Goal: Task Accomplishment & Management: Use online tool/utility

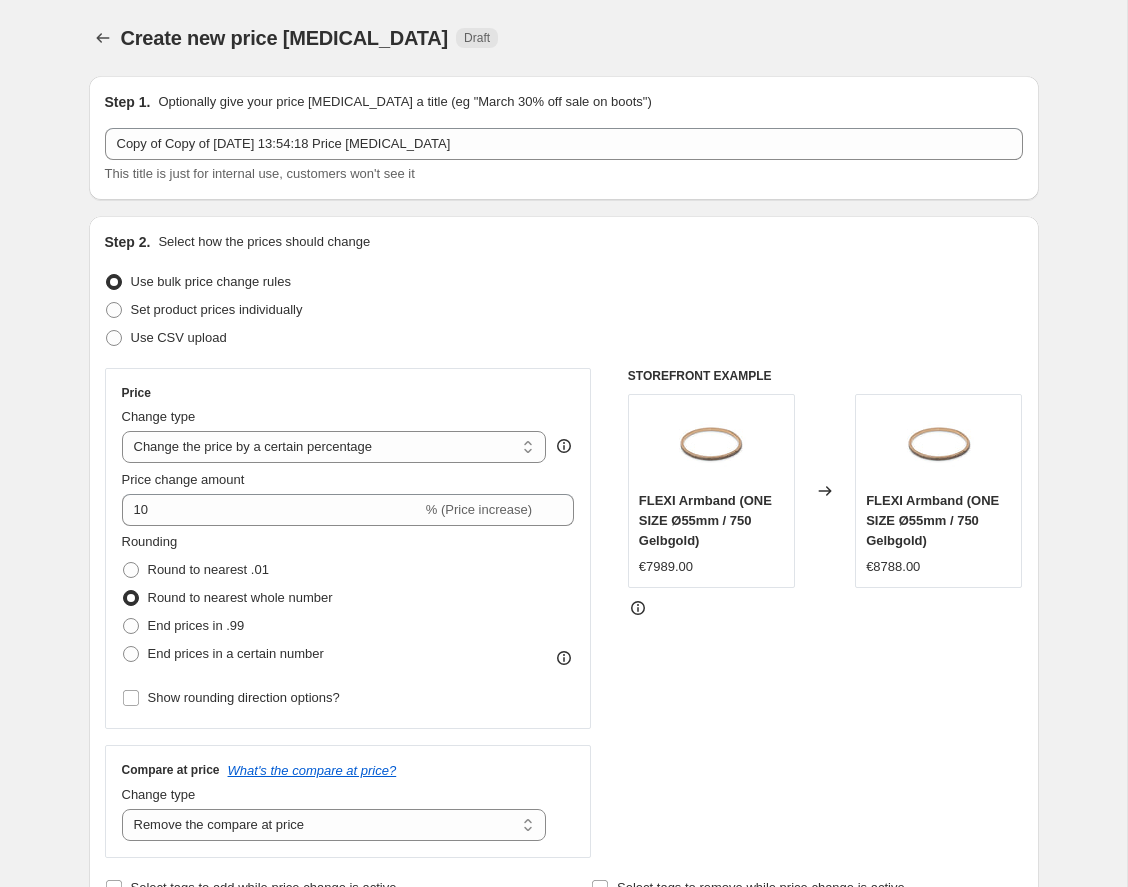
select select "percentage"
select select "remove"
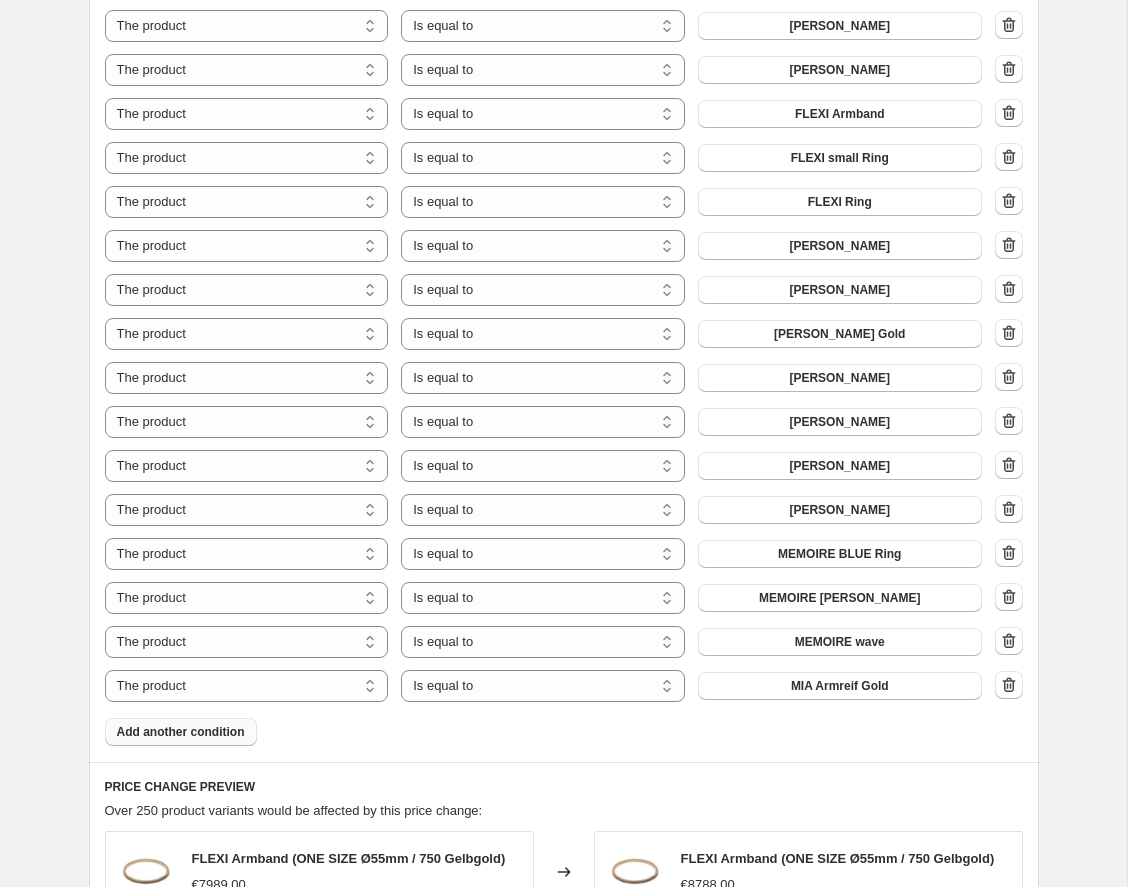
click at [187, 743] on button "Add another condition" at bounding box center [181, 732] width 152 height 28
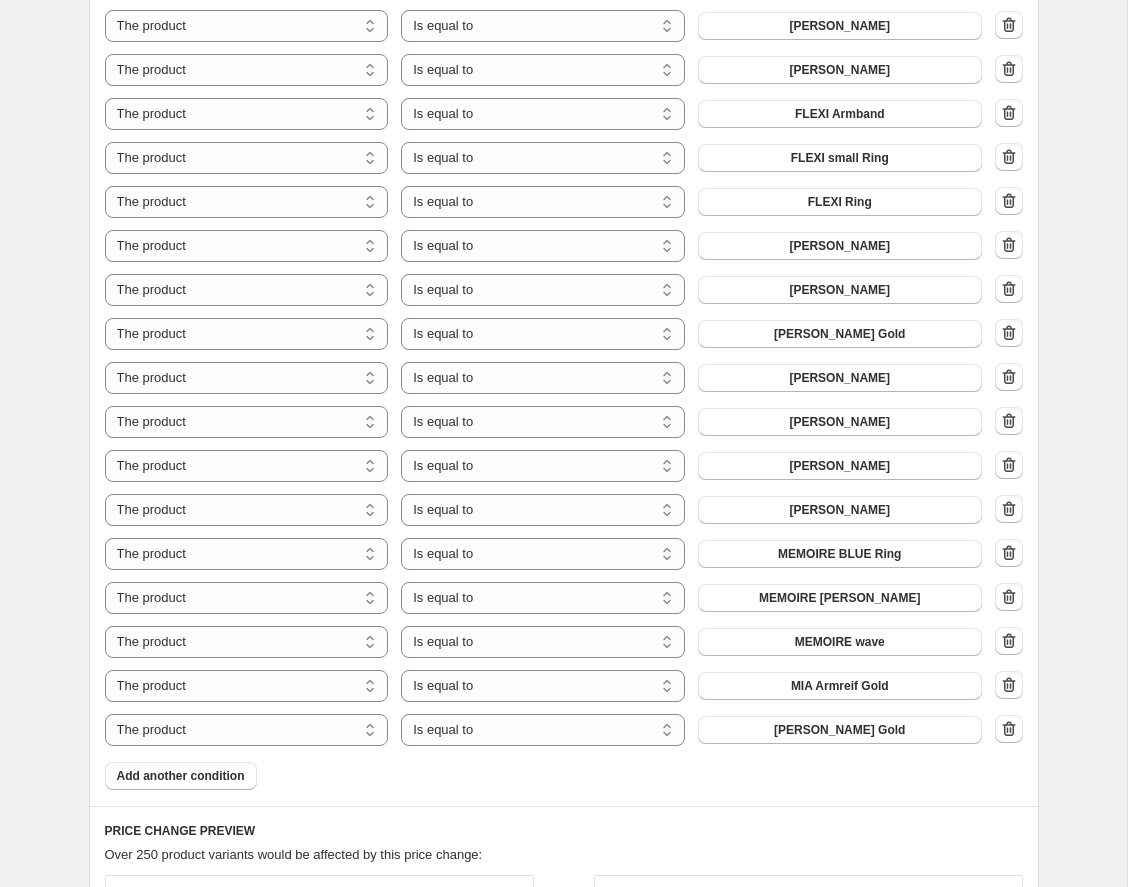
click at [200, 772] on span "Add another condition" at bounding box center [181, 776] width 128 height 16
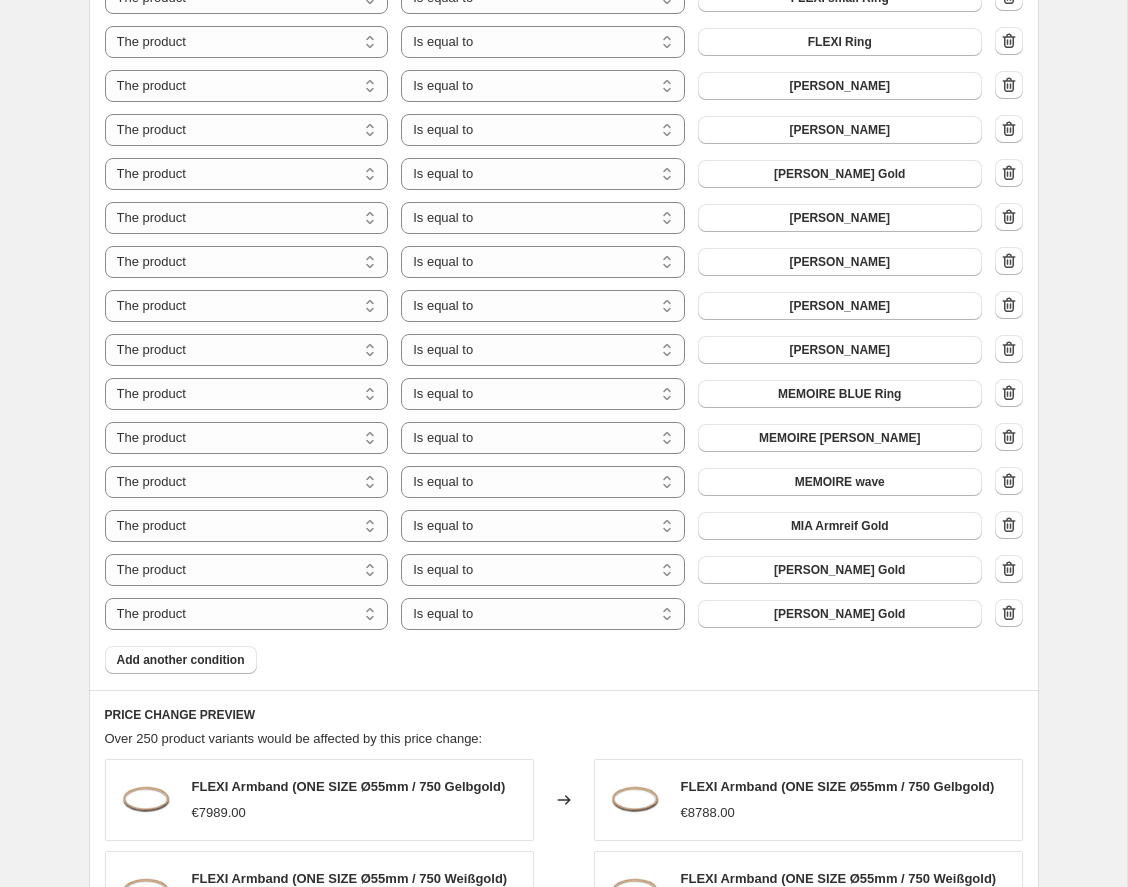
scroll to position [3349, 0]
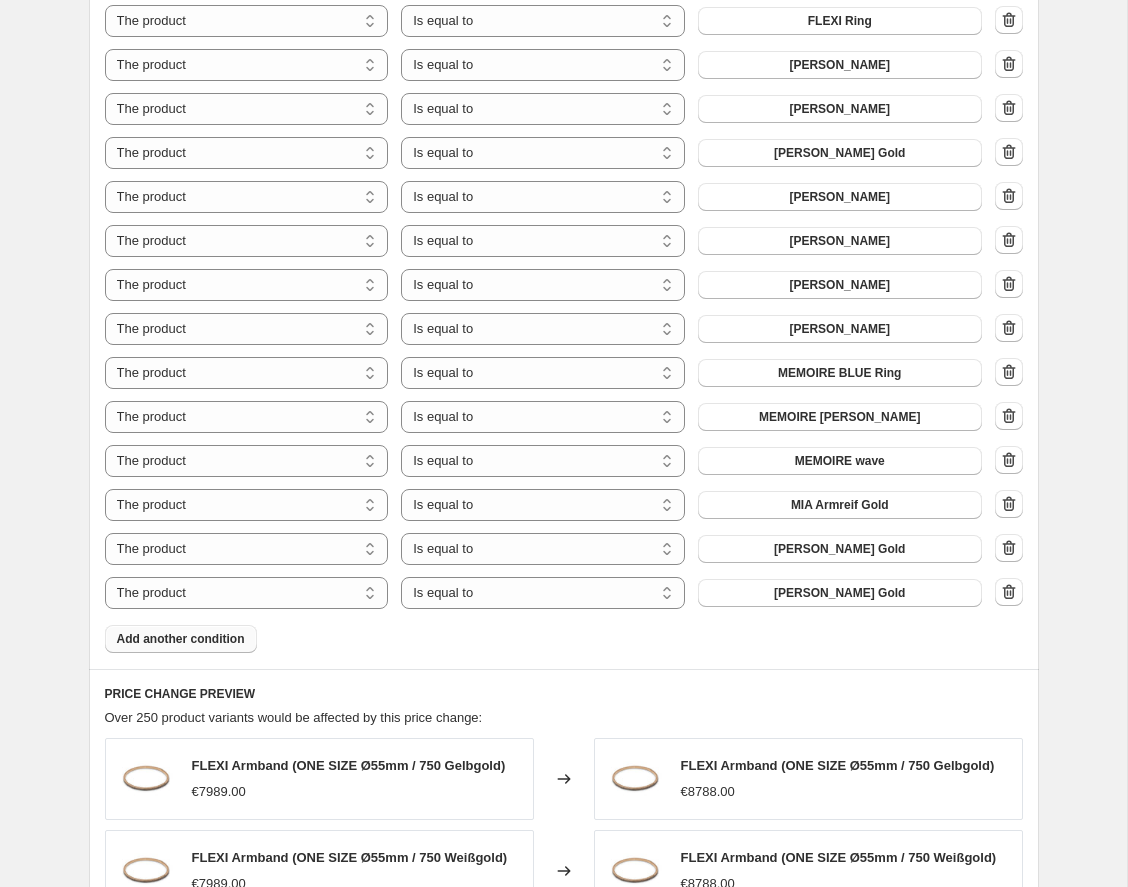
click at [204, 637] on span "Add another condition" at bounding box center [181, 639] width 128 height 16
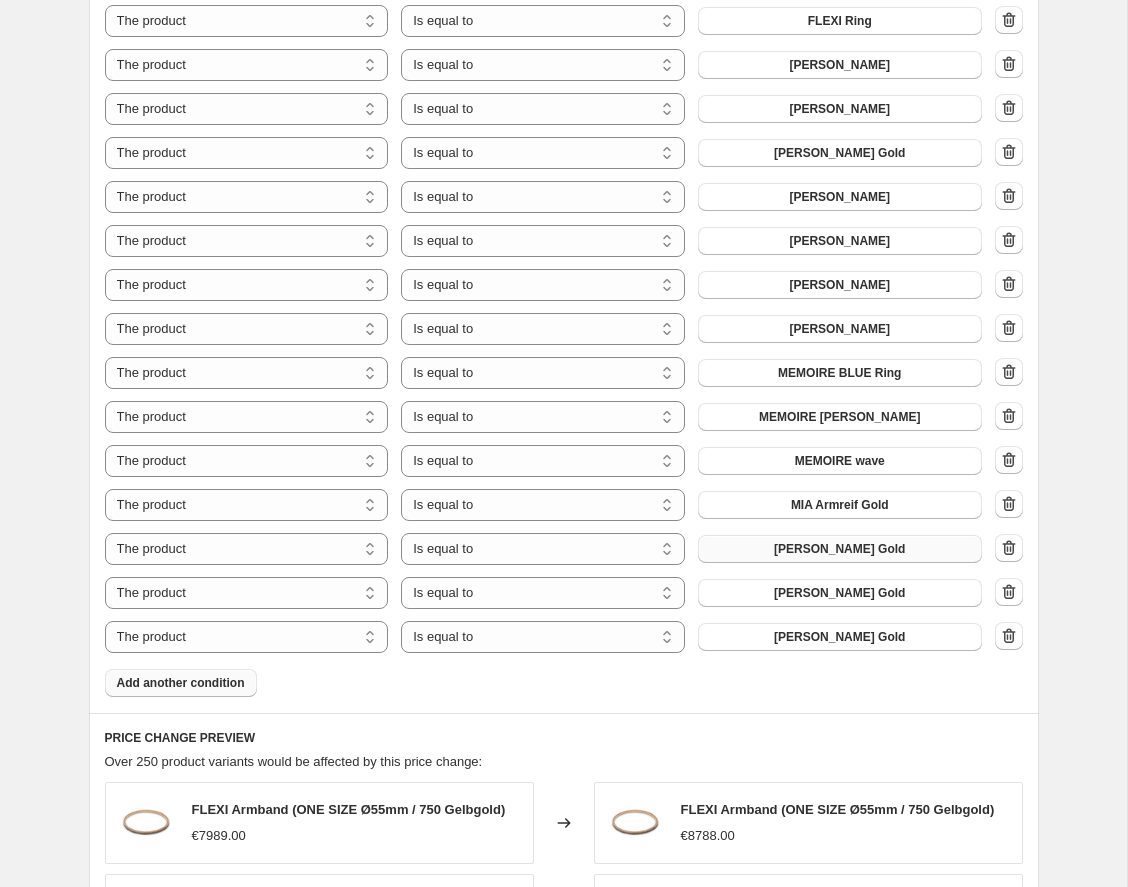
click at [830, 544] on span "[PERSON_NAME] Gold" at bounding box center [839, 549] width 131 height 16
click at [864, 591] on span "[PERSON_NAME] Gold" at bounding box center [839, 593] width 131 height 16
click at [242, 680] on span "Add another condition" at bounding box center [181, 683] width 128 height 16
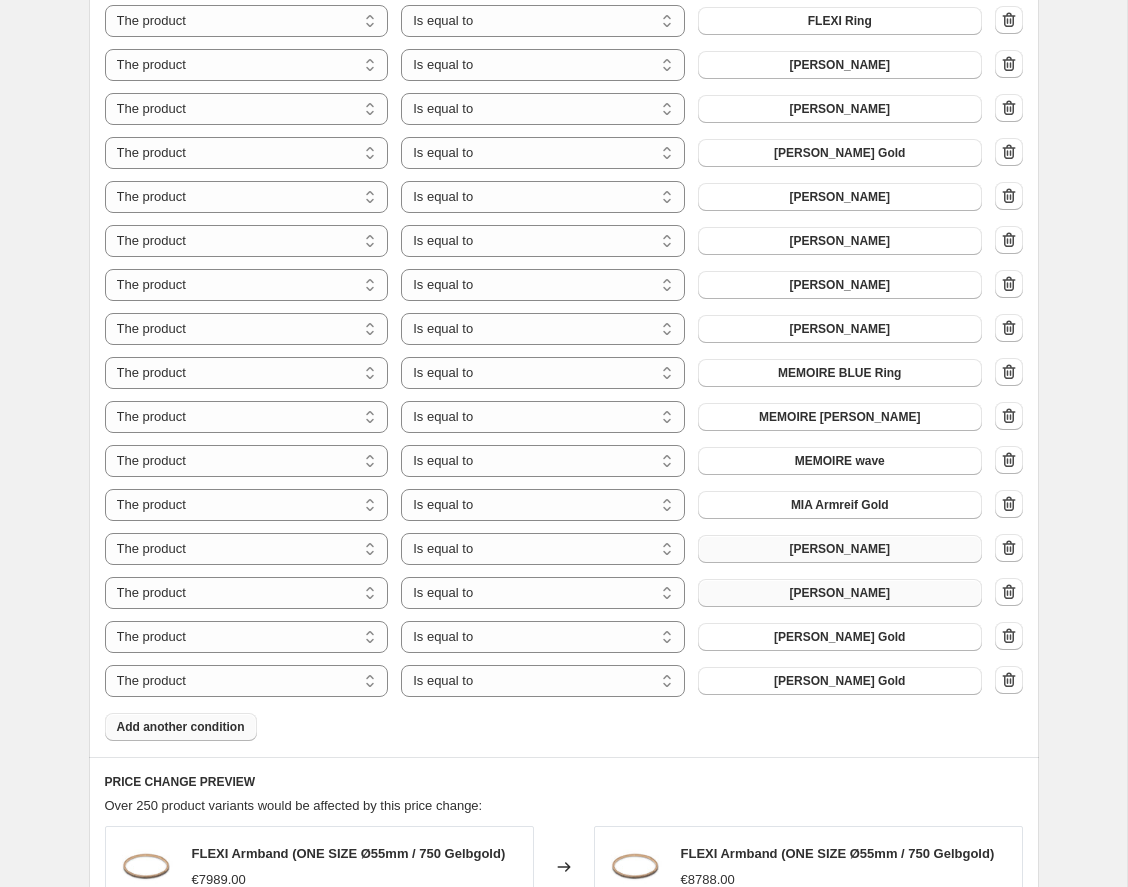
click at [242, 729] on span "Add another condition" at bounding box center [181, 727] width 128 height 16
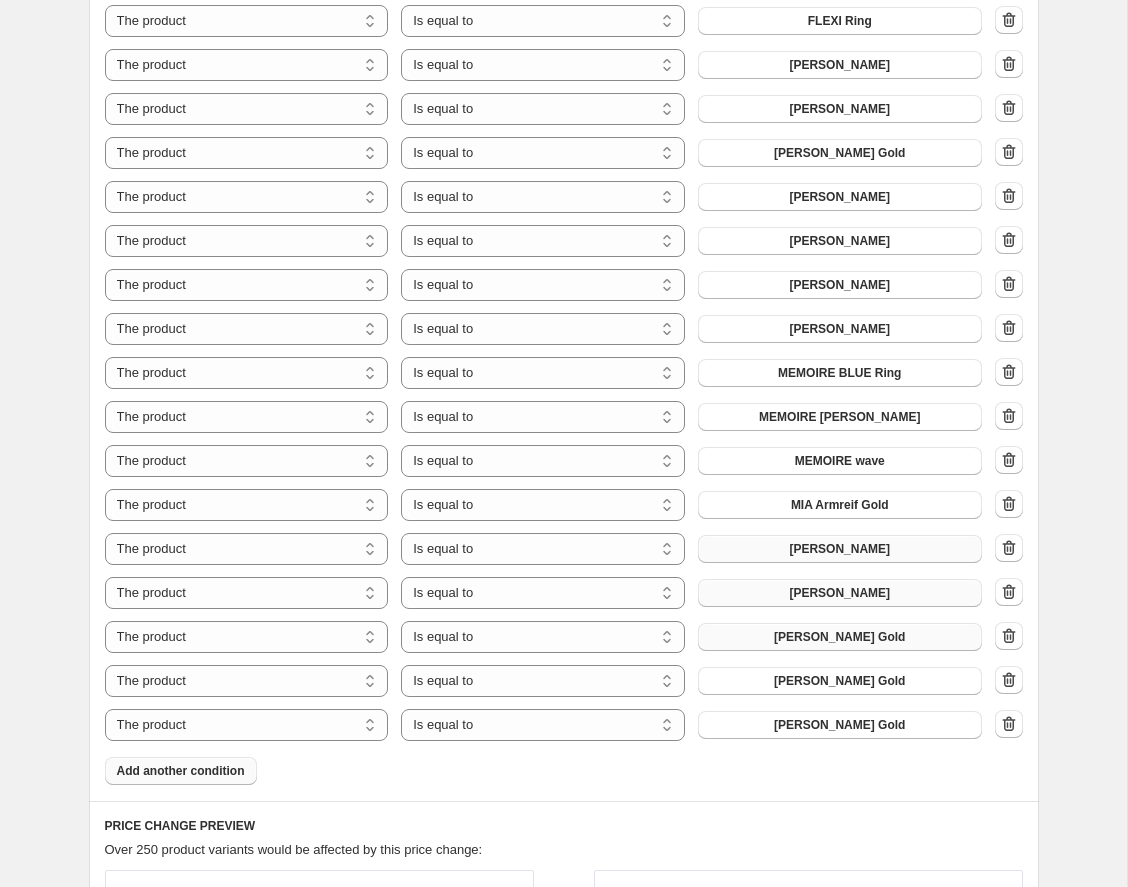
click at [792, 630] on span "[PERSON_NAME] Gold" at bounding box center [839, 637] width 131 height 16
click at [858, 684] on span "[PERSON_NAME] Gold" at bounding box center [839, 681] width 131 height 16
click at [875, 718] on span "[PERSON_NAME] Gold" at bounding box center [839, 725] width 131 height 16
click at [203, 769] on span "Add another condition" at bounding box center [181, 771] width 128 height 16
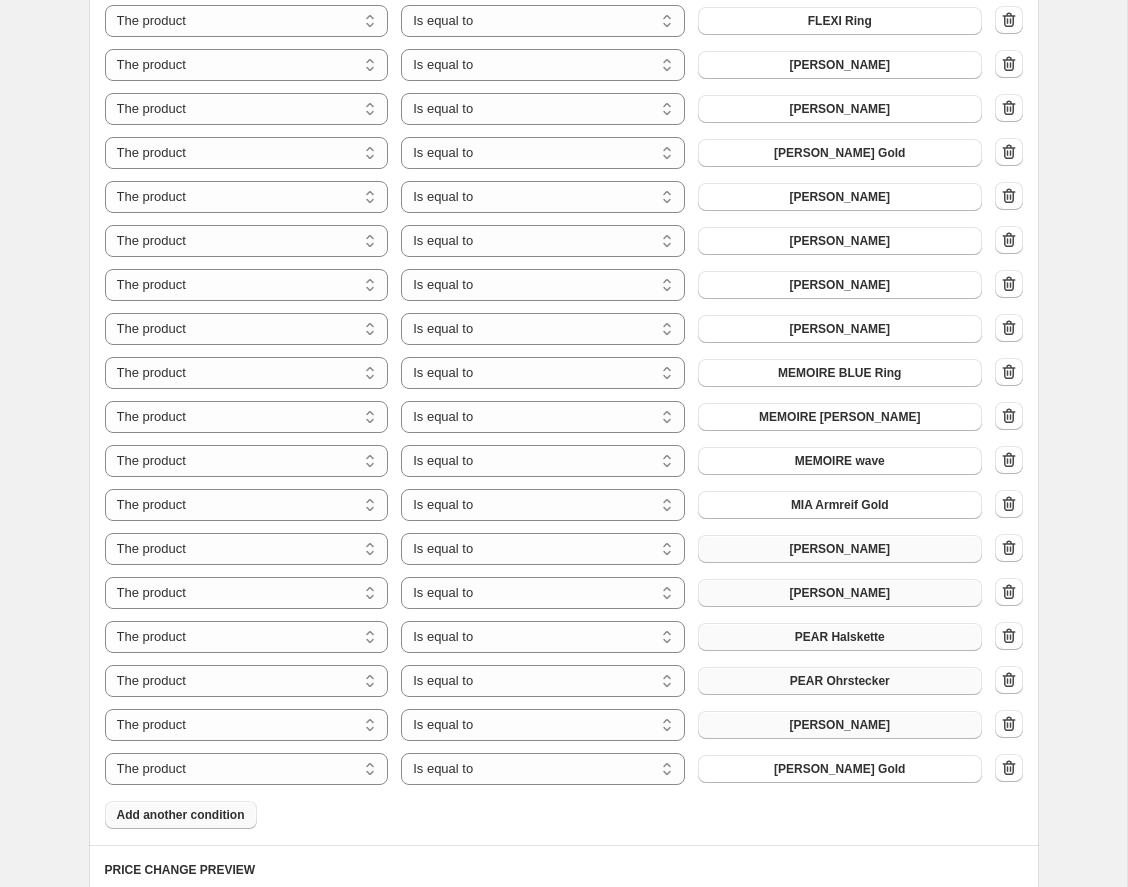
click at [219, 810] on span "Add another condition" at bounding box center [181, 815] width 128 height 16
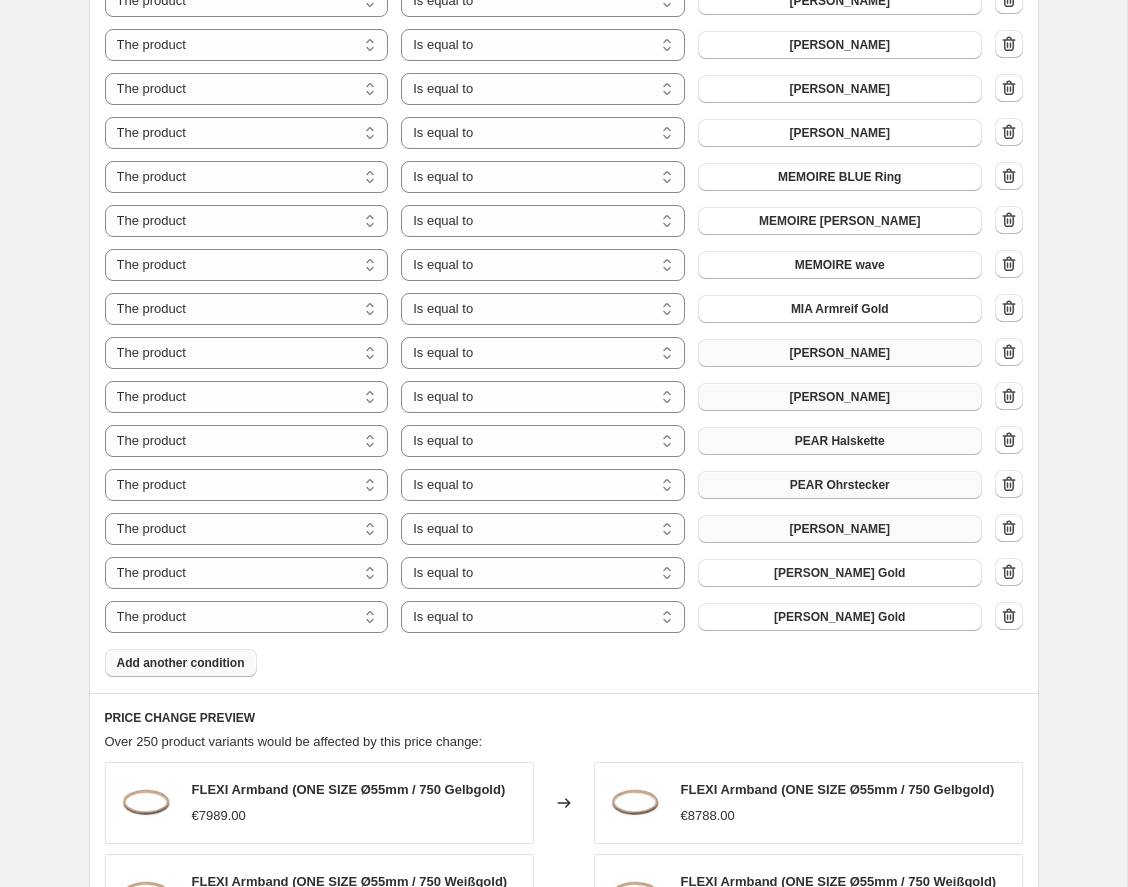
scroll to position [3544, 0]
click at [189, 664] on span "Add another condition" at bounding box center [181, 664] width 128 height 16
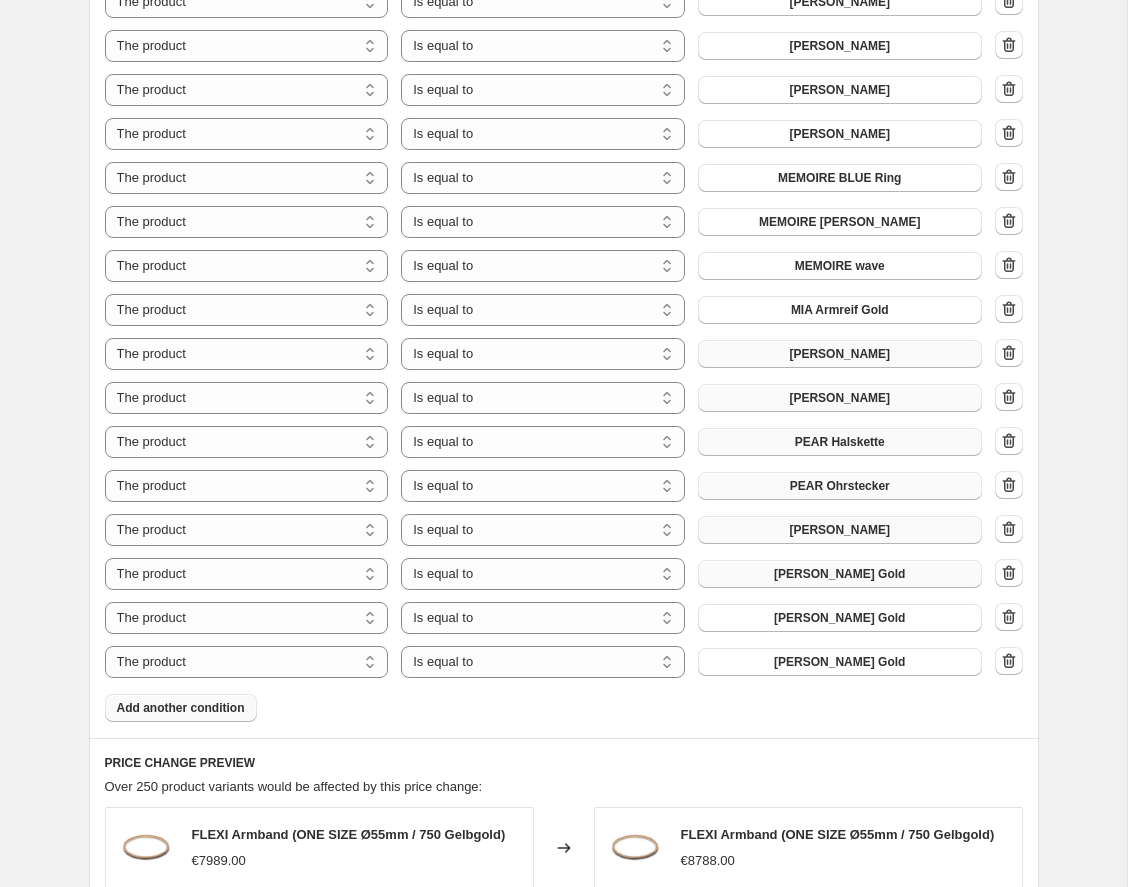
click at [879, 573] on span "[PERSON_NAME] Gold" at bounding box center [839, 574] width 131 height 16
click at [832, 618] on span "[PERSON_NAME] Gold" at bounding box center [839, 618] width 131 height 16
click at [828, 657] on span "[PERSON_NAME] Gold" at bounding box center [839, 662] width 131 height 16
click at [212, 717] on button "Add another condition" at bounding box center [181, 708] width 152 height 28
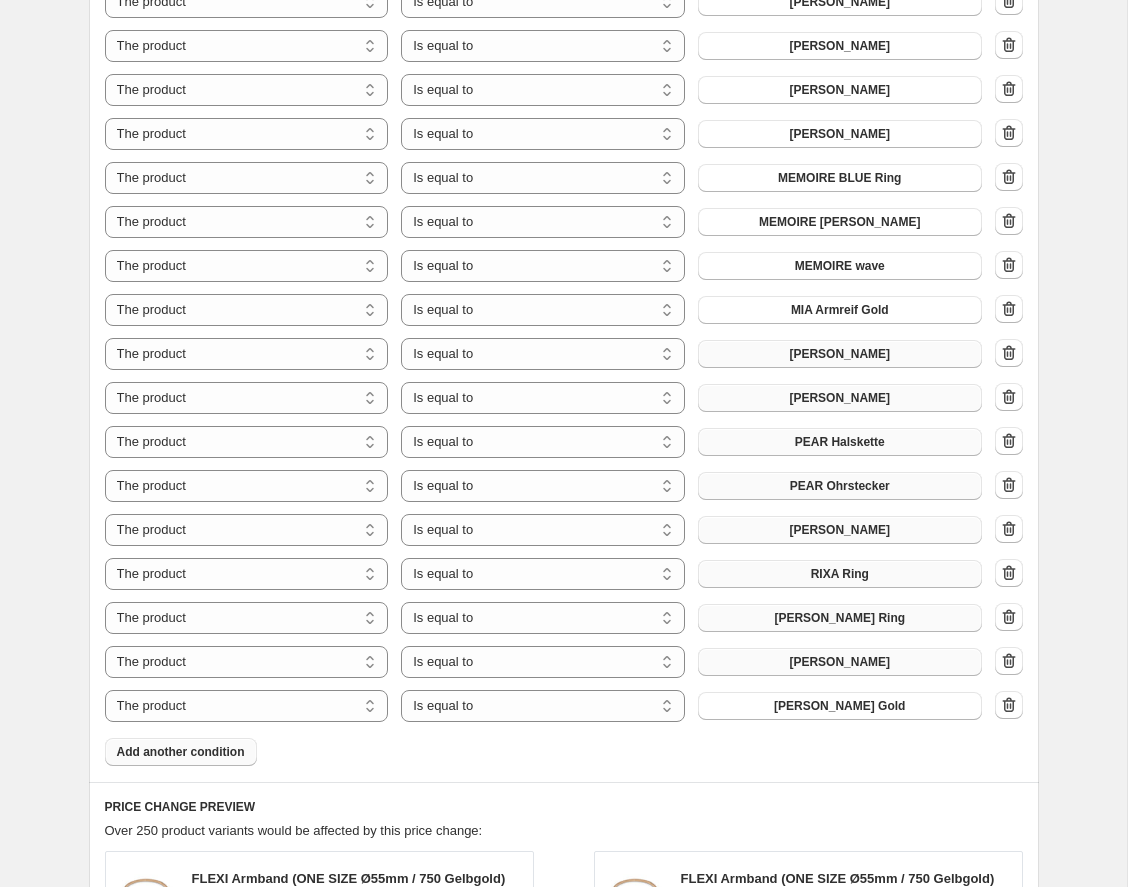
click at [214, 756] on span "Add another condition" at bounding box center [181, 752] width 128 height 16
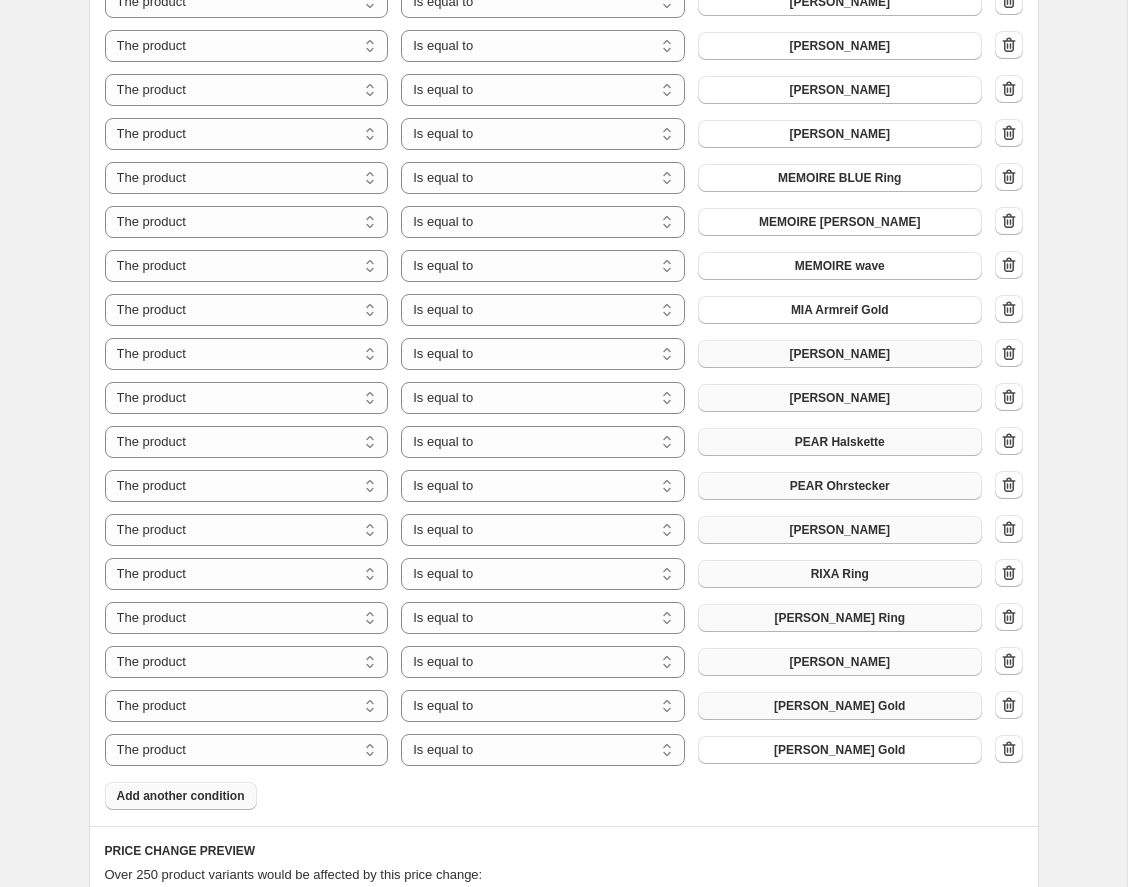
click at [833, 703] on span "[PERSON_NAME] Gold" at bounding box center [839, 706] width 131 height 16
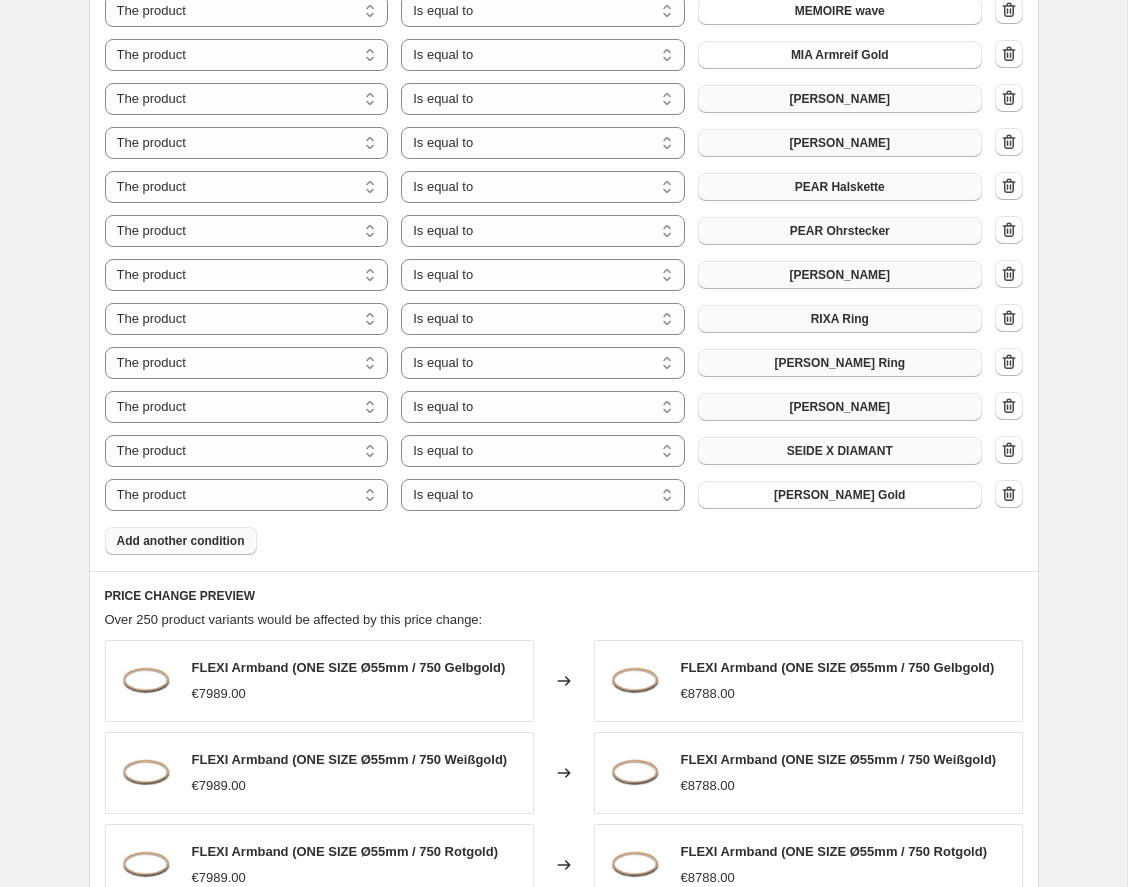
scroll to position [3802, 0]
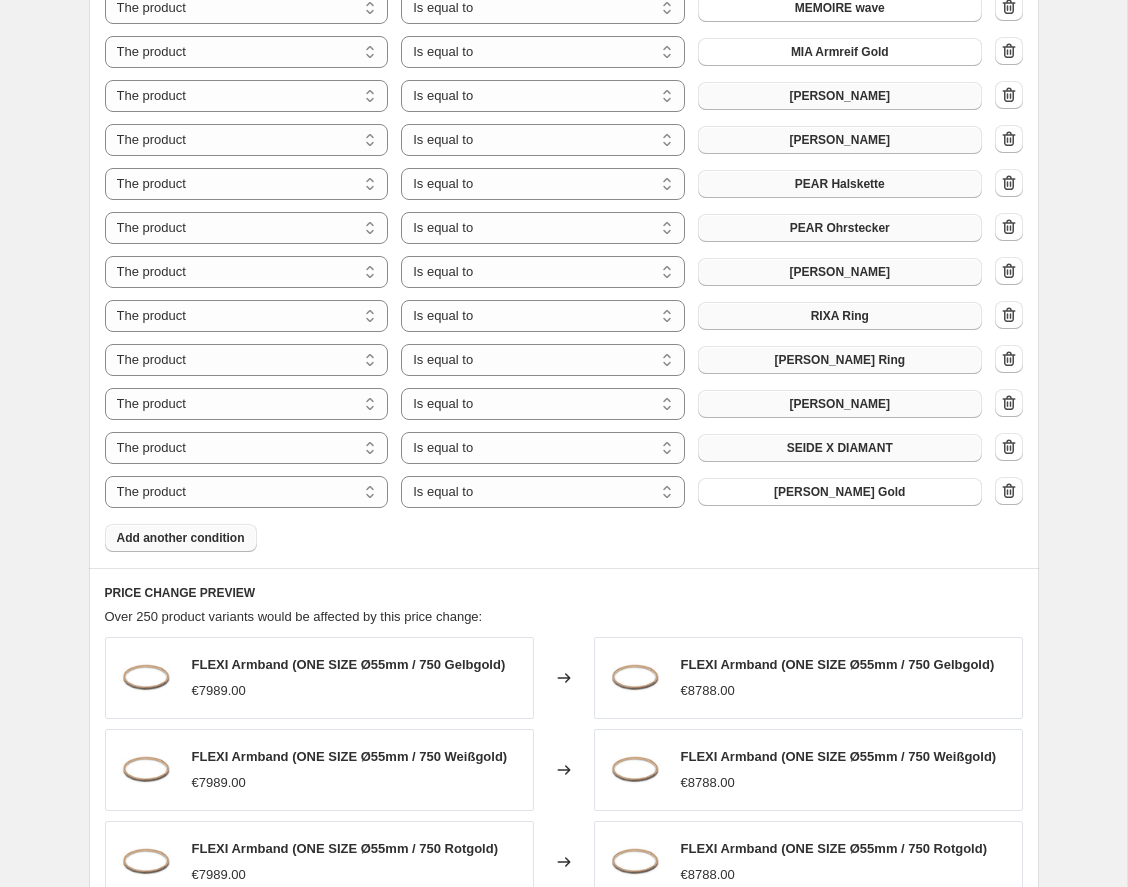
click at [189, 542] on span "Add another condition" at bounding box center [181, 538] width 128 height 16
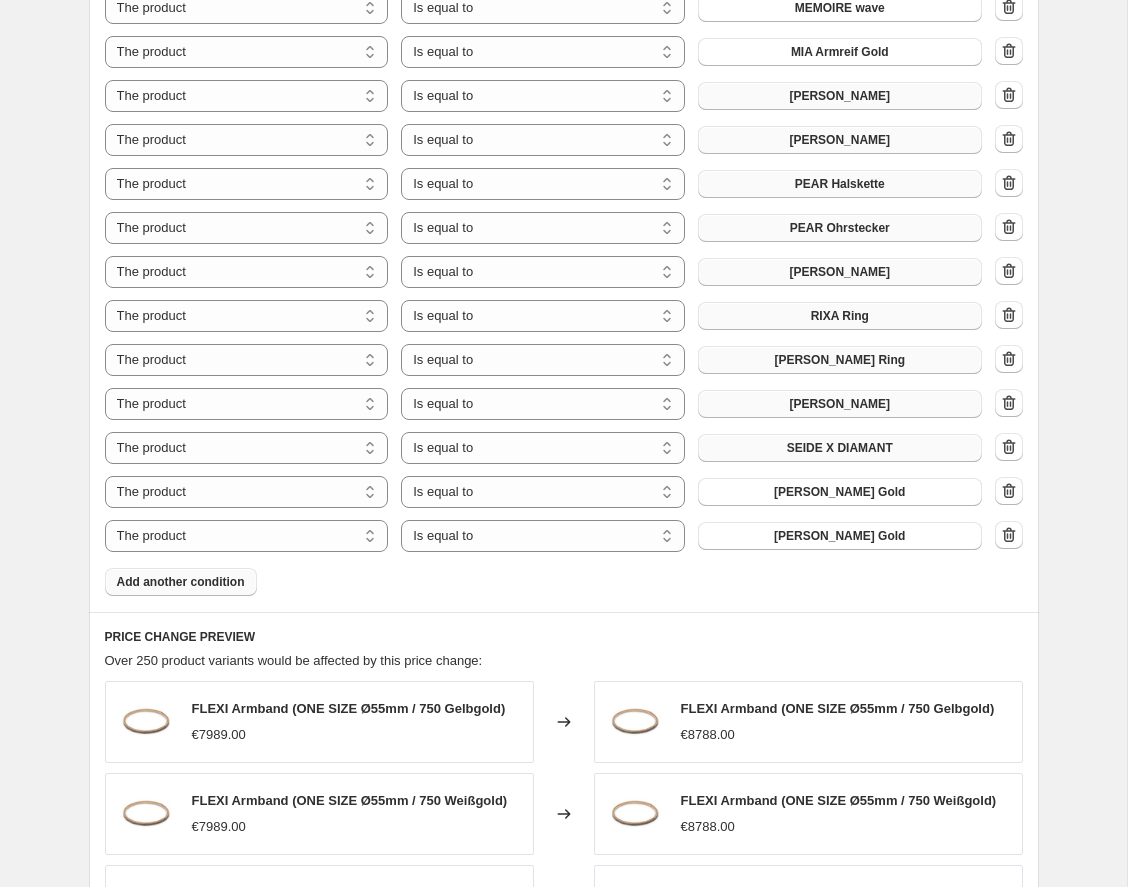
click at [199, 589] on span "Add another condition" at bounding box center [181, 582] width 128 height 16
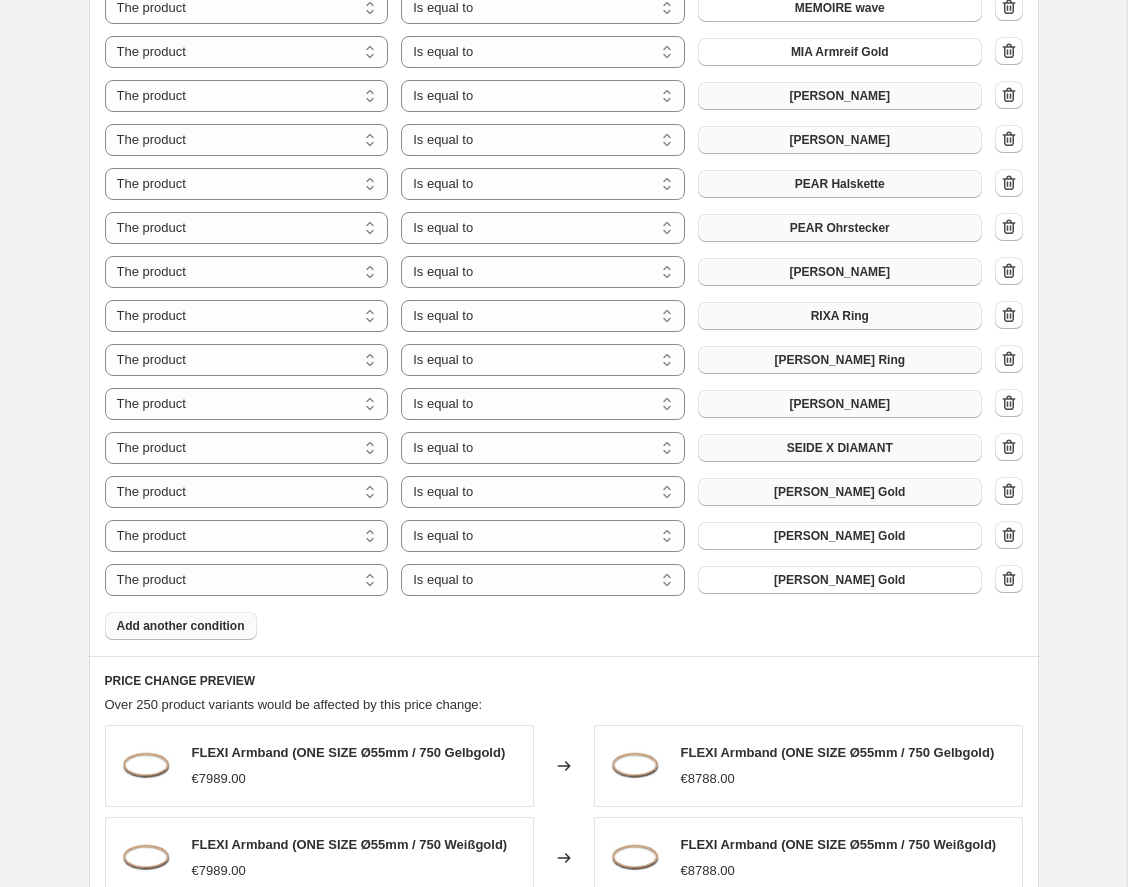
click at [790, 498] on span "[PERSON_NAME] Gold" at bounding box center [839, 492] width 131 height 16
click at [822, 527] on button "[PERSON_NAME] Gold" at bounding box center [840, 536] width 284 height 28
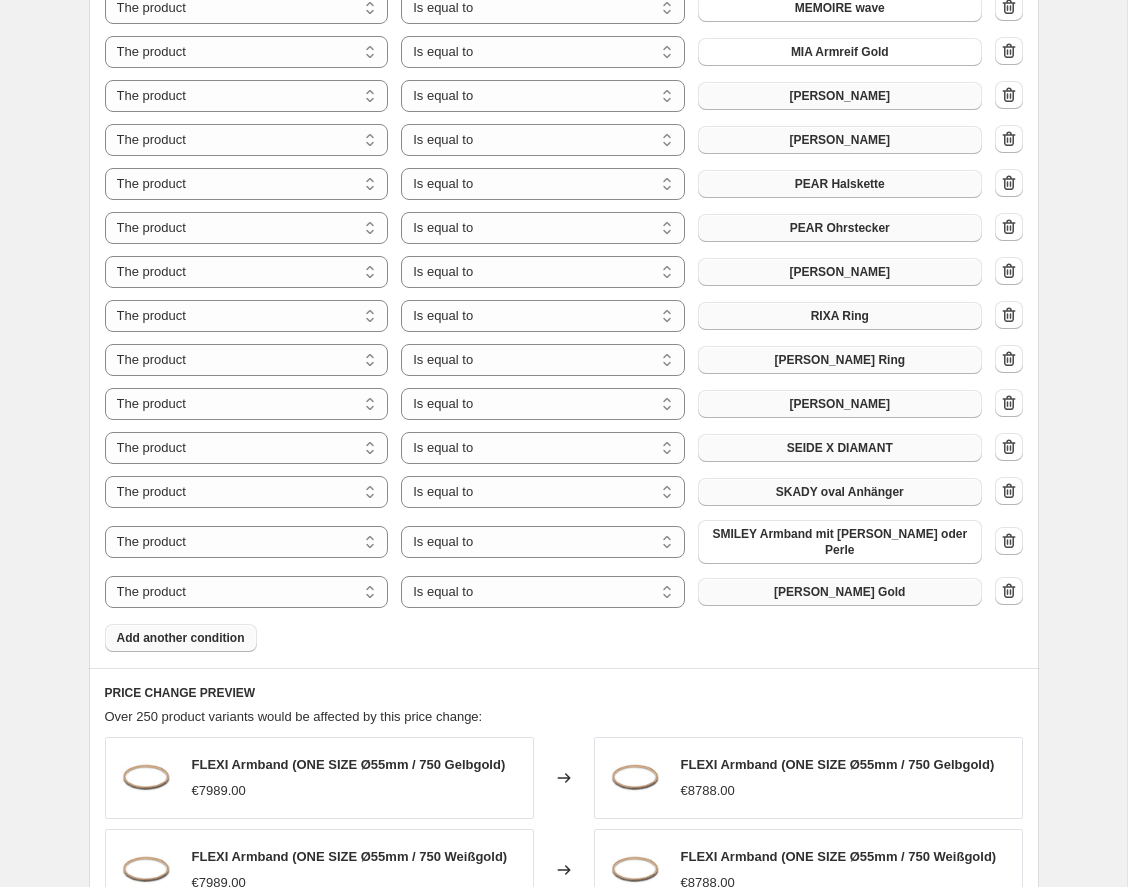
click at [807, 584] on span "[PERSON_NAME] Gold" at bounding box center [839, 592] width 131 height 16
click at [192, 630] on span "Add another condition" at bounding box center [181, 638] width 128 height 16
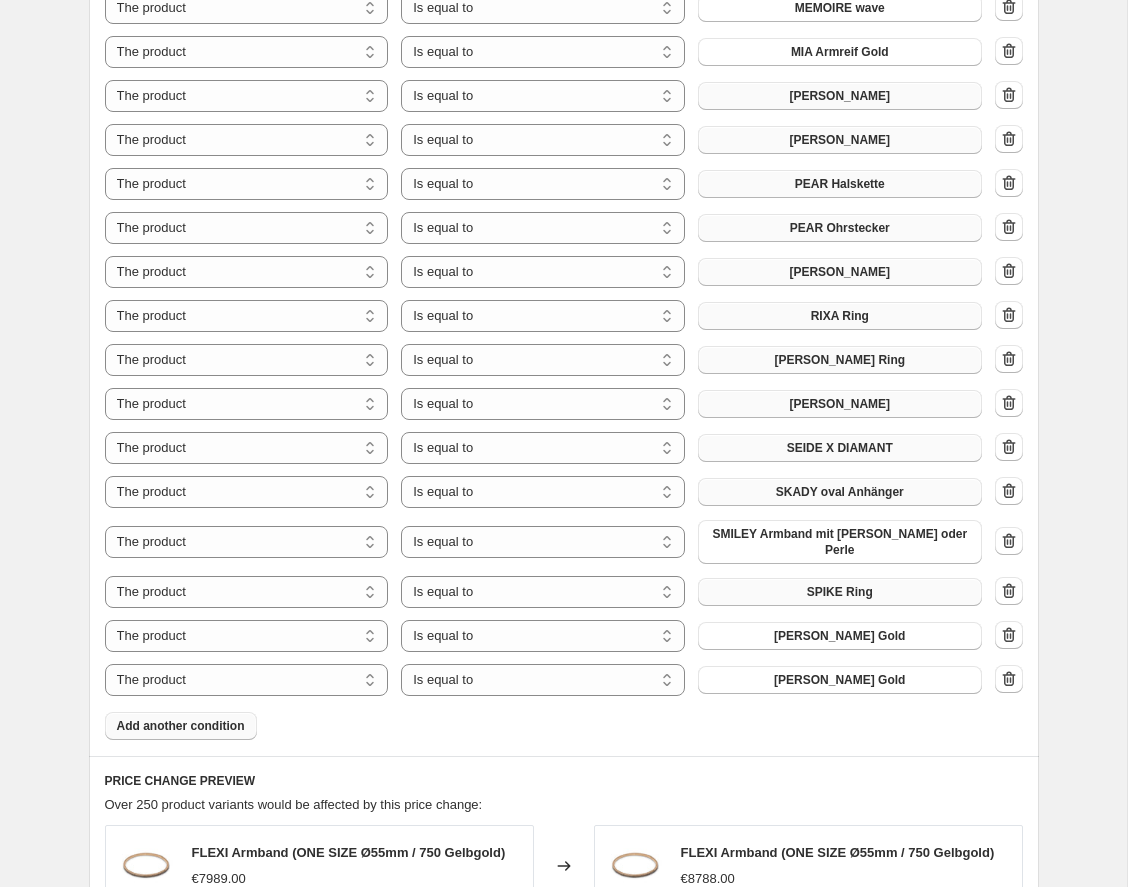
click at [858, 628] on span "[PERSON_NAME] Gold" at bounding box center [839, 636] width 131 height 16
click at [831, 672] on span "[PERSON_NAME] Gold" at bounding box center [839, 680] width 131 height 16
click at [201, 718] on span "Add another condition" at bounding box center [181, 726] width 128 height 16
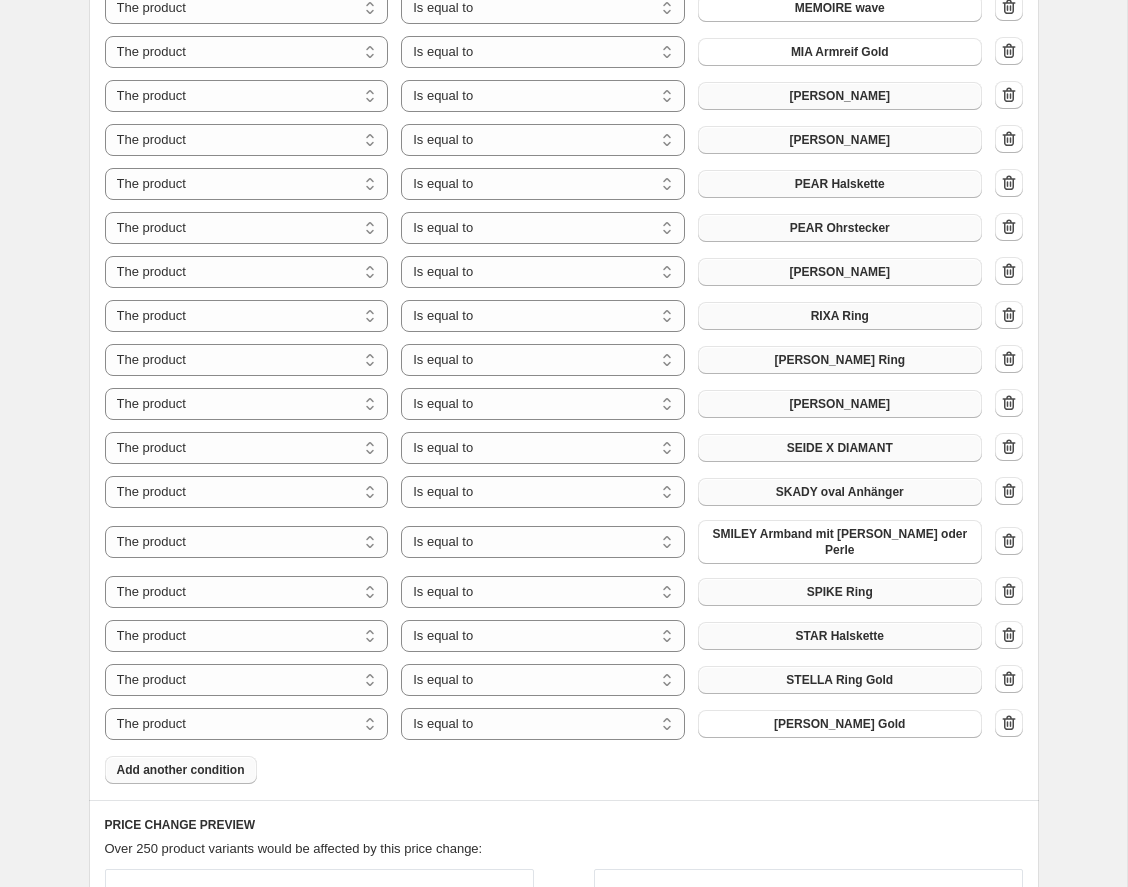
click at [192, 762] on span "Add another condition" at bounding box center [181, 770] width 128 height 16
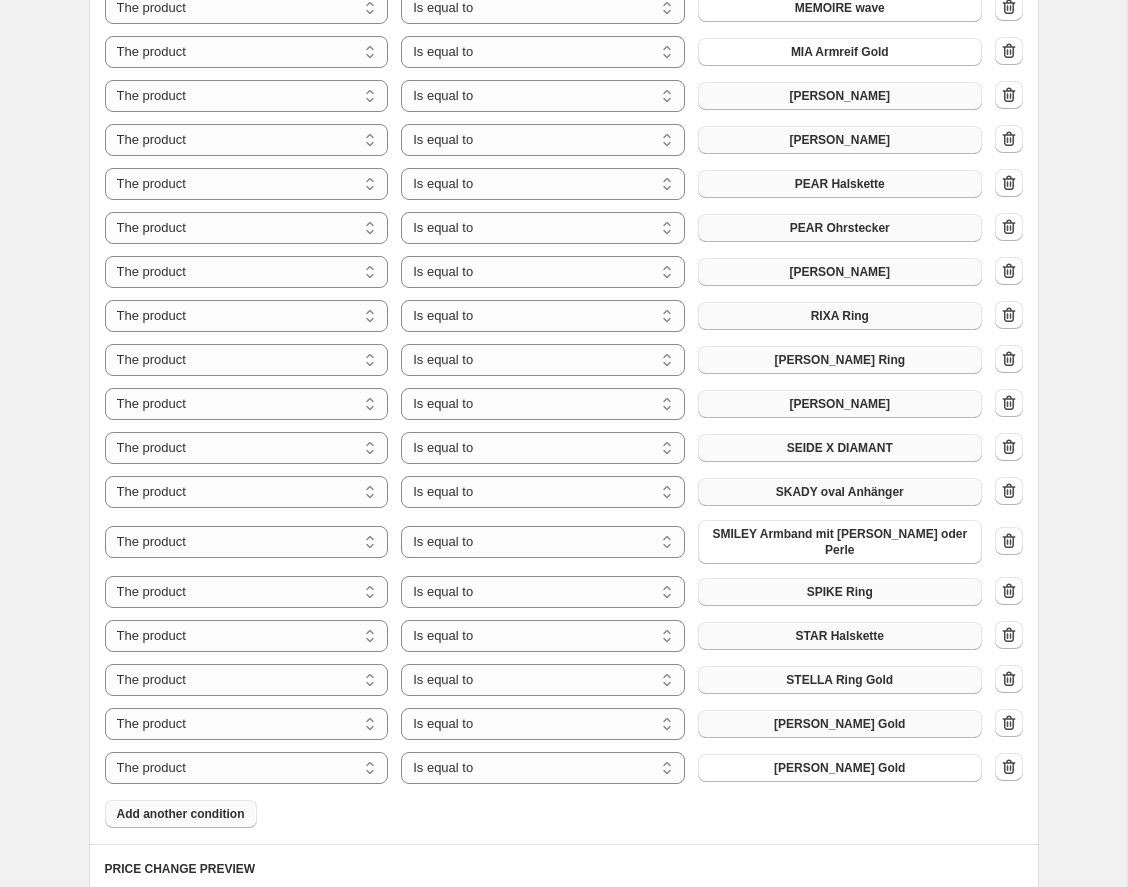
click at [872, 710] on button "[PERSON_NAME] Gold" at bounding box center [840, 724] width 284 height 28
click at [233, 808] on span "Add another condition" at bounding box center [181, 814] width 128 height 16
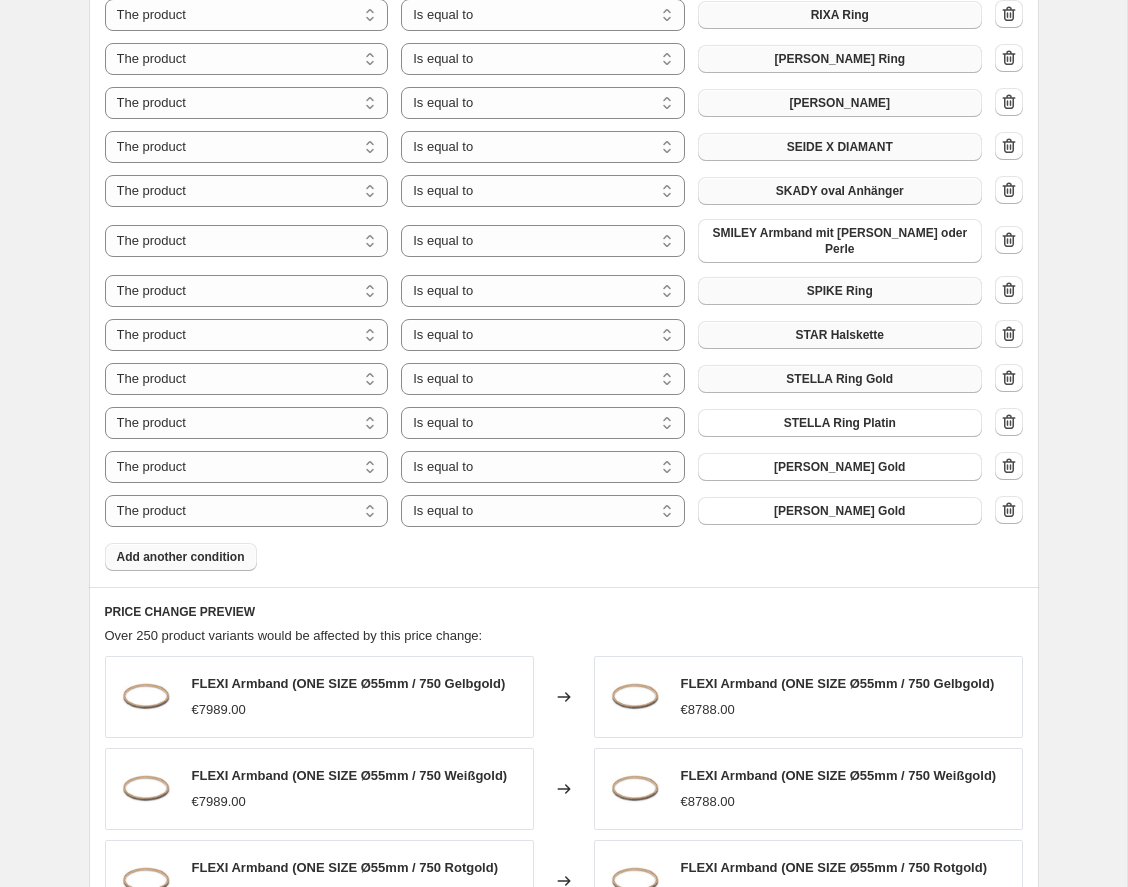
scroll to position [4106, 0]
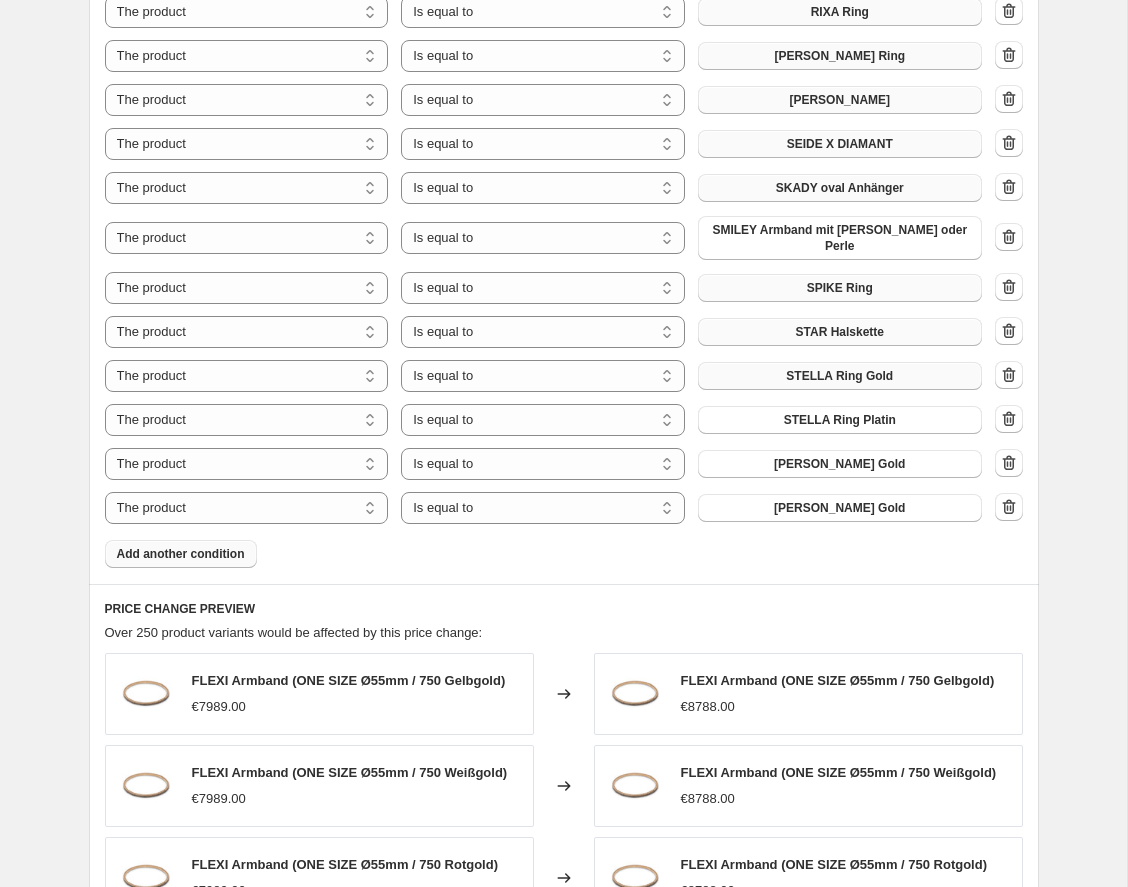
click at [223, 540] on button "Add another condition" at bounding box center [181, 554] width 152 height 28
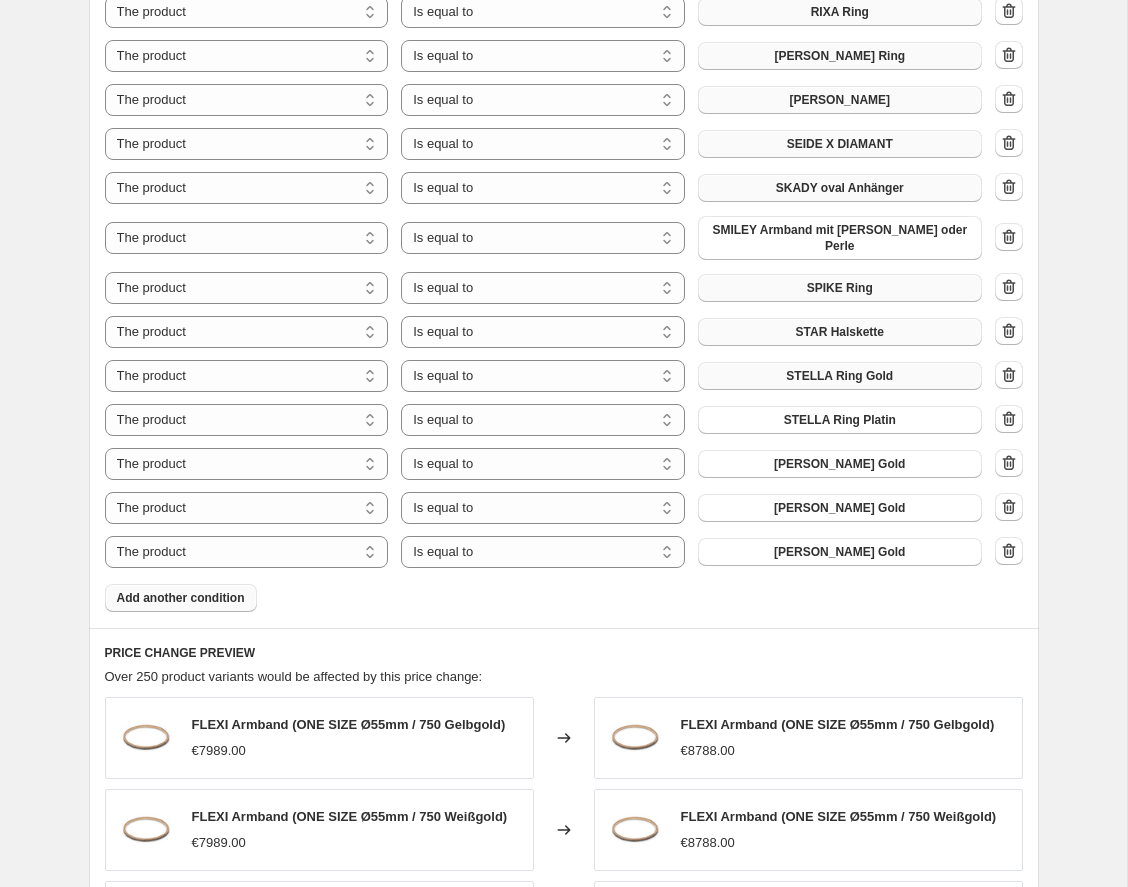
click at [219, 590] on span "Add another condition" at bounding box center [181, 598] width 128 height 16
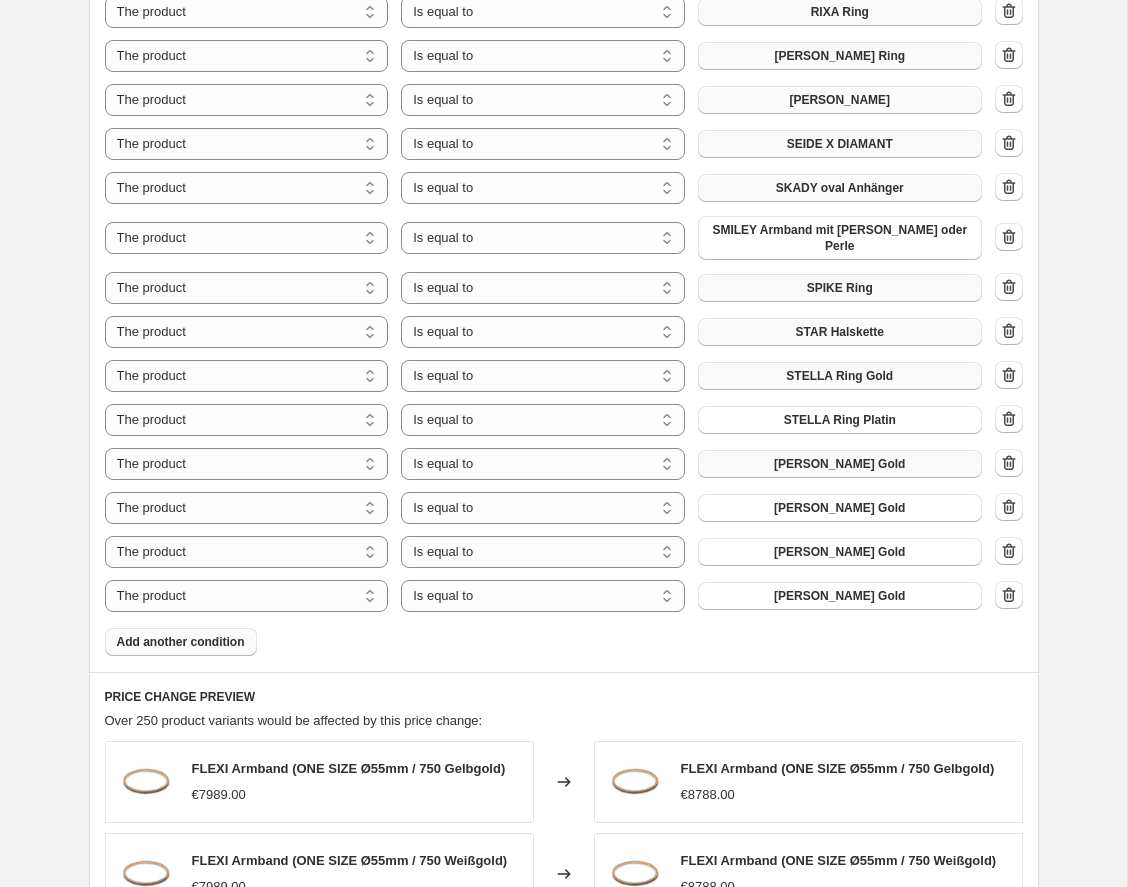
click at [866, 456] on span "[PERSON_NAME] Gold" at bounding box center [839, 464] width 131 height 16
click at [833, 494] on button "[PERSON_NAME] Gold" at bounding box center [840, 508] width 284 height 28
click at [850, 547] on span "[PERSON_NAME] Gold" at bounding box center [839, 552] width 131 height 16
click at [860, 588] on span "[PERSON_NAME] Gold" at bounding box center [839, 596] width 131 height 16
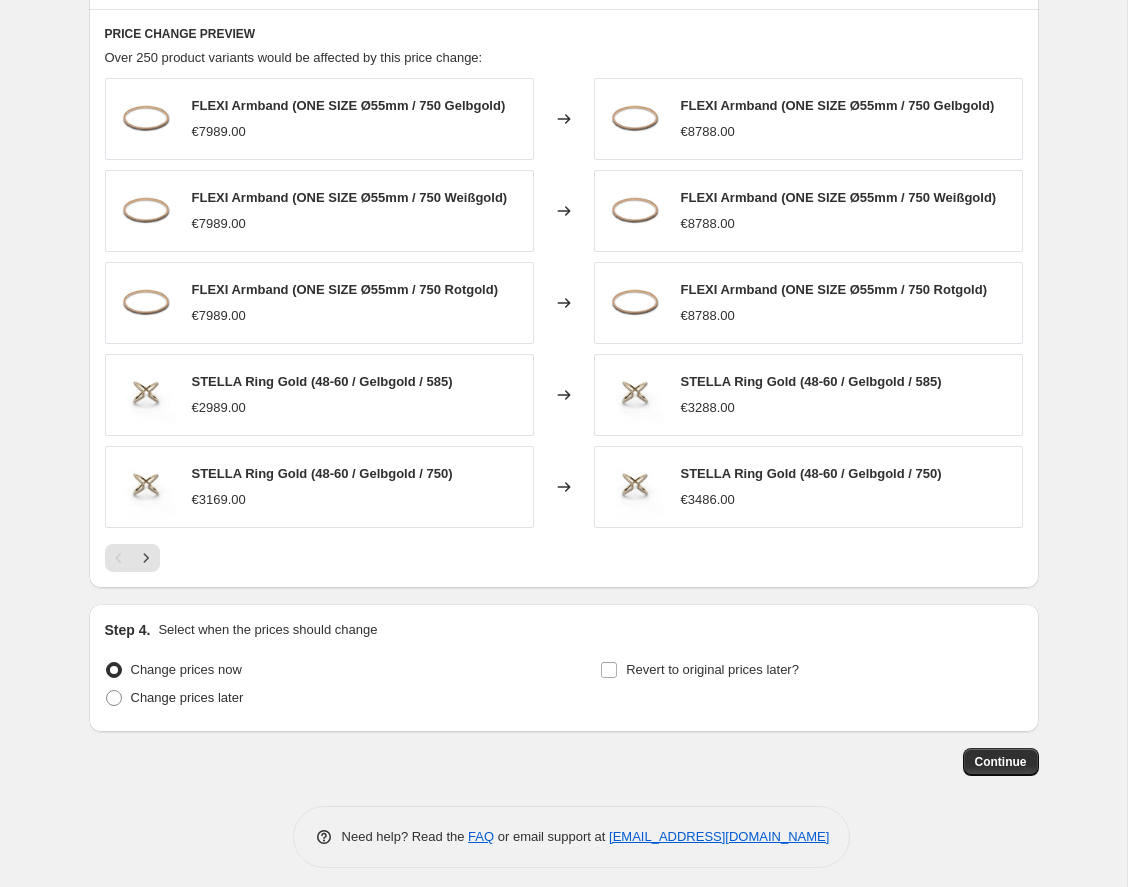
scroll to position [4768, 0]
click at [1001, 755] on span "Continue" at bounding box center [1001, 763] width 52 height 16
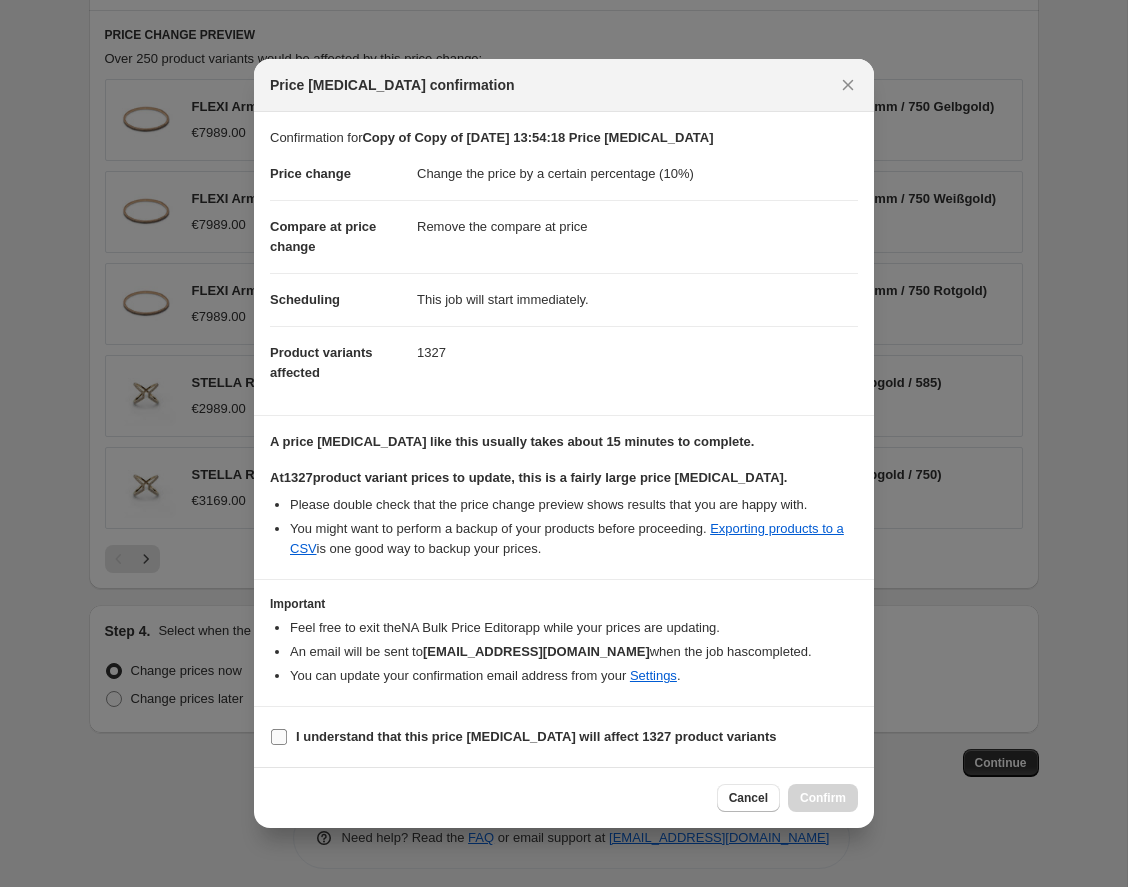
click at [281, 732] on input "I understand that this price [MEDICAL_DATA] will affect 1327 product variants" at bounding box center [279, 737] width 16 height 16
checkbox input "true"
click at [805, 787] on button "Confirm" at bounding box center [823, 798] width 70 height 28
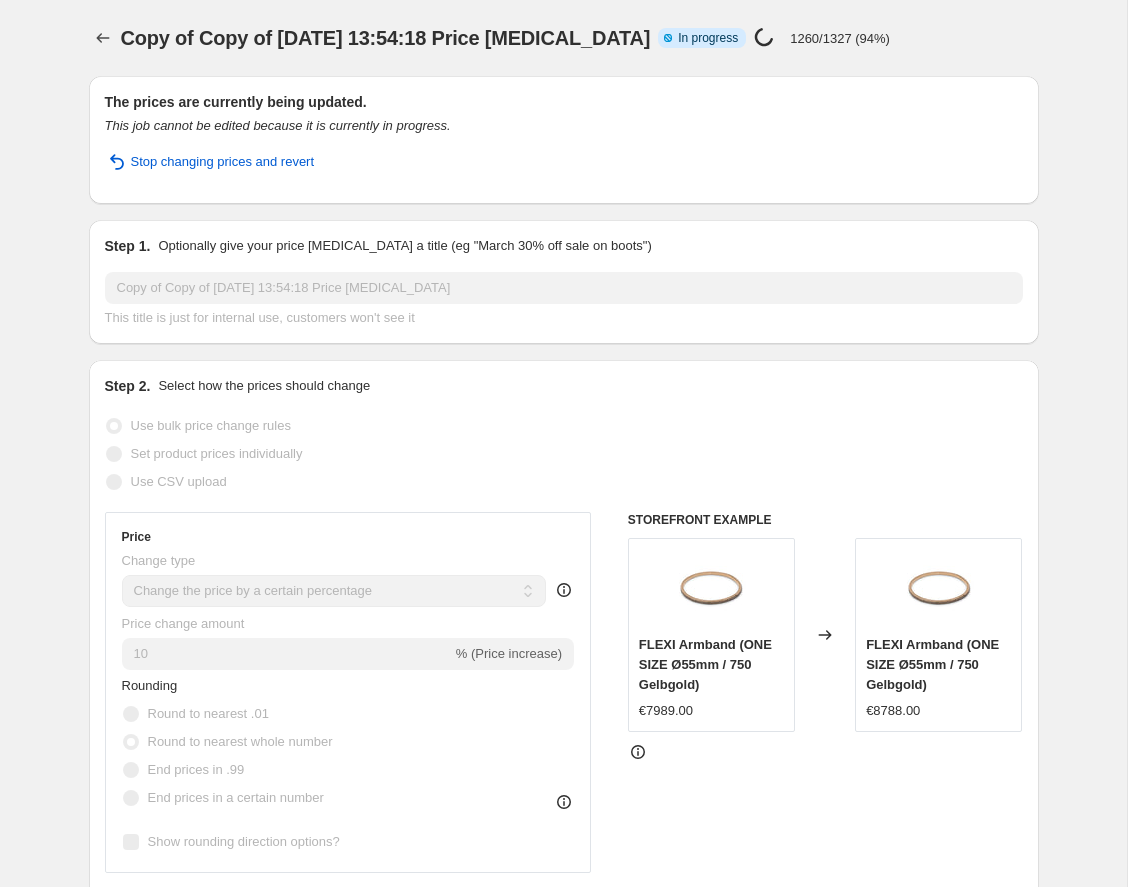
select select "percentage"
select select "remove"
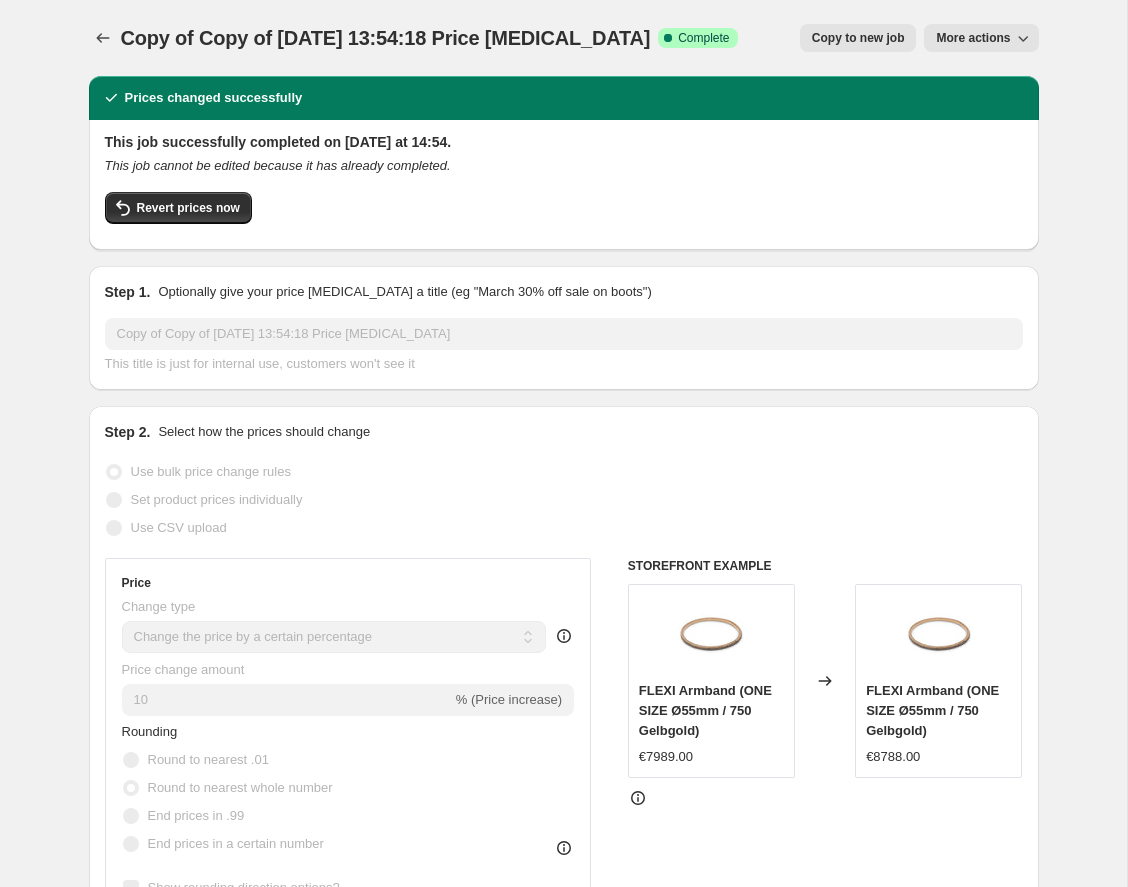
click at [990, 35] on span "More actions" at bounding box center [973, 38] width 74 height 16
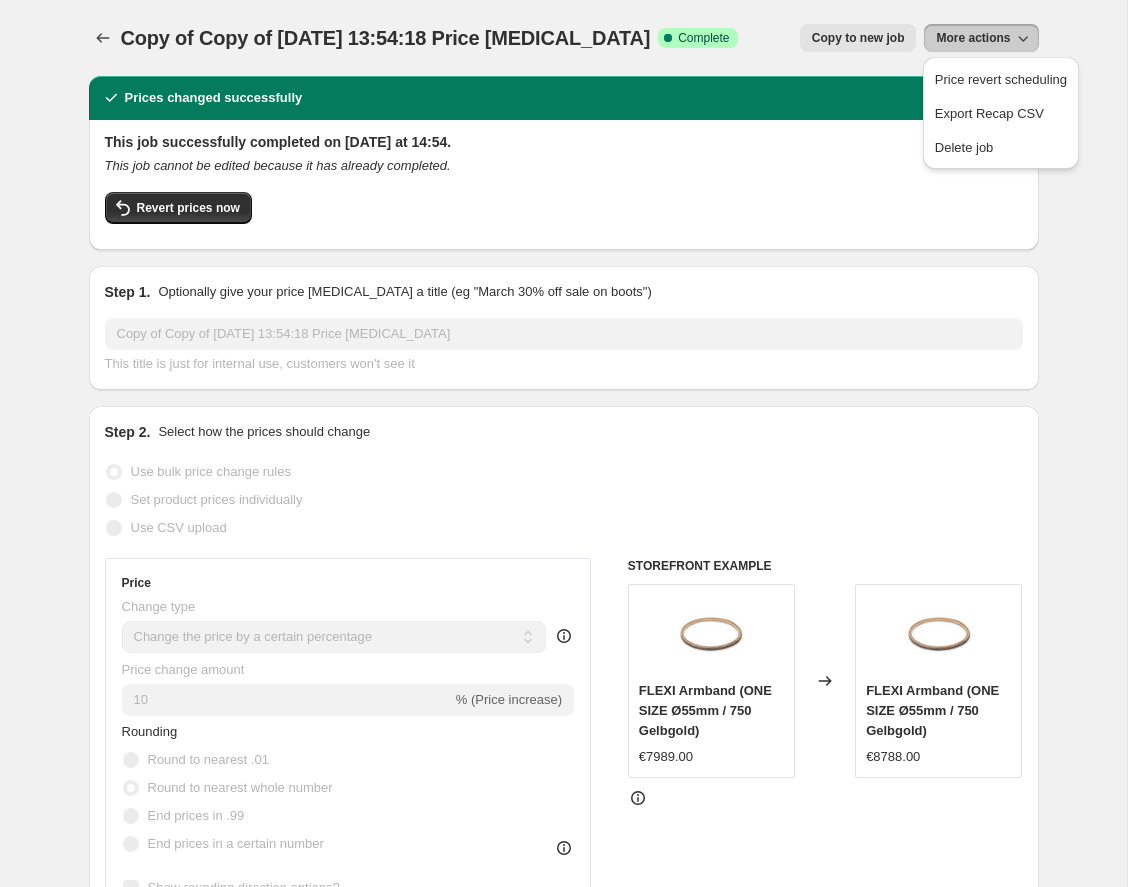
click at [859, 36] on span "Copy to new job" at bounding box center [858, 38] width 93 height 16
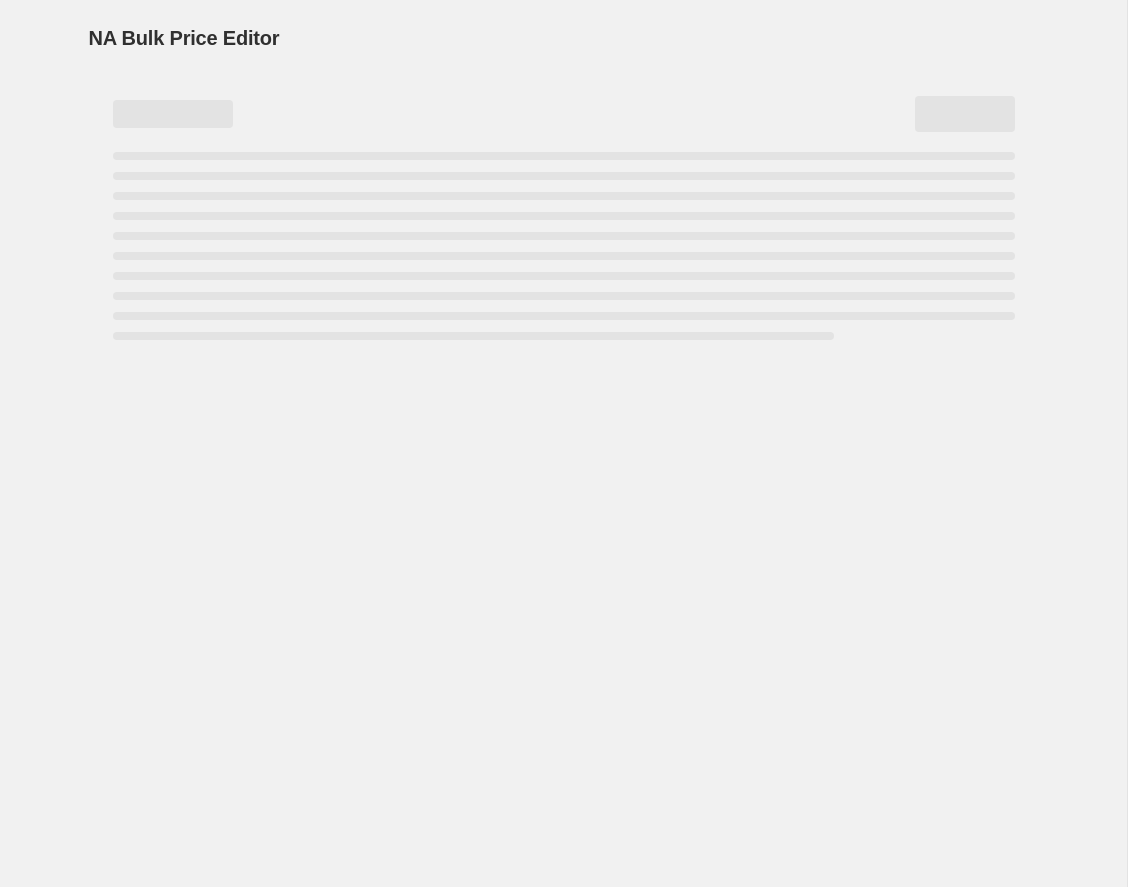
select select "percentage"
select select "remove"
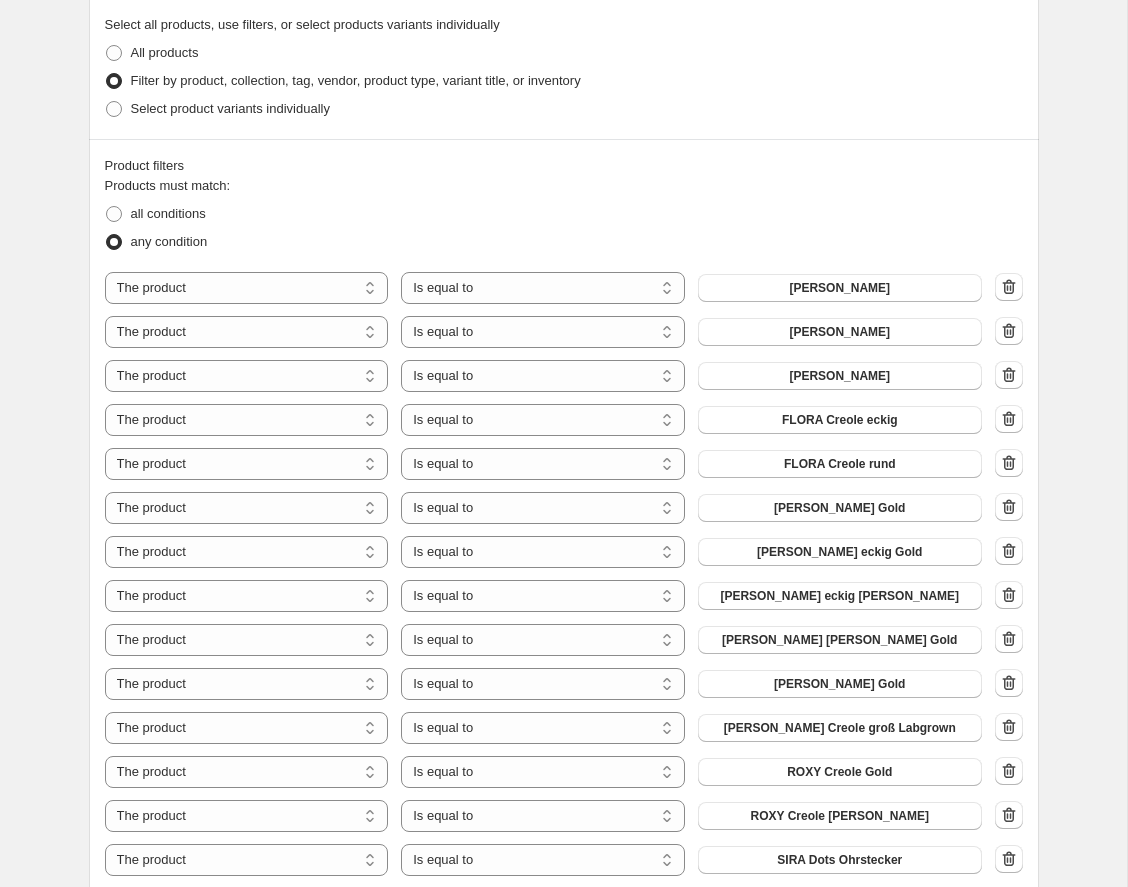
scroll to position [966, 0]
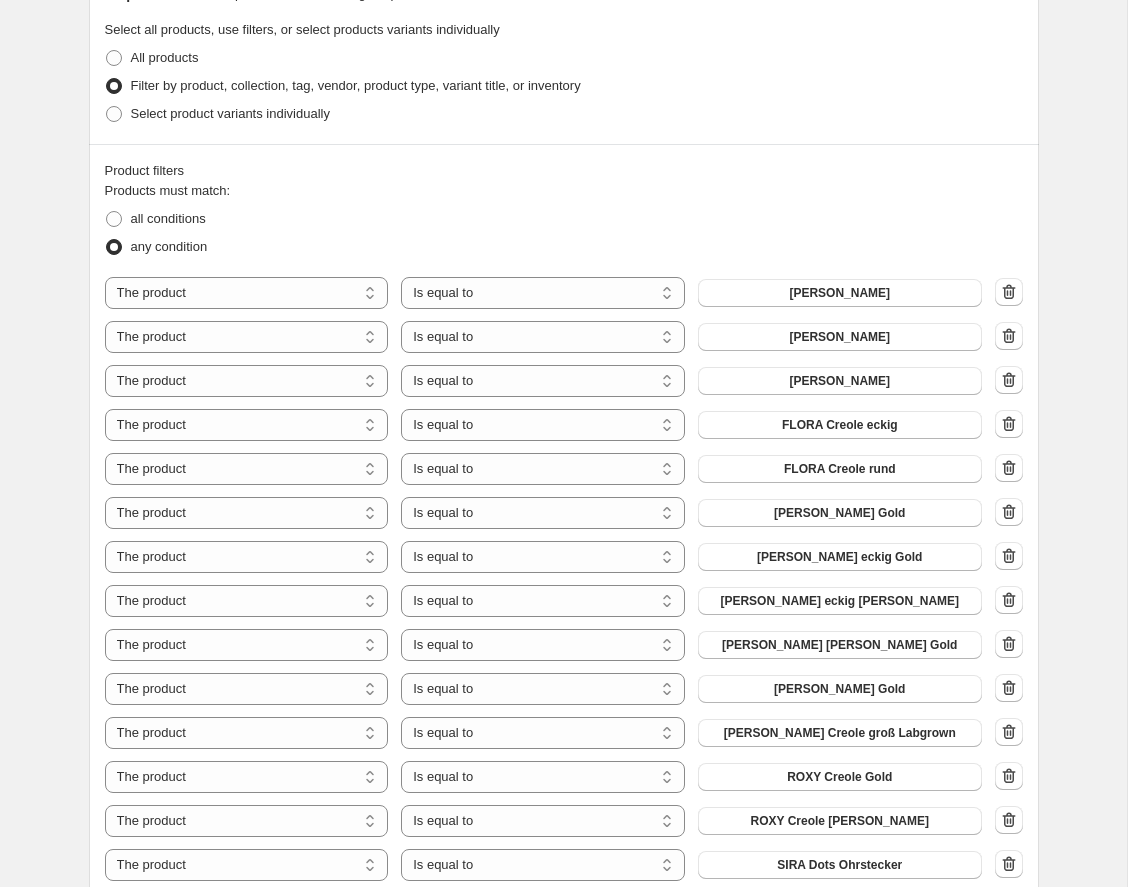
click at [992, 288] on div "The product The product's collection The product's tag The product's vendor The…" at bounding box center [564, 293] width 918 height 32
click at [1007, 286] on icon "button" at bounding box center [1009, 292] width 20 height 20
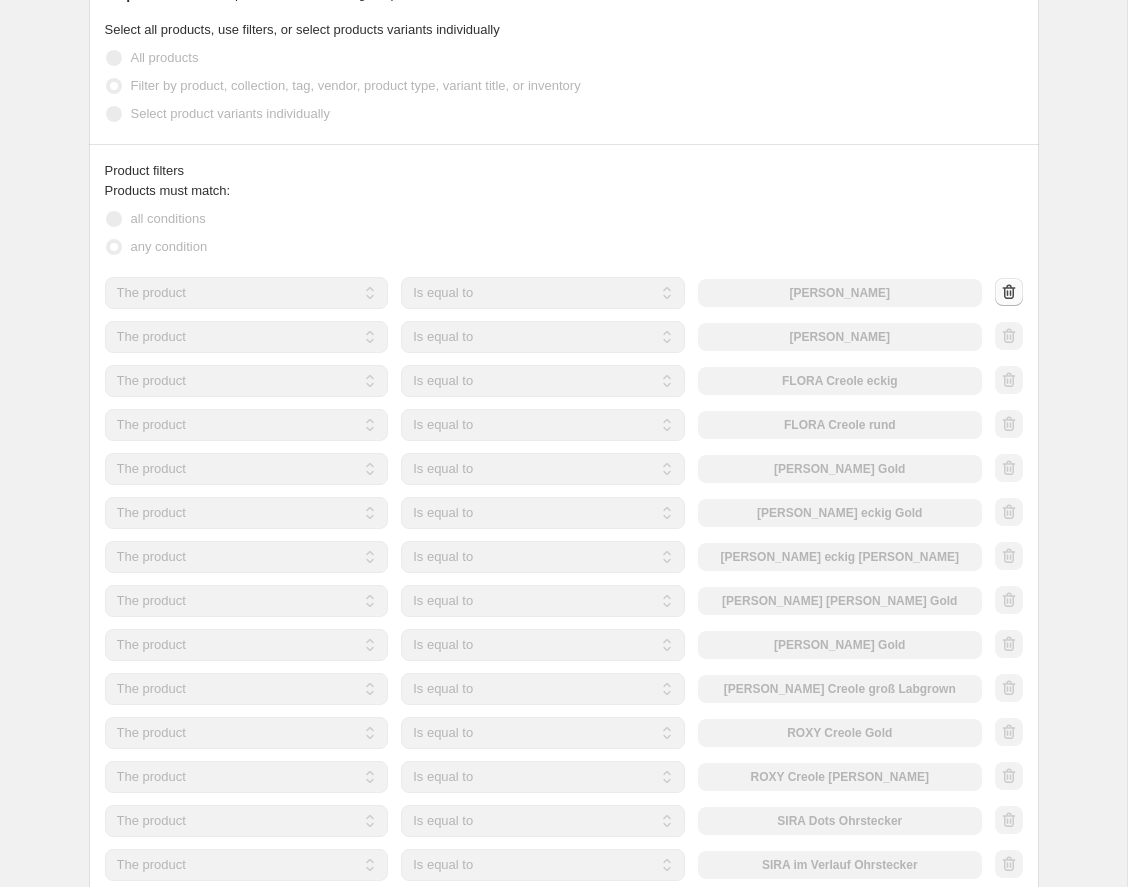
click at [1007, 286] on div at bounding box center [1009, 293] width 28 height 30
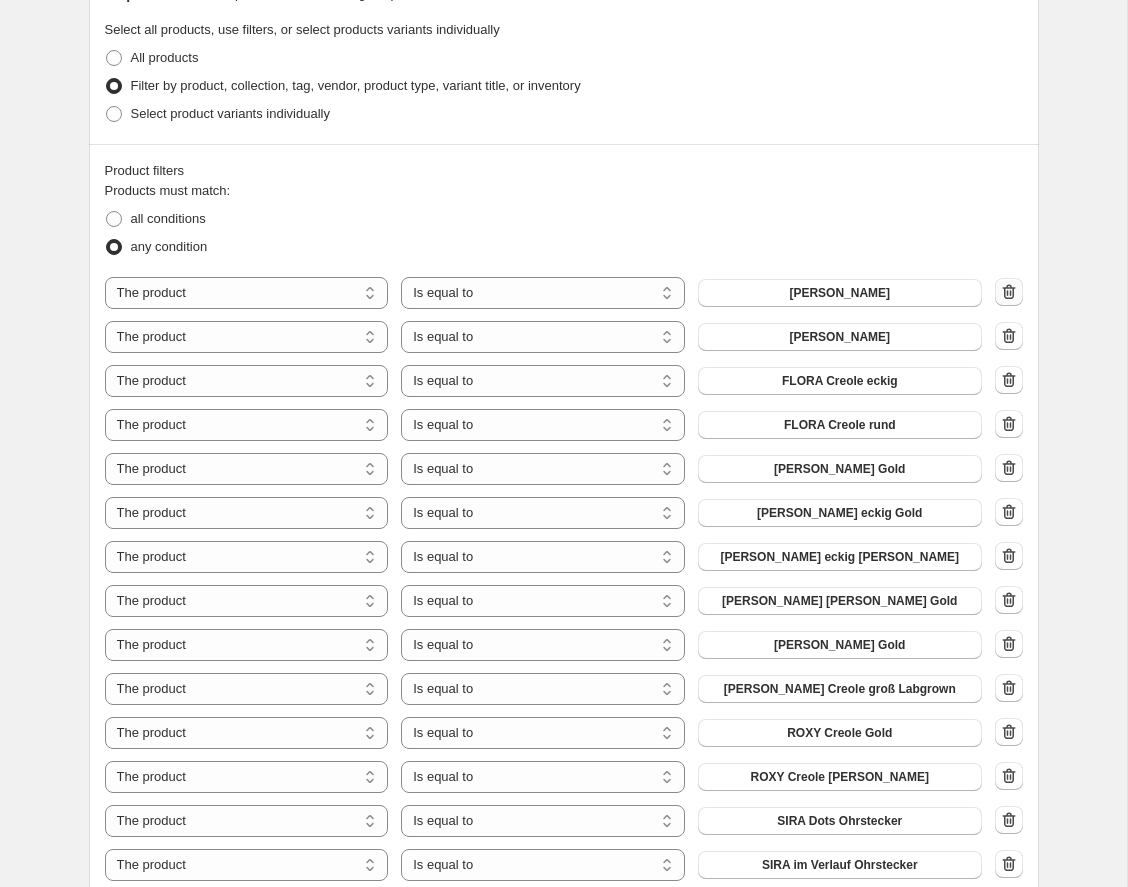
click at [1007, 286] on icon "button" at bounding box center [1009, 292] width 20 height 20
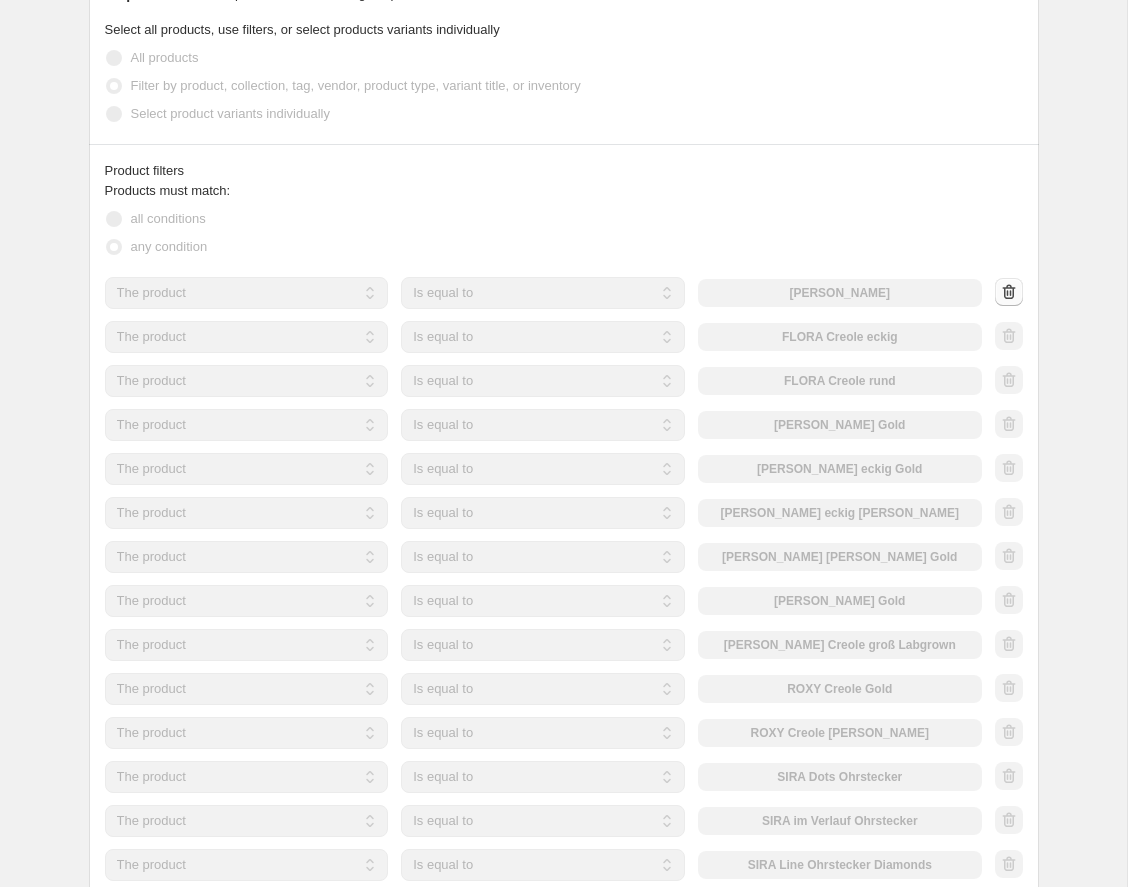
click at [1007, 286] on div at bounding box center [1009, 293] width 28 height 30
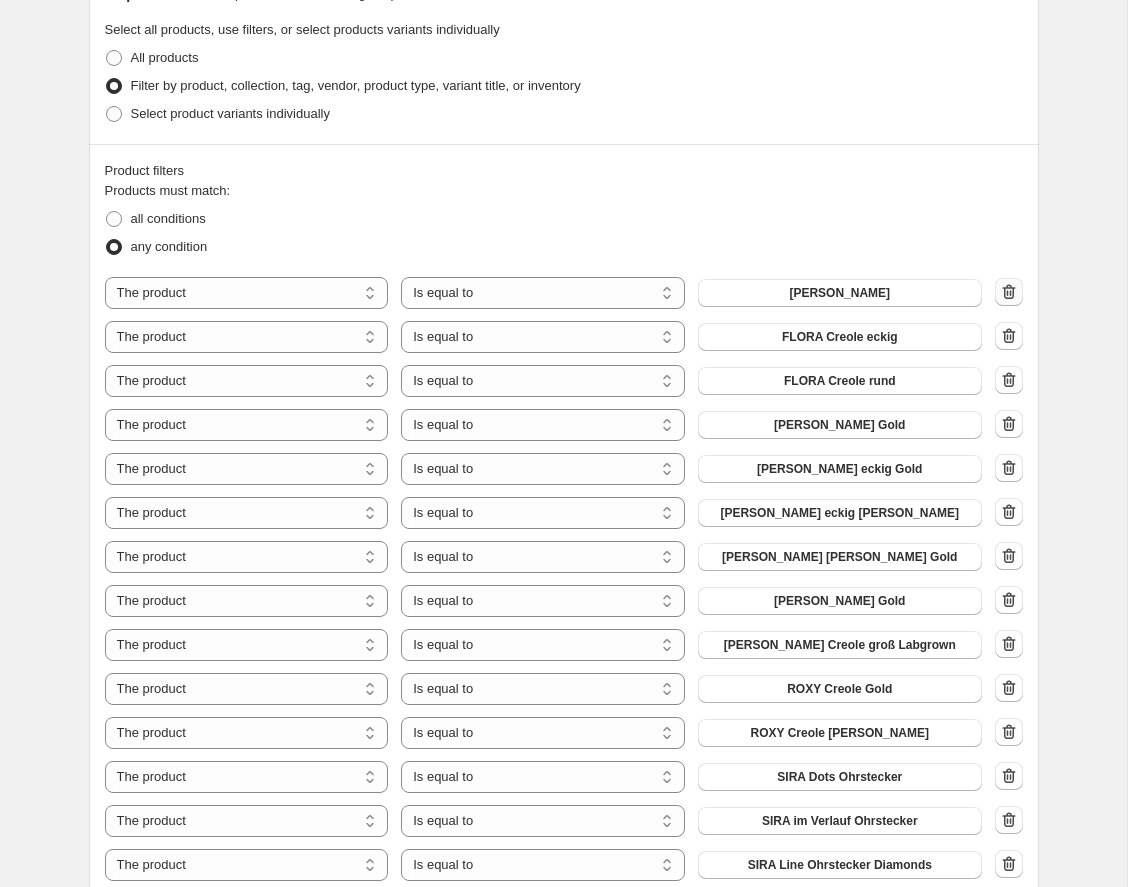
click at [1007, 286] on icon "button" at bounding box center [1009, 292] width 20 height 20
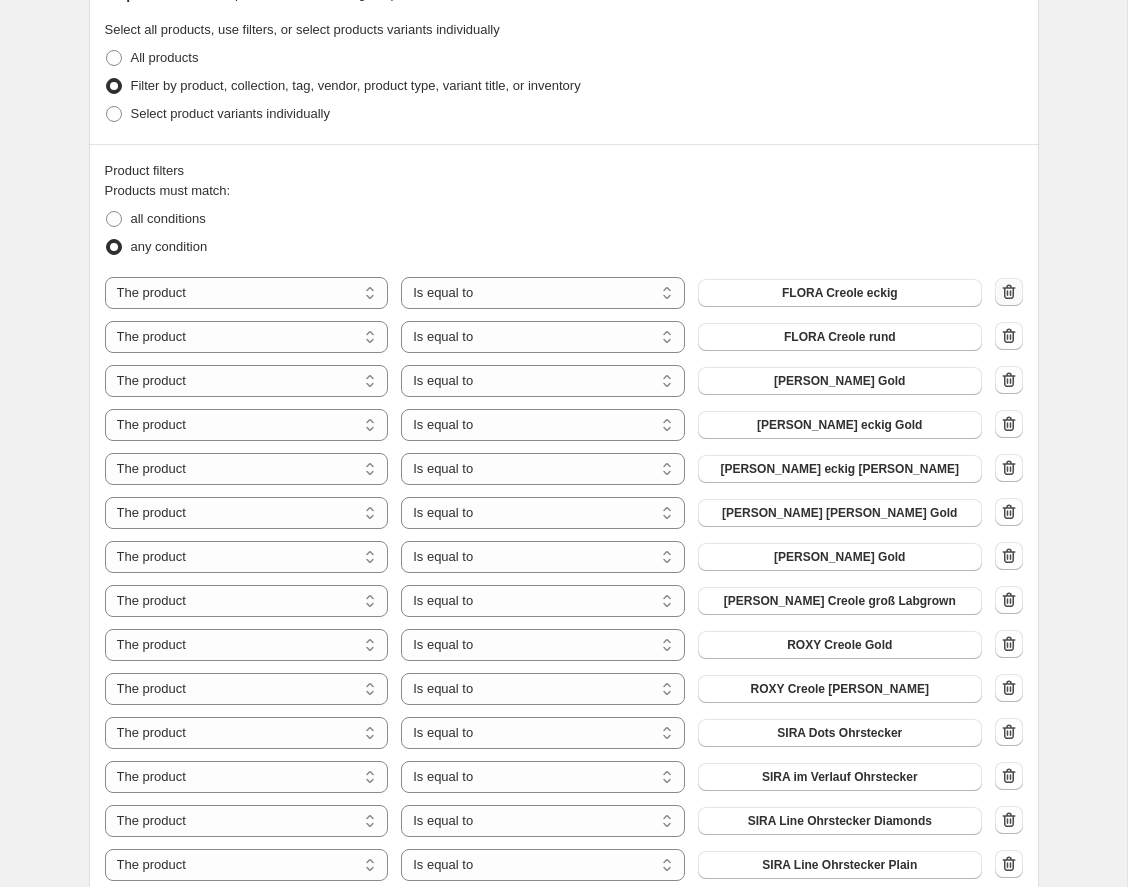
click at [1007, 286] on icon "button" at bounding box center [1009, 292] width 20 height 20
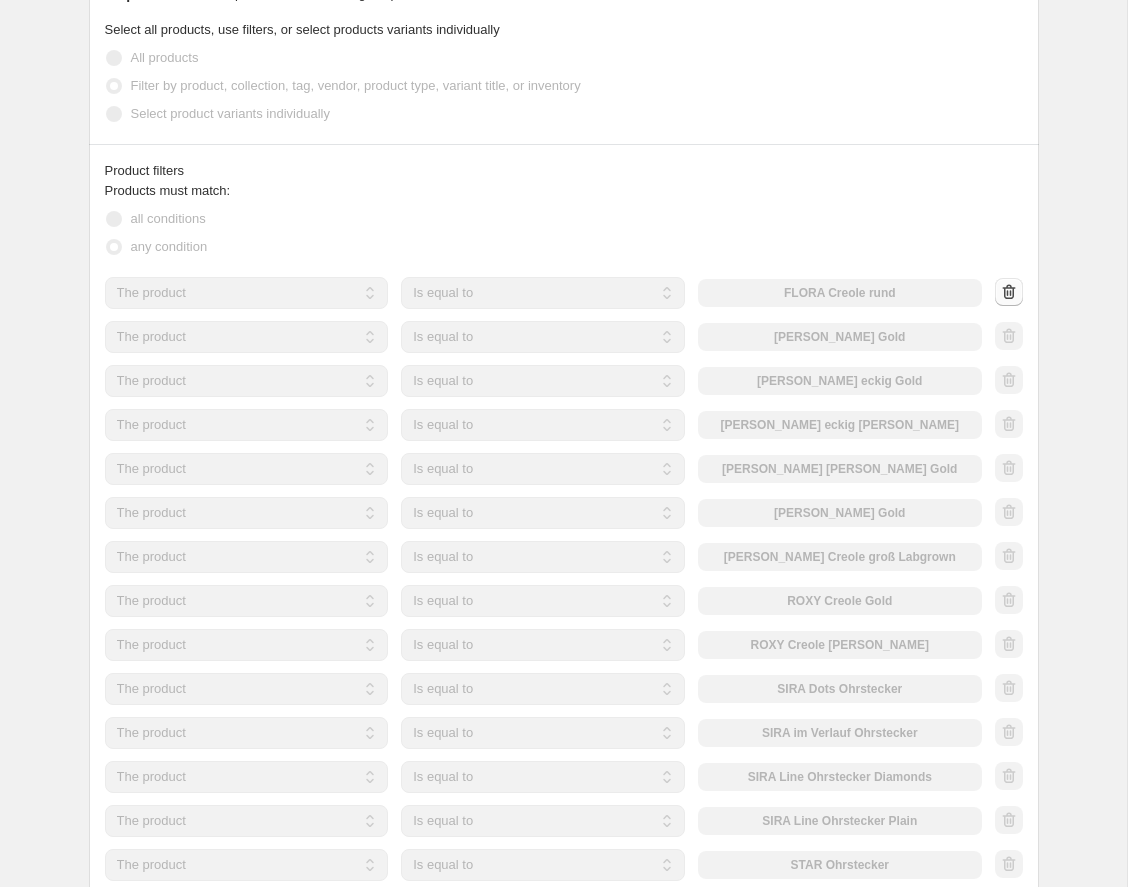
click at [1007, 286] on div at bounding box center [1009, 293] width 28 height 30
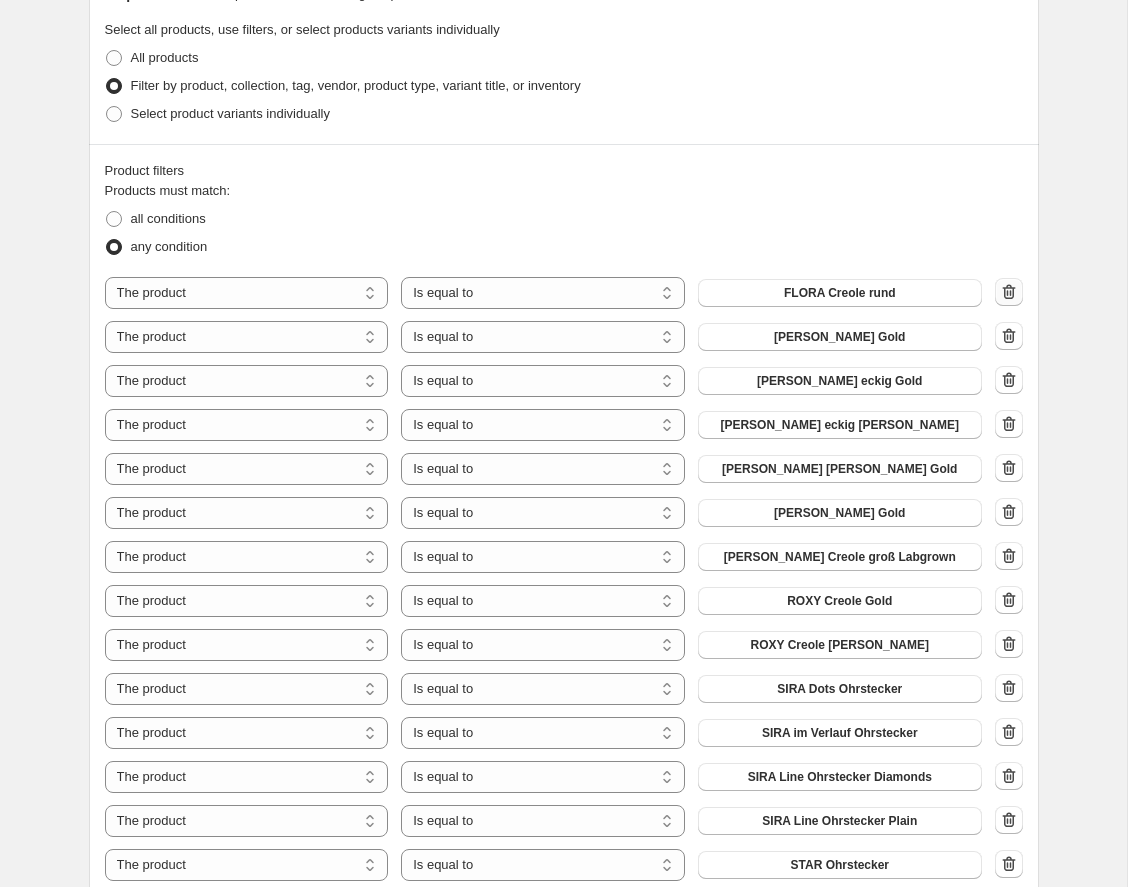
click at [1007, 286] on icon "button" at bounding box center [1009, 292] width 20 height 20
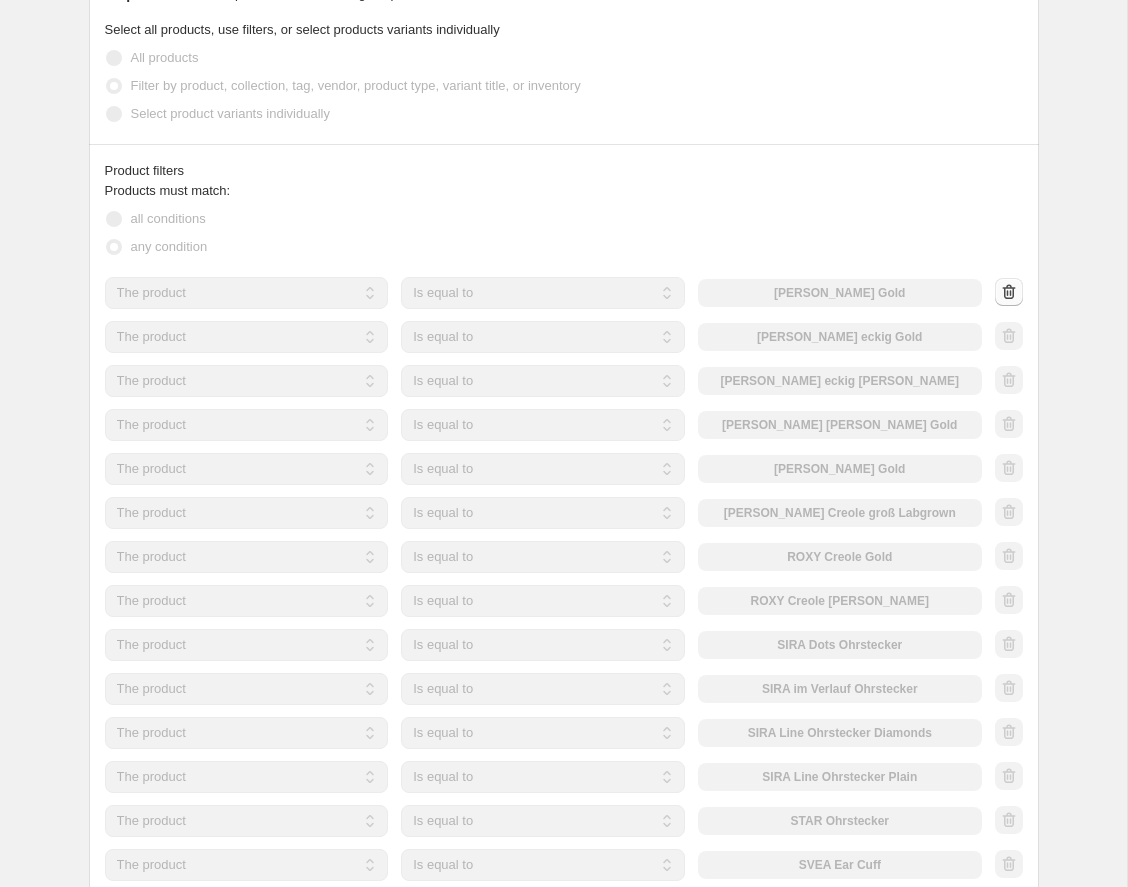
click at [1007, 286] on div at bounding box center [1009, 293] width 28 height 30
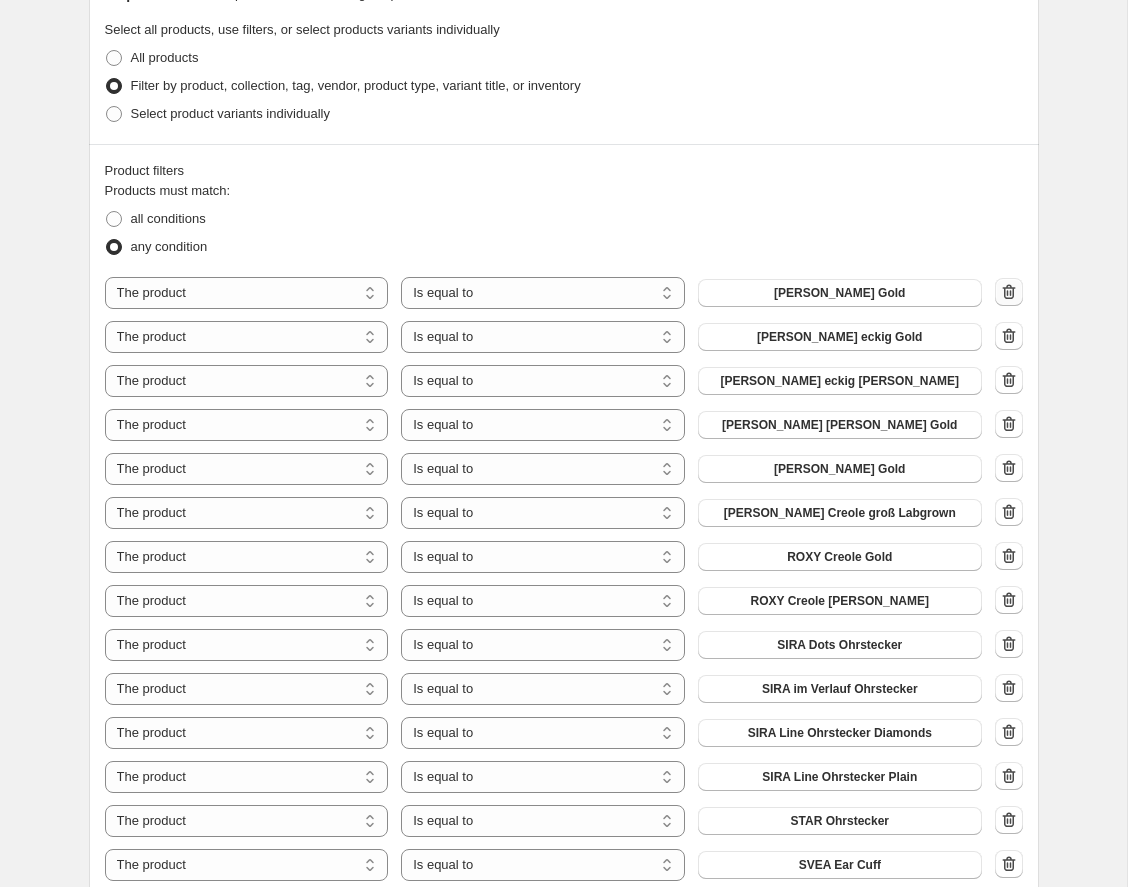
click at [1007, 286] on icon "button" at bounding box center [1009, 292] width 20 height 20
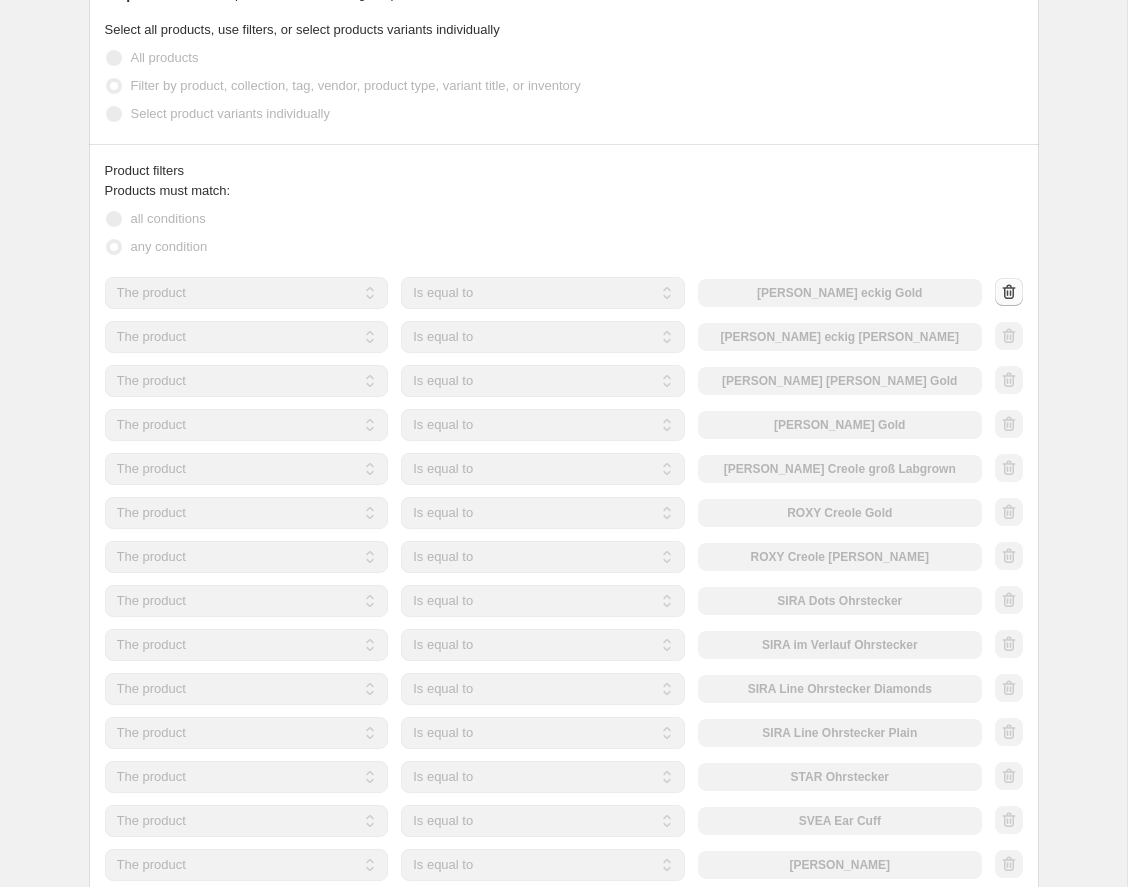
click at [1007, 286] on div at bounding box center [1009, 293] width 28 height 30
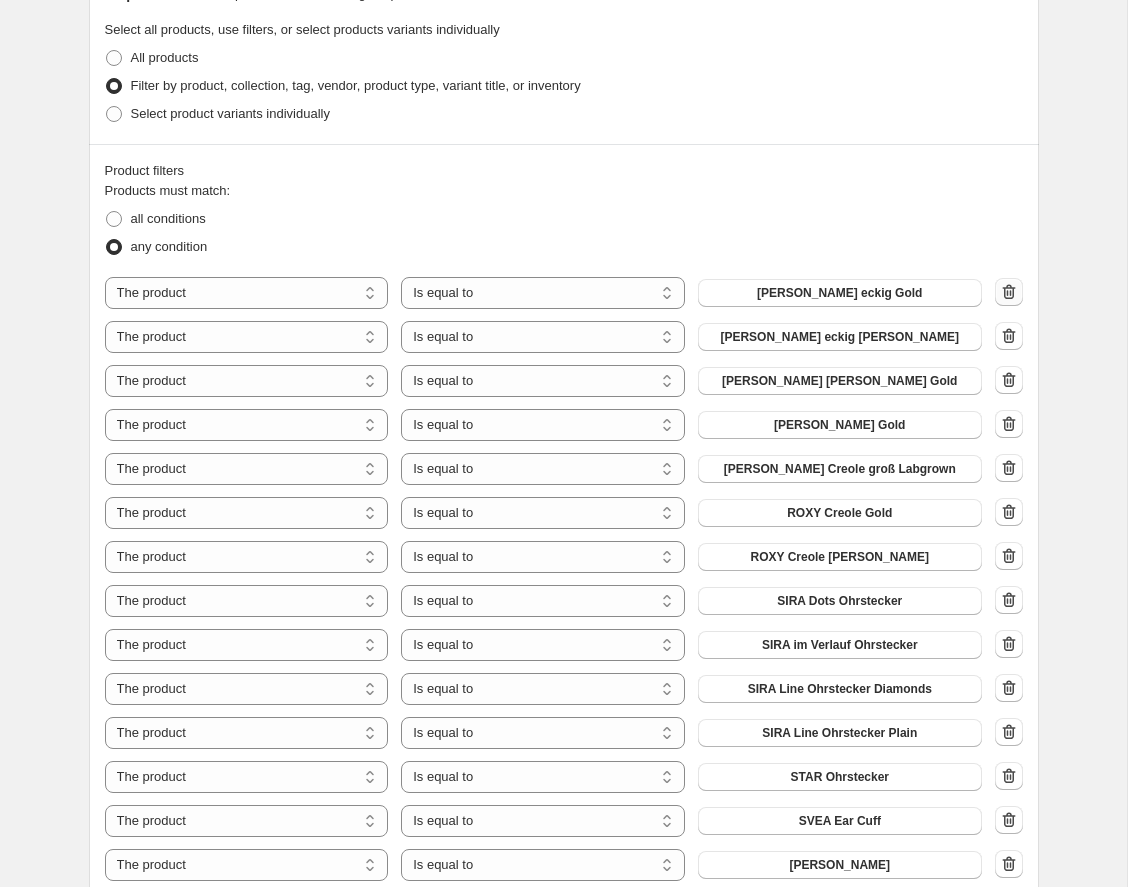
click at [1007, 286] on div at bounding box center [1009, 293] width 28 height 30
click at [1007, 286] on icon "button" at bounding box center [1009, 292] width 20 height 20
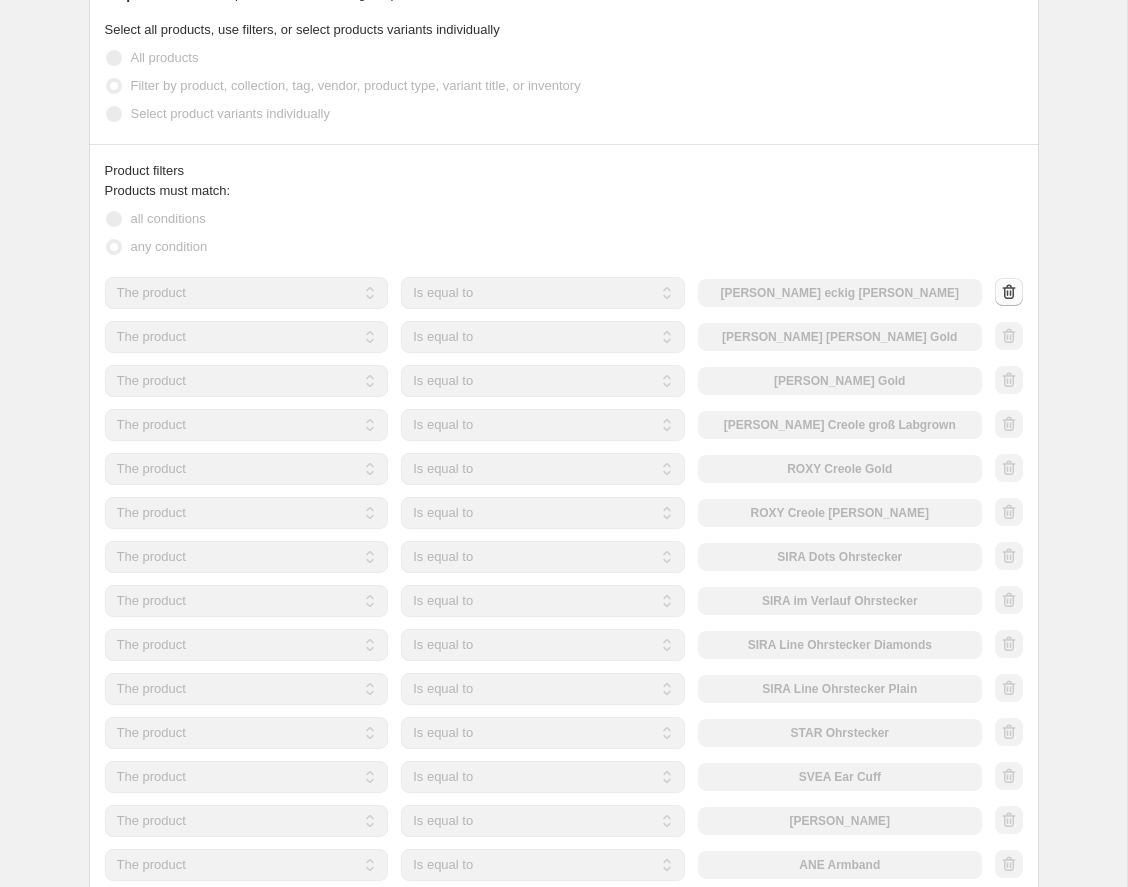
click at [1007, 286] on div at bounding box center [1009, 293] width 28 height 30
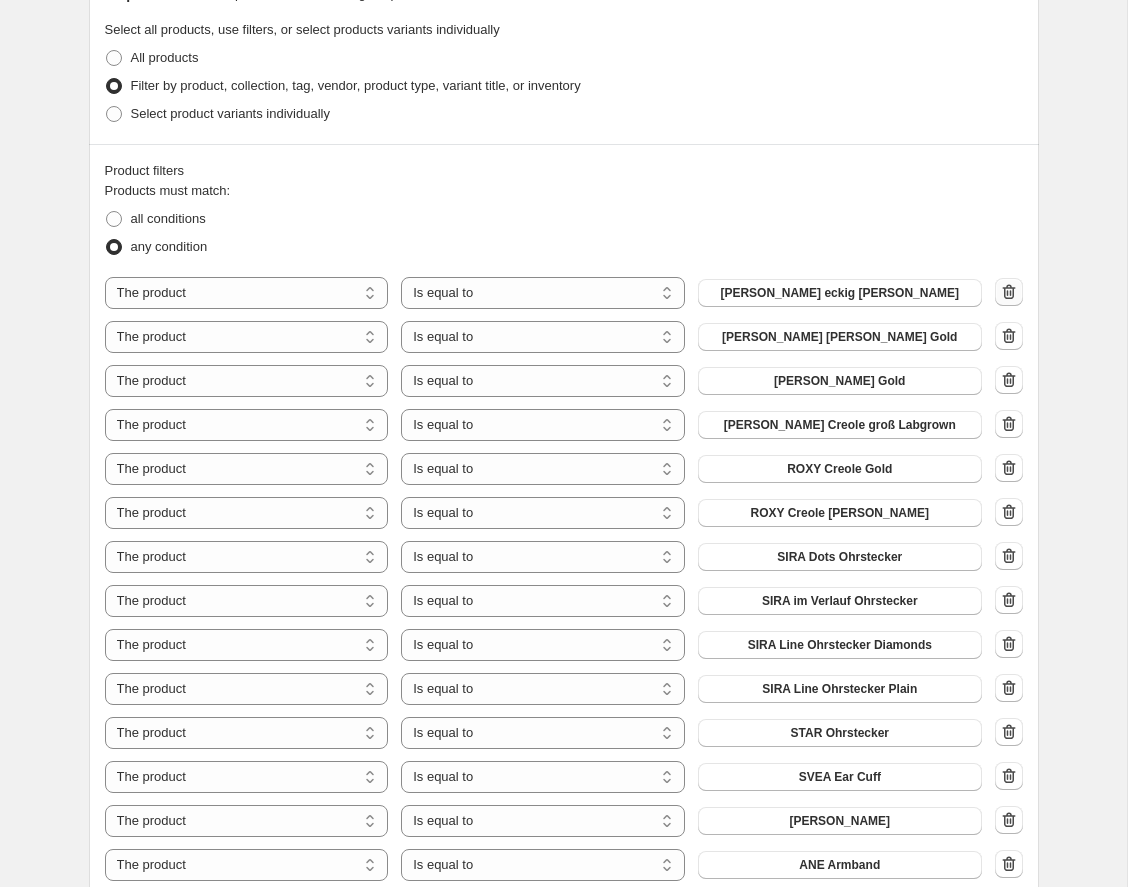
click at [1007, 286] on div at bounding box center [1009, 293] width 28 height 30
click at [1007, 286] on icon "button" at bounding box center [1009, 292] width 20 height 20
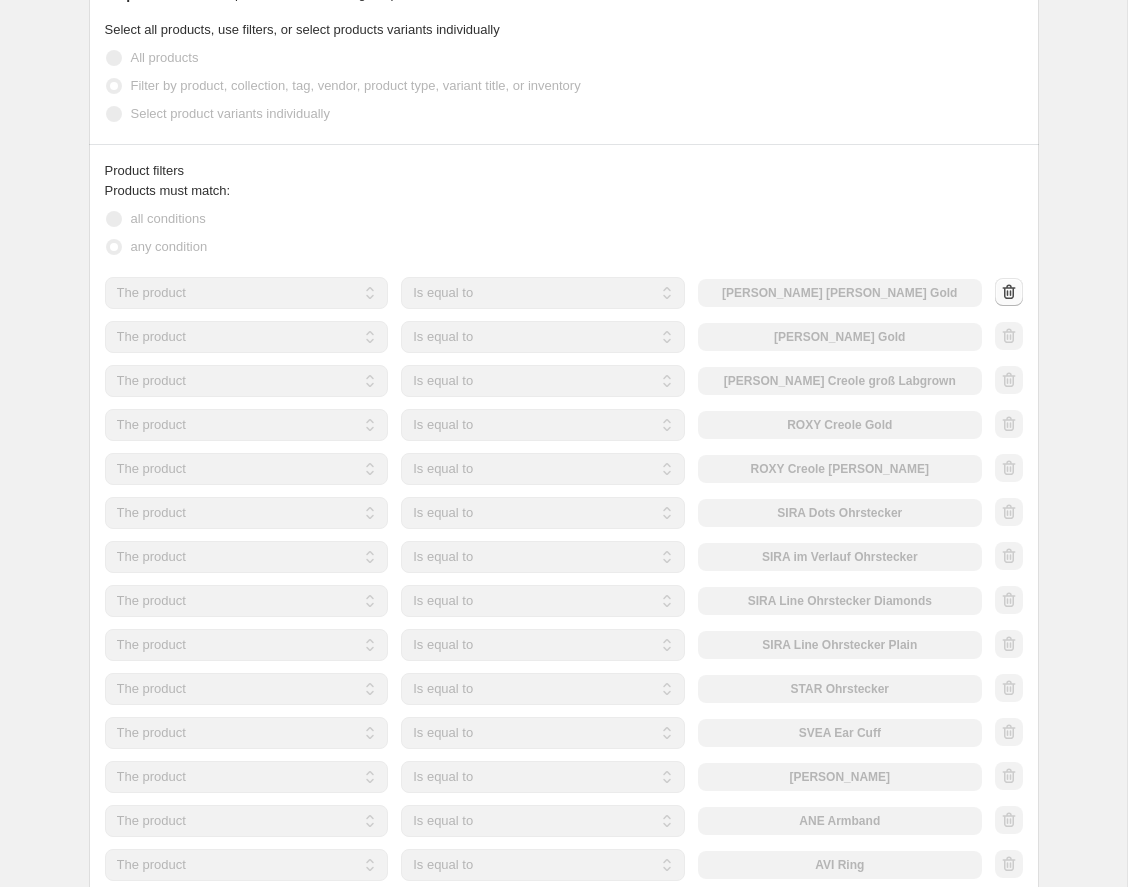
click at [1007, 286] on div at bounding box center [1009, 293] width 28 height 30
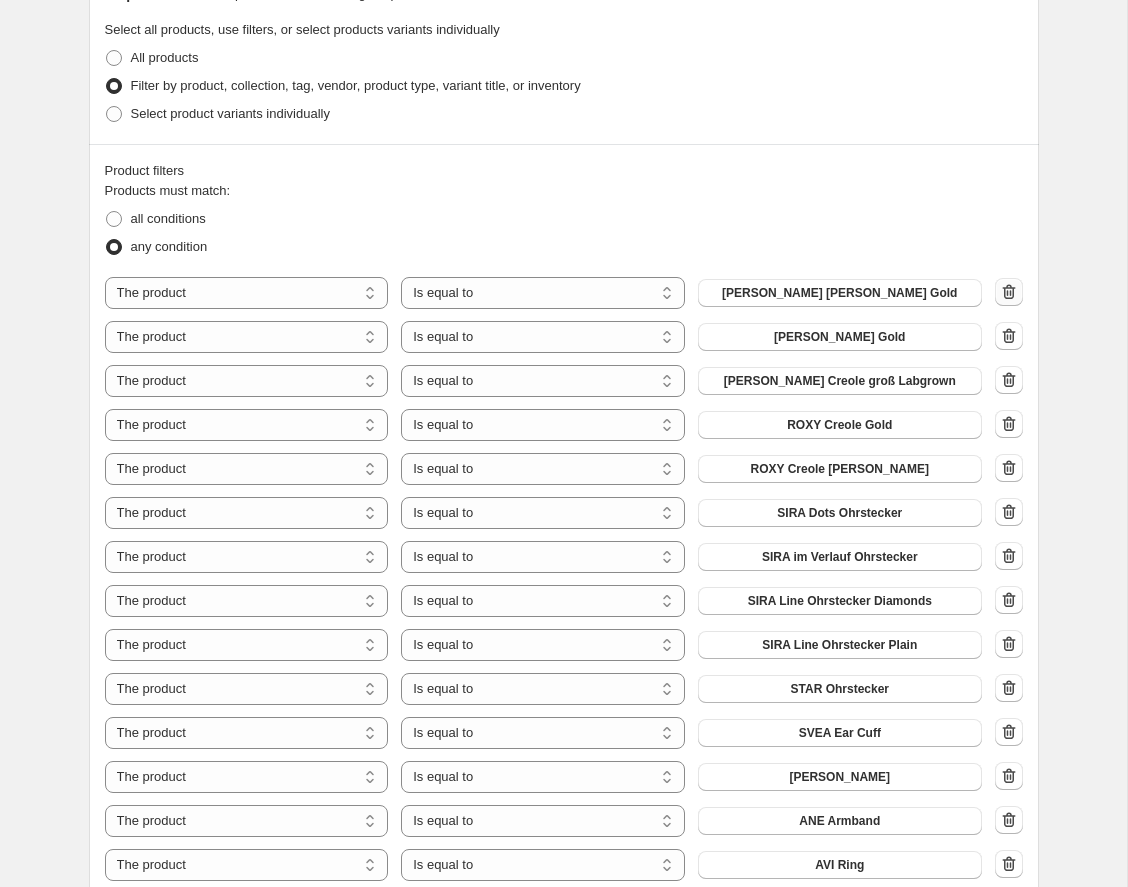
click at [1007, 286] on icon "button" at bounding box center [1009, 292] width 20 height 20
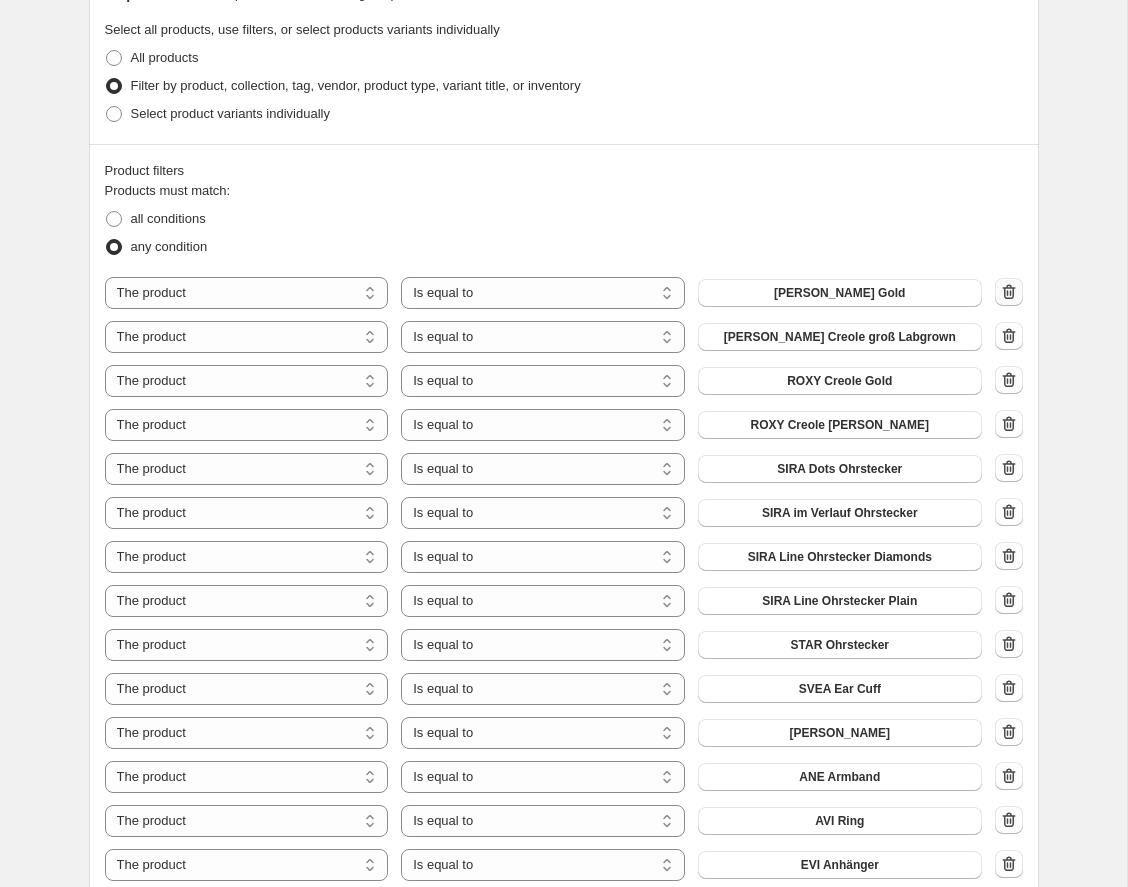
click at [1007, 286] on icon "button" at bounding box center [1009, 292] width 20 height 20
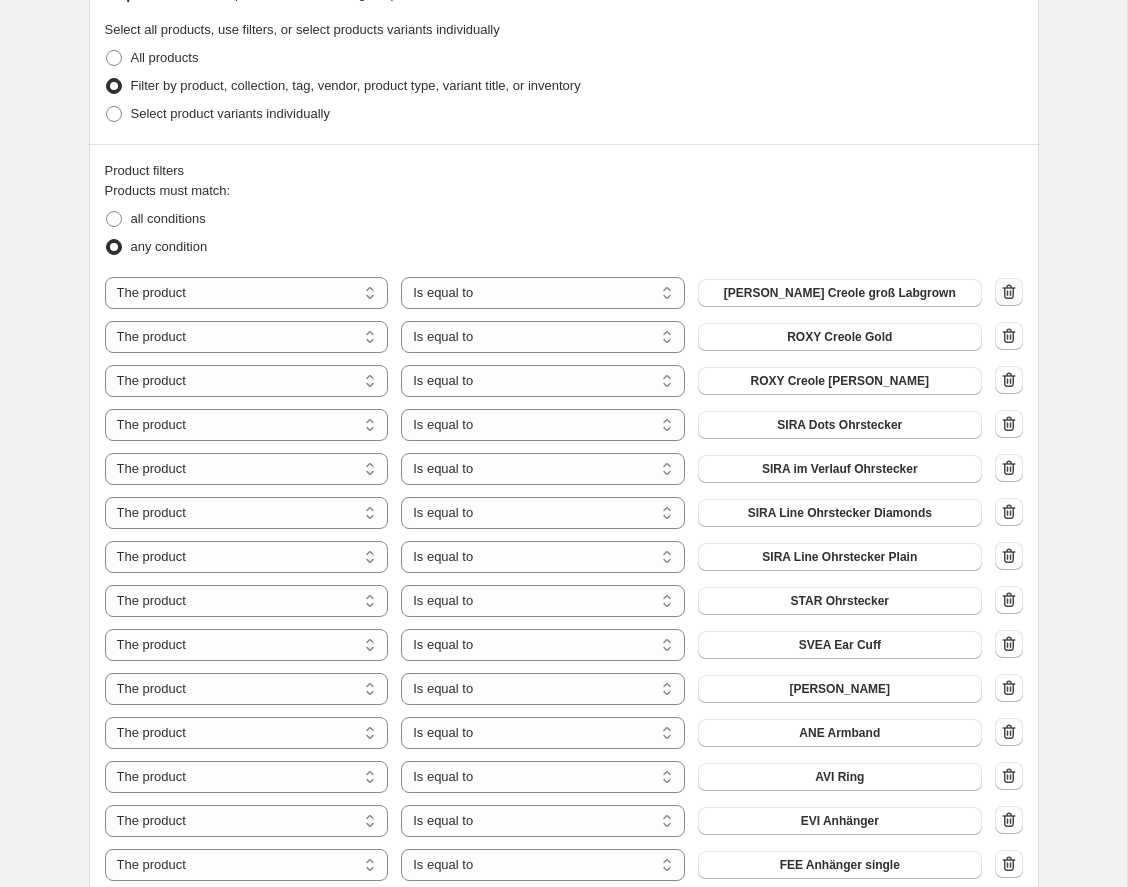
click at [1007, 286] on icon "button" at bounding box center [1009, 292] width 20 height 20
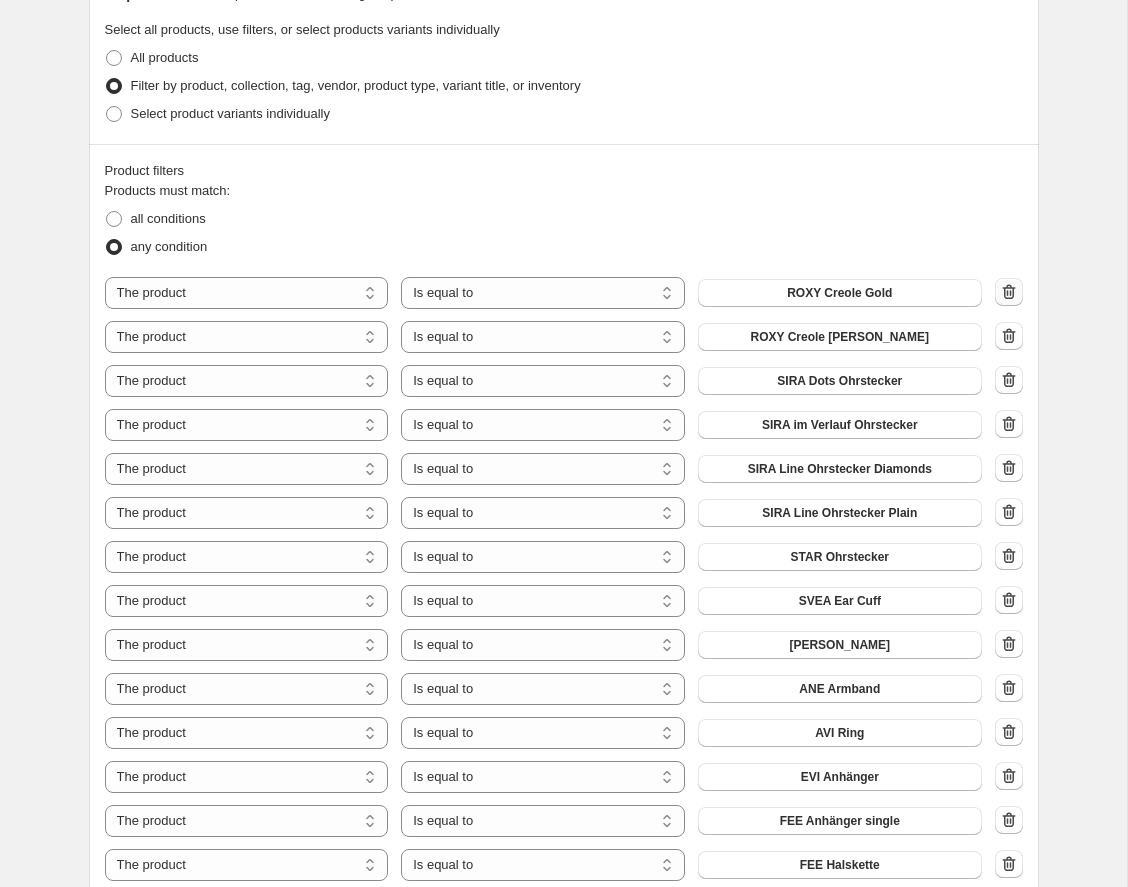
click at [1007, 286] on icon "button" at bounding box center [1009, 292] width 20 height 20
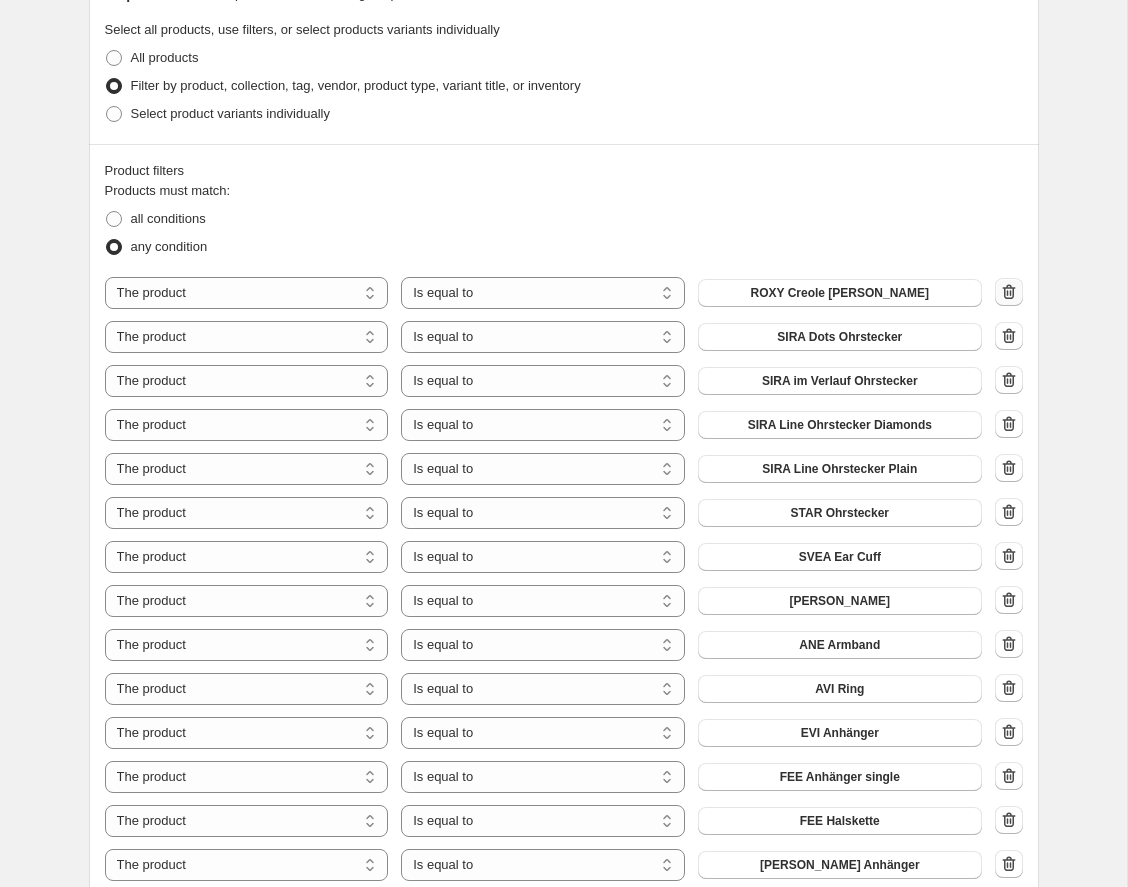
click at [1007, 286] on icon "button" at bounding box center [1009, 292] width 20 height 20
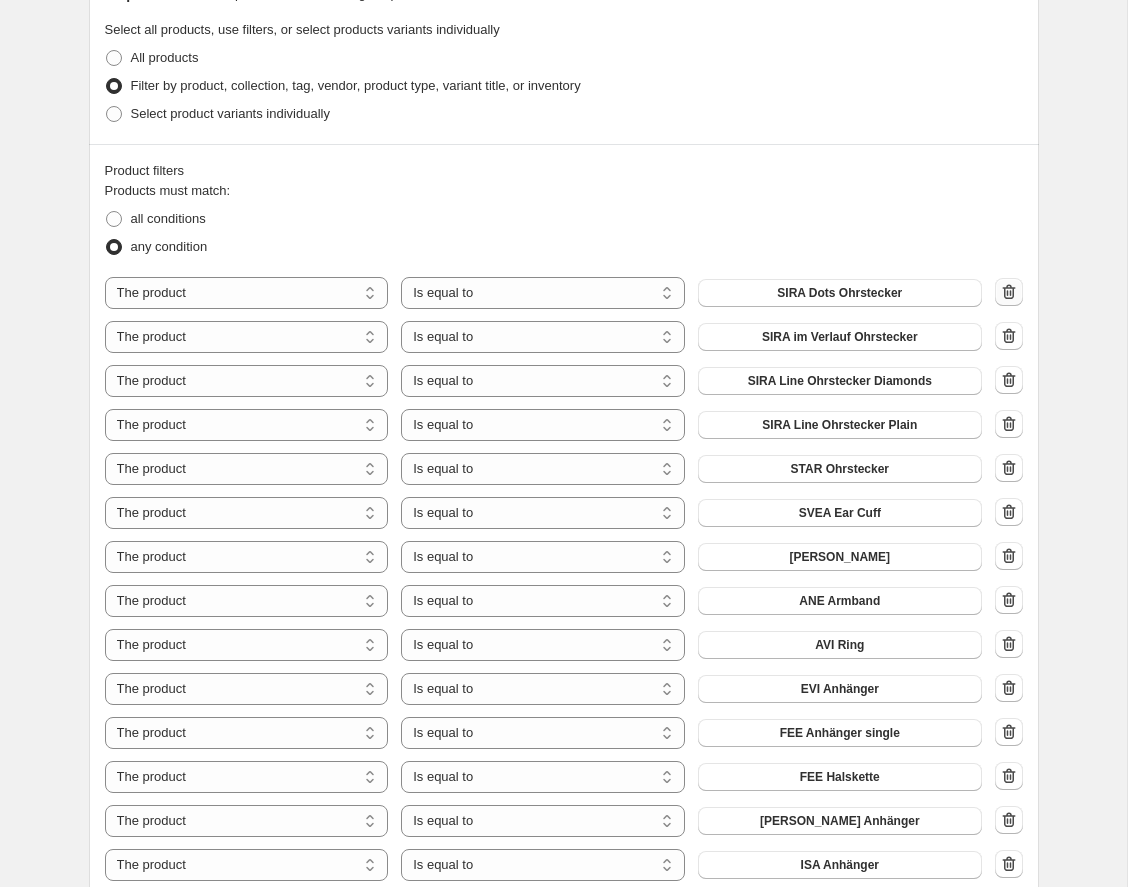
click at [1007, 286] on icon "button" at bounding box center [1009, 292] width 20 height 20
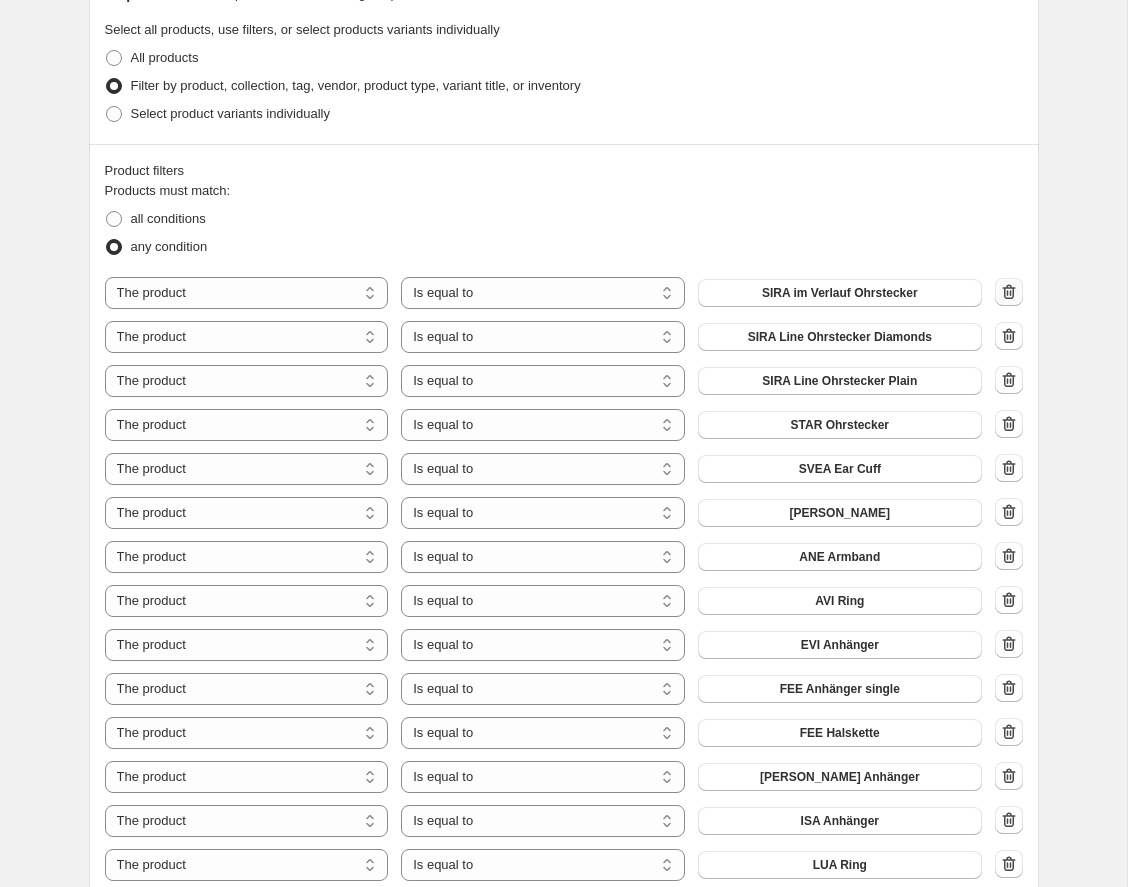
click at [1007, 286] on icon "button" at bounding box center [1009, 292] width 20 height 20
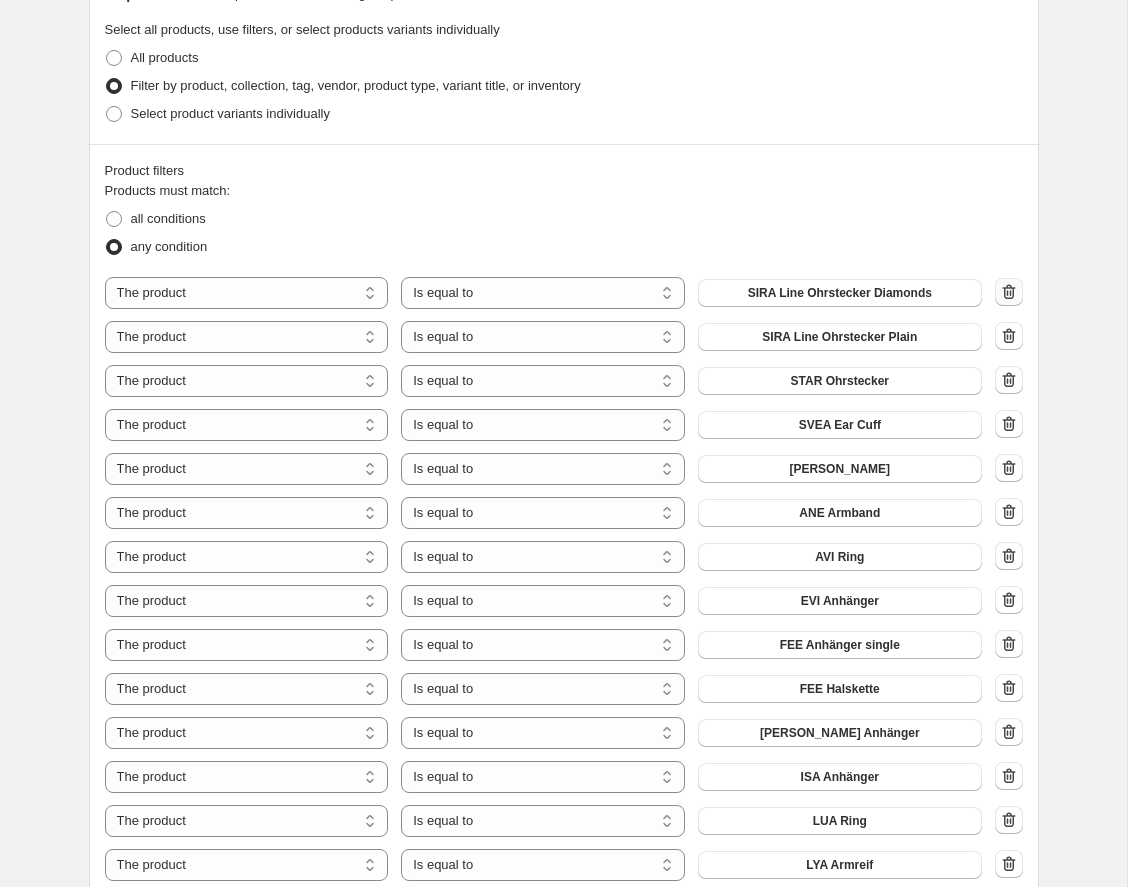
click at [1007, 286] on icon "button" at bounding box center [1009, 292] width 20 height 20
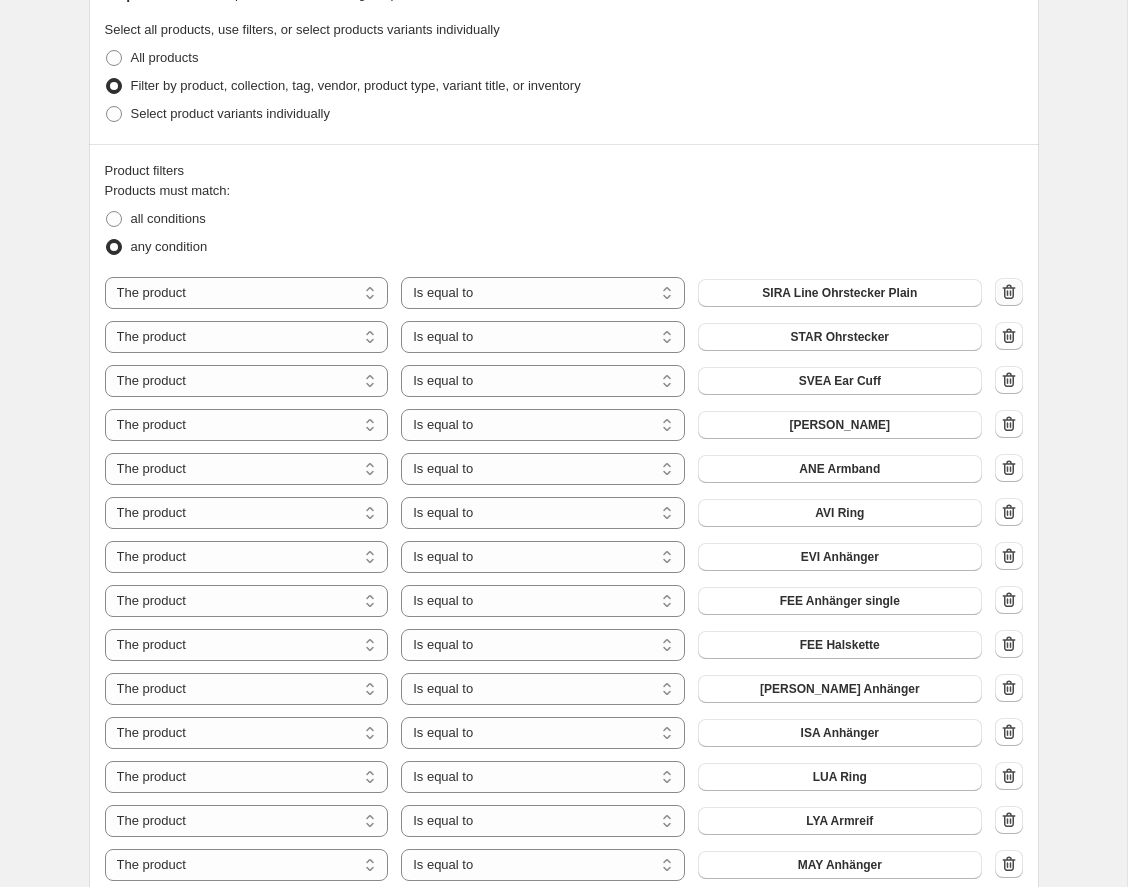
click at [1007, 286] on icon "button" at bounding box center [1009, 292] width 20 height 20
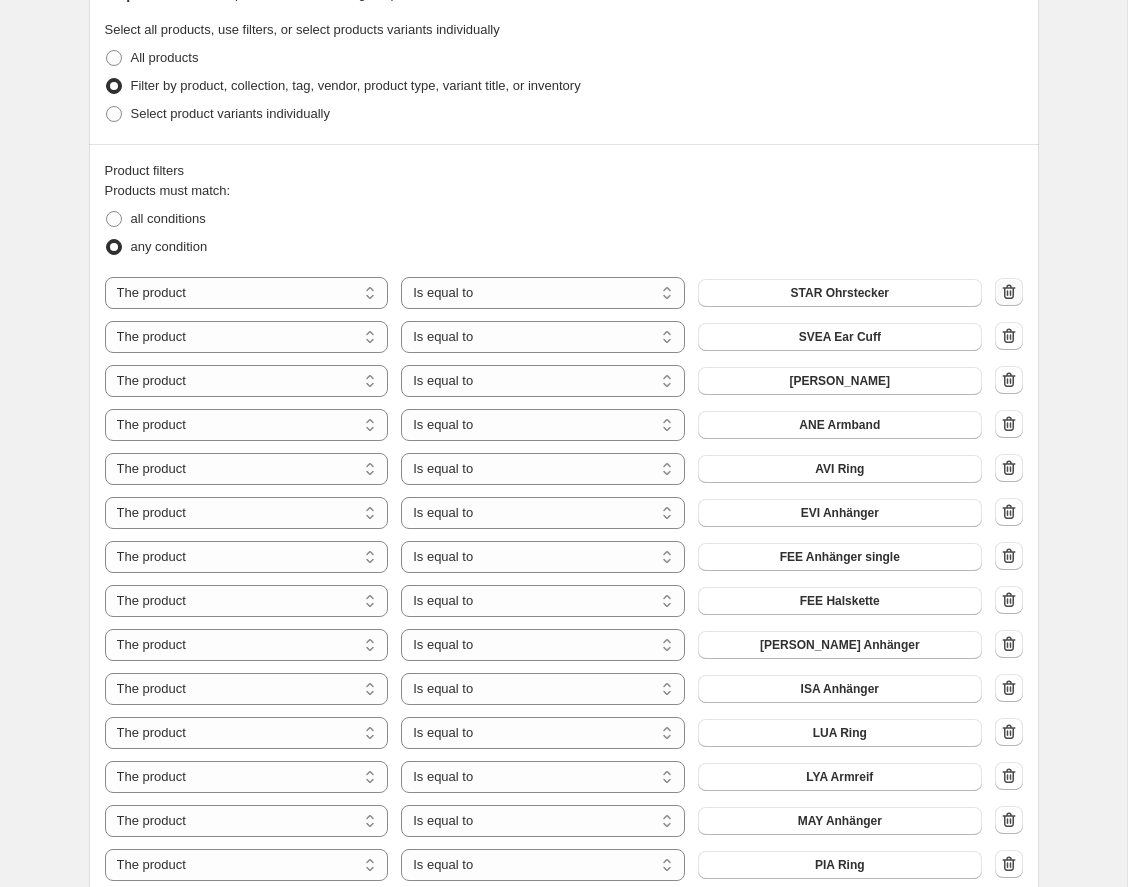
click at [1007, 286] on icon "button" at bounding box center [1009, 292] width 20 height 20
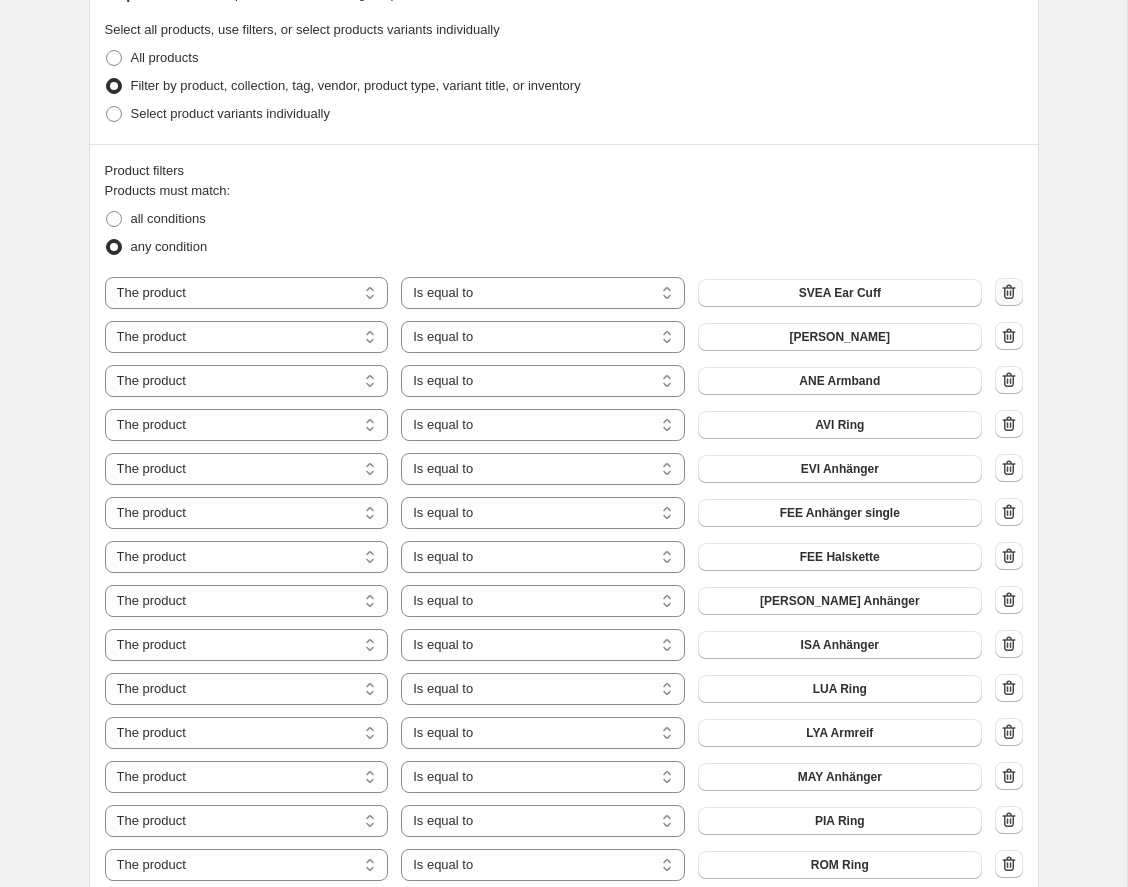
click at [1007, 286] on icon "button" at bounding box center [1009, 292] width 20 height 20
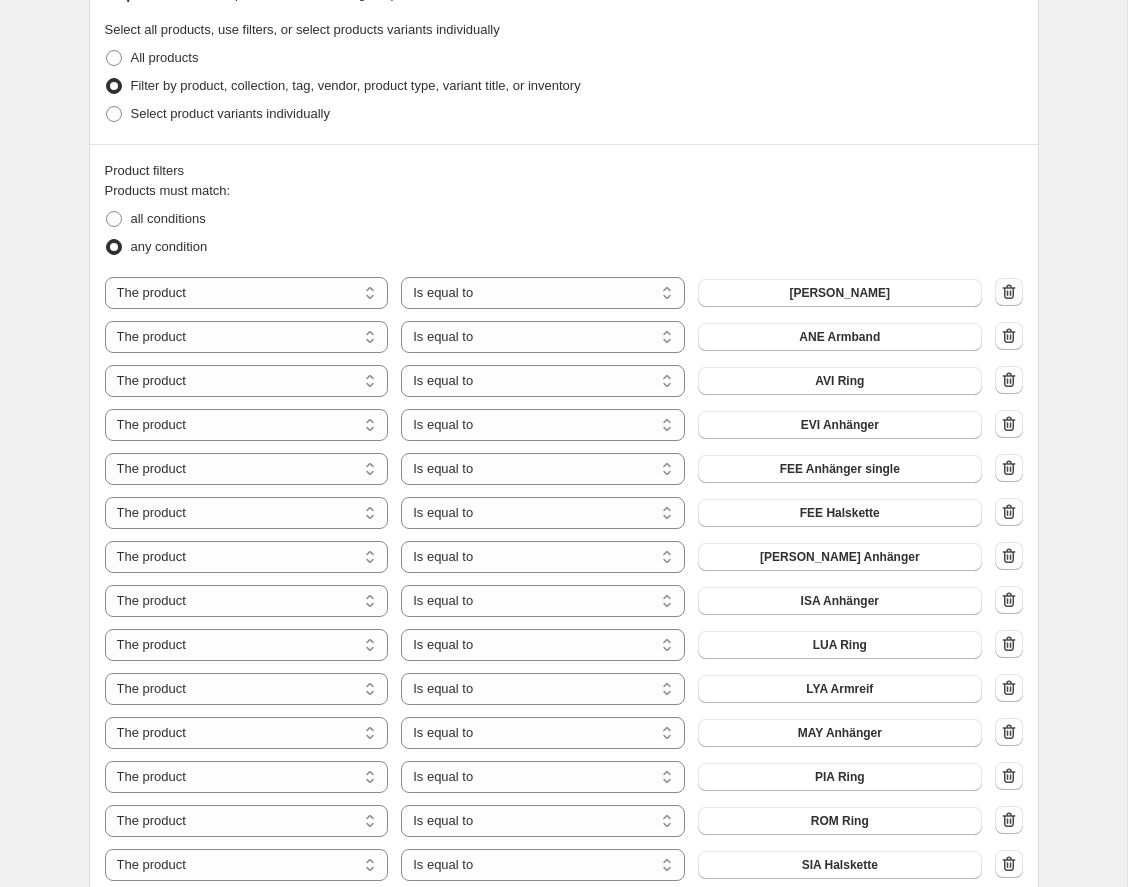
click at [1007, 286] on icon "button" at bounding box center [1009, 292] width 20 height 20
click at [1006, 286] on icon "button" at bounding box center [1009, 292] width 20 height 20
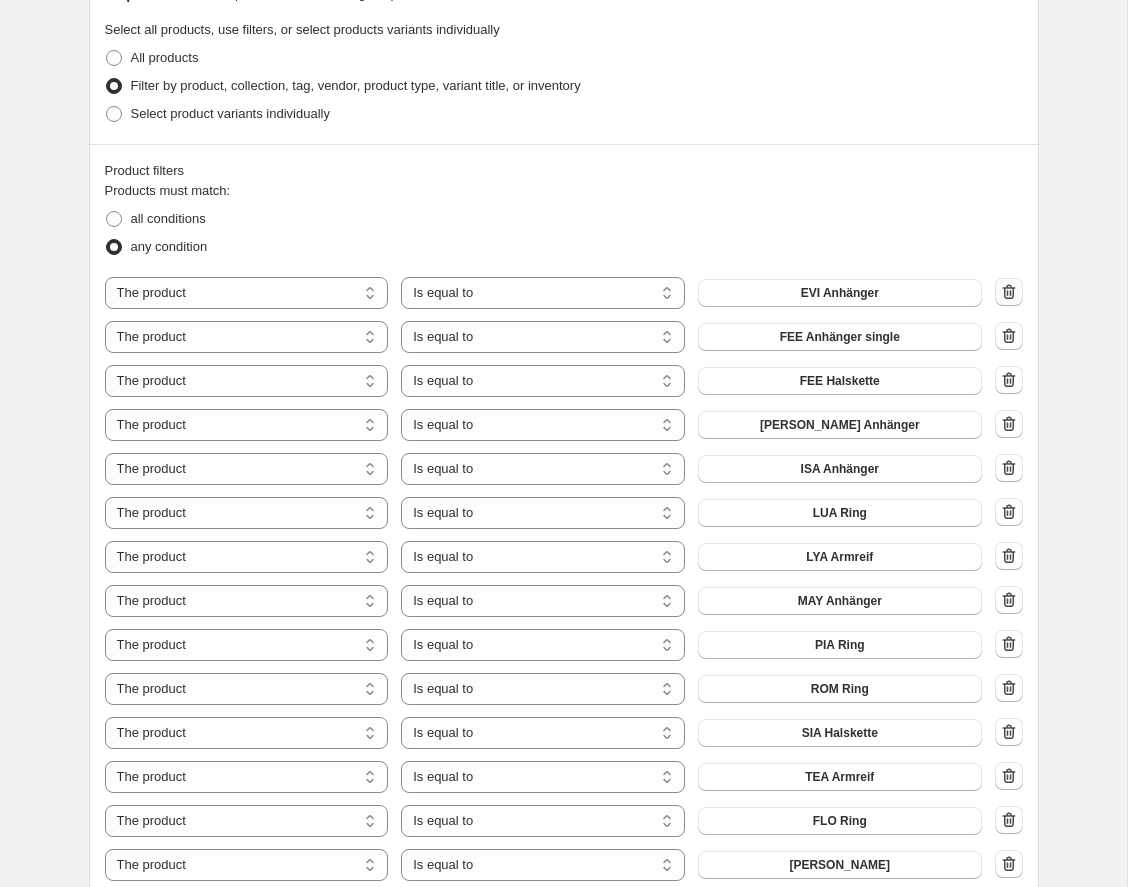
click at [1006, 286] on icon "button" at bounding box center [1009, 292] width 20 height 20
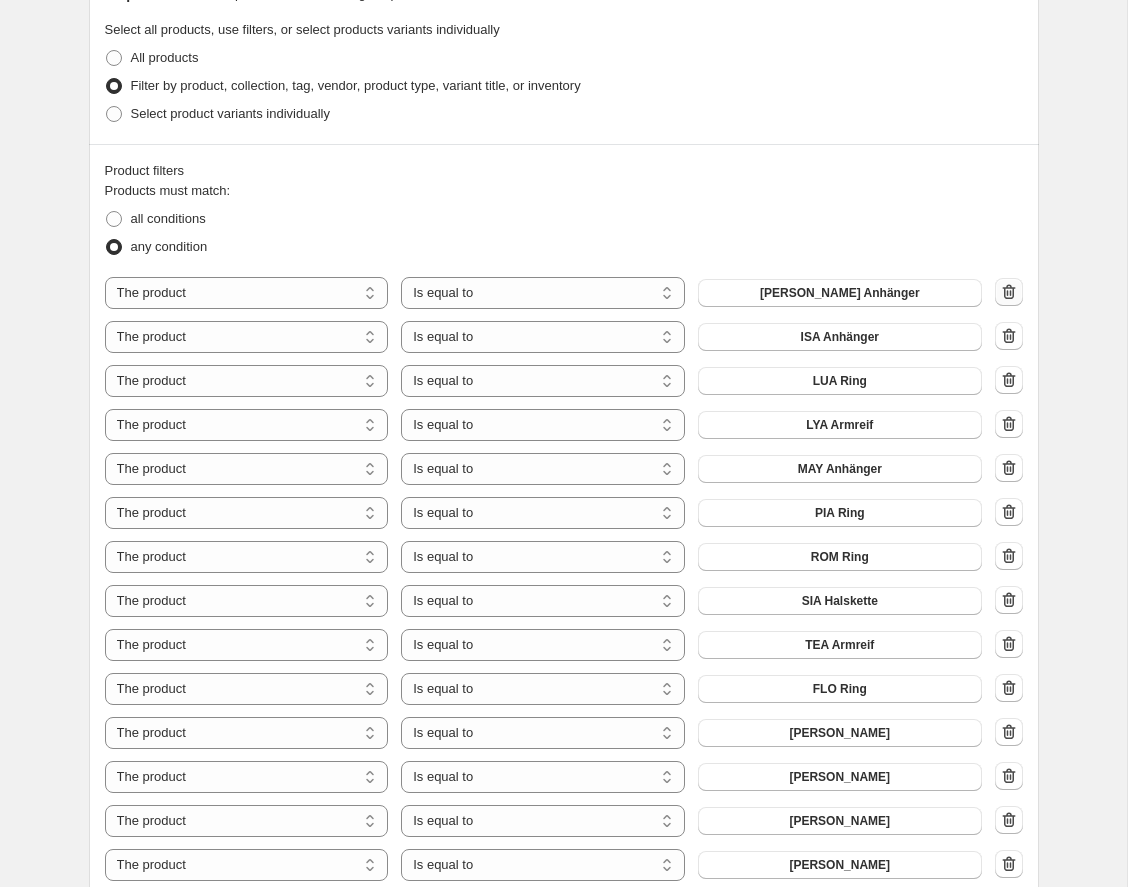
click at [1006, 286] on icon "button" at bounding box center [1009, 292] width 20 height 20
click at [1005, 286] on icon "button" at bounding box center [1009, 292] width 20 height 20
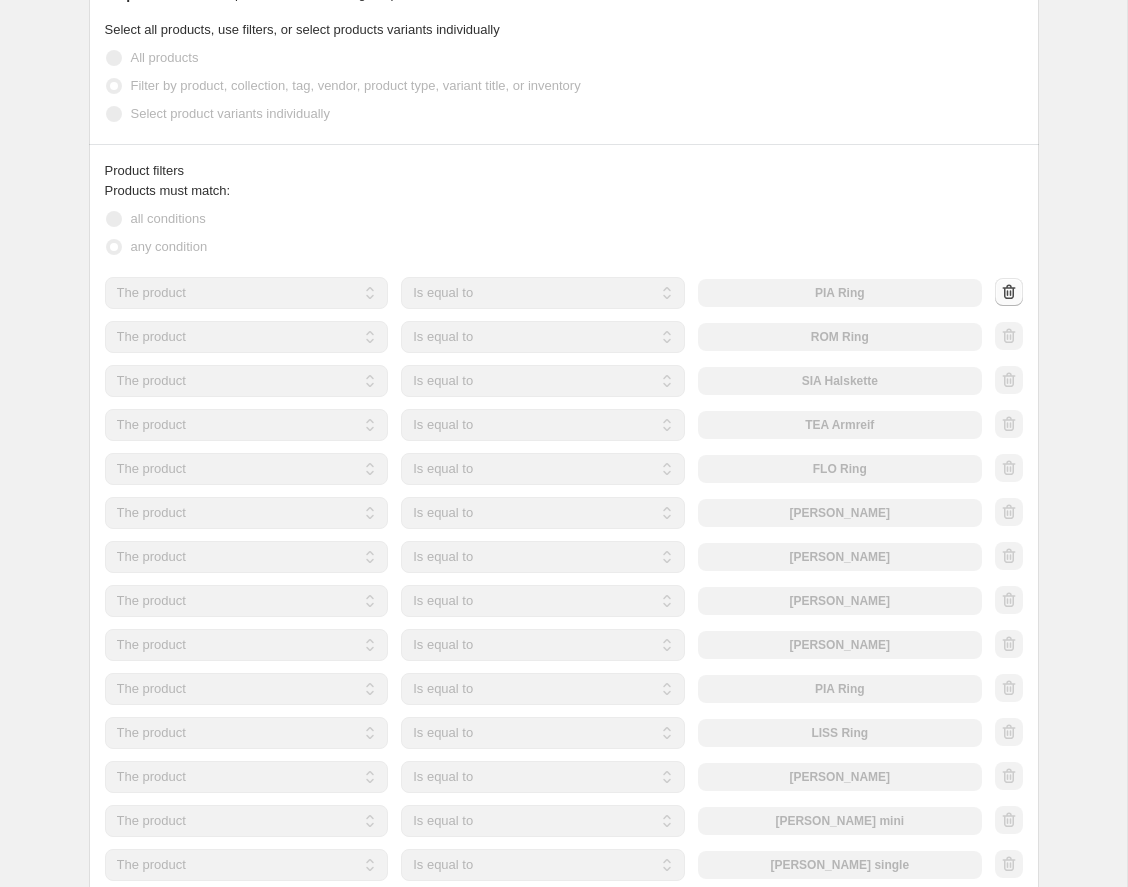
click at [1005, 286] on icon "button" at bounding box center [1009, 292] width 20 height 20
click at [1005, 286] on div at bounding box center [1009, 293] width 28 height 30
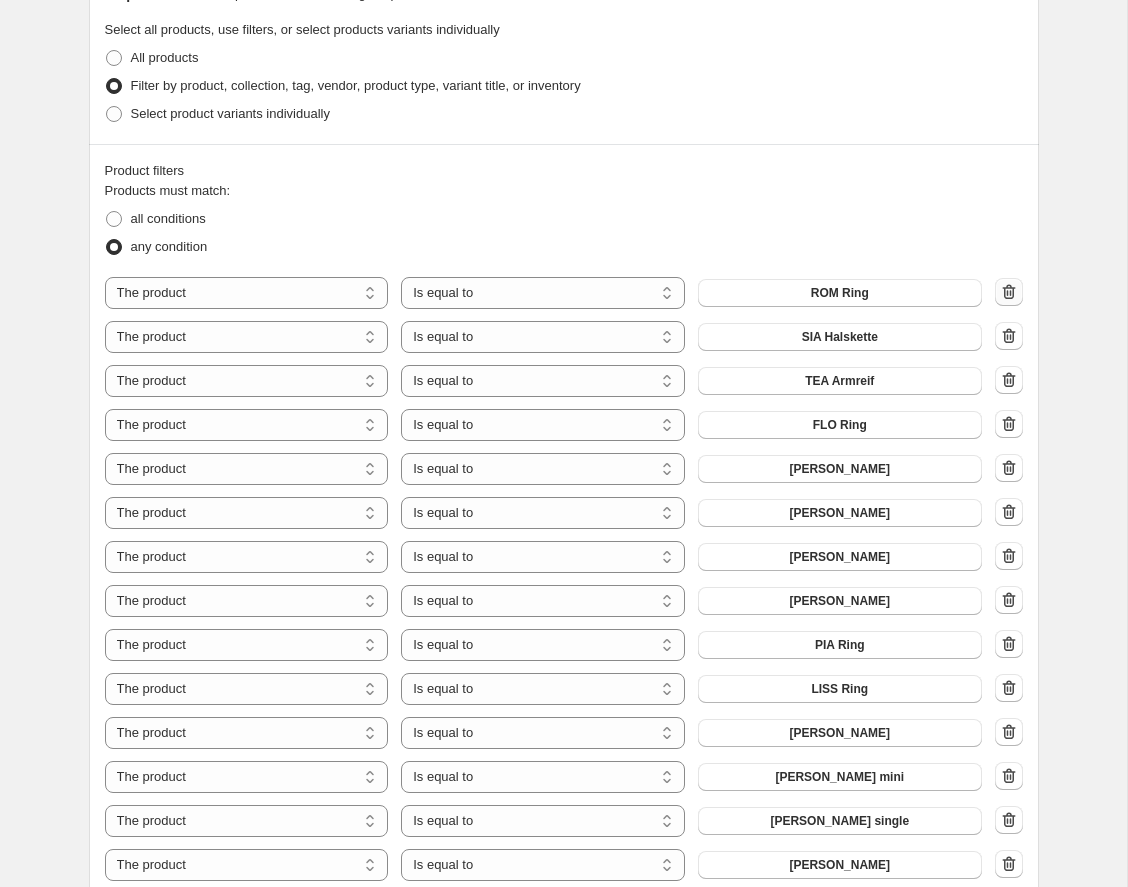
click at [1005, 286] on icon "button" at bounding box center [1009, 292] width 20 height 20
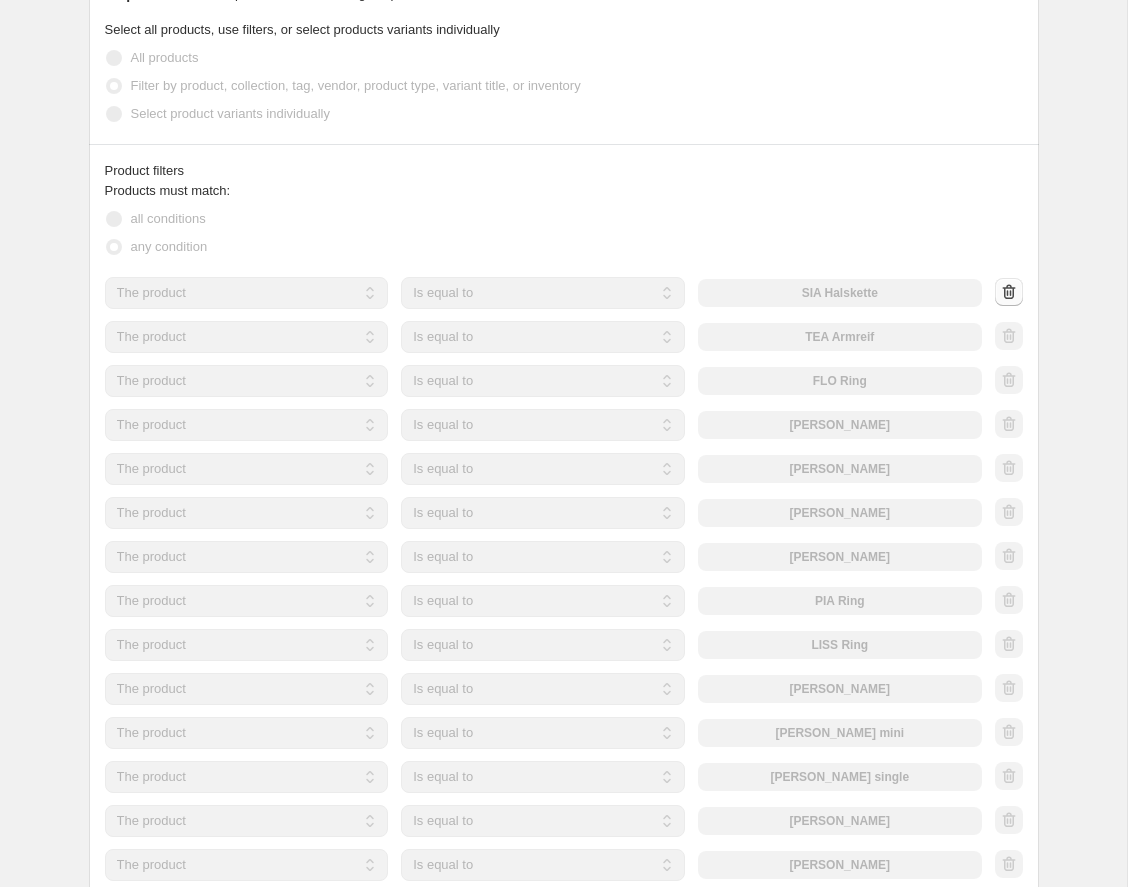
click at [1005, 286] on div at bounding box center [1009, 293] width 28 height 30
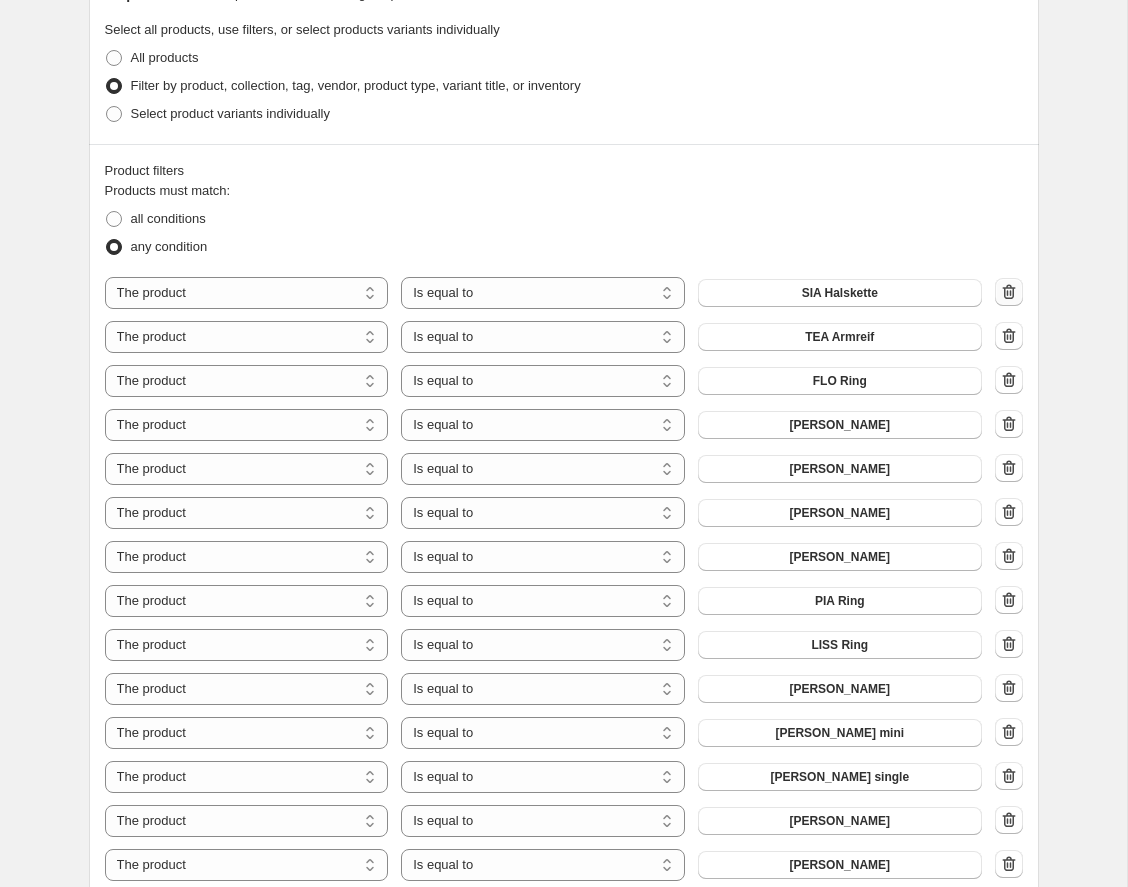
click at [1005, 286] on icon "button" at bounding box center [1009, 292] width 20 height 20
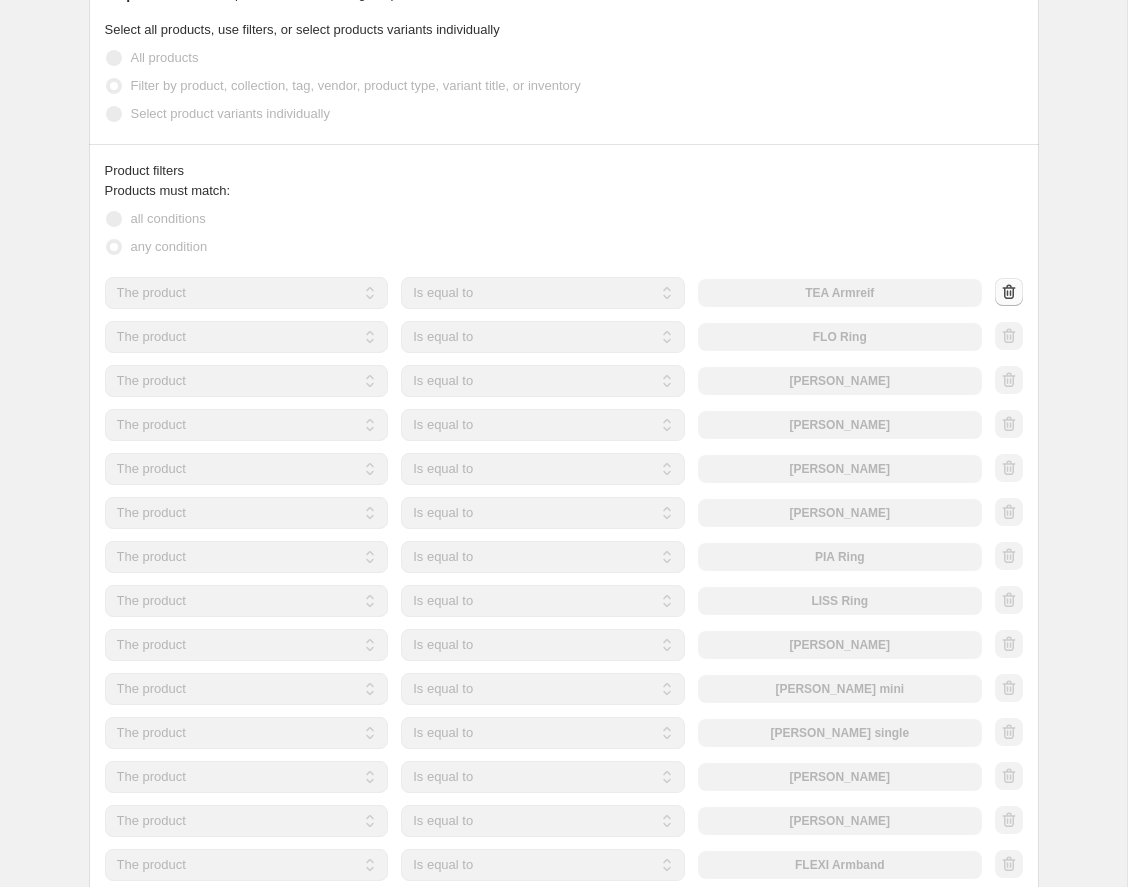
click at [1005, 286] on div at bounding box center [1009, 293] width 28 height 30
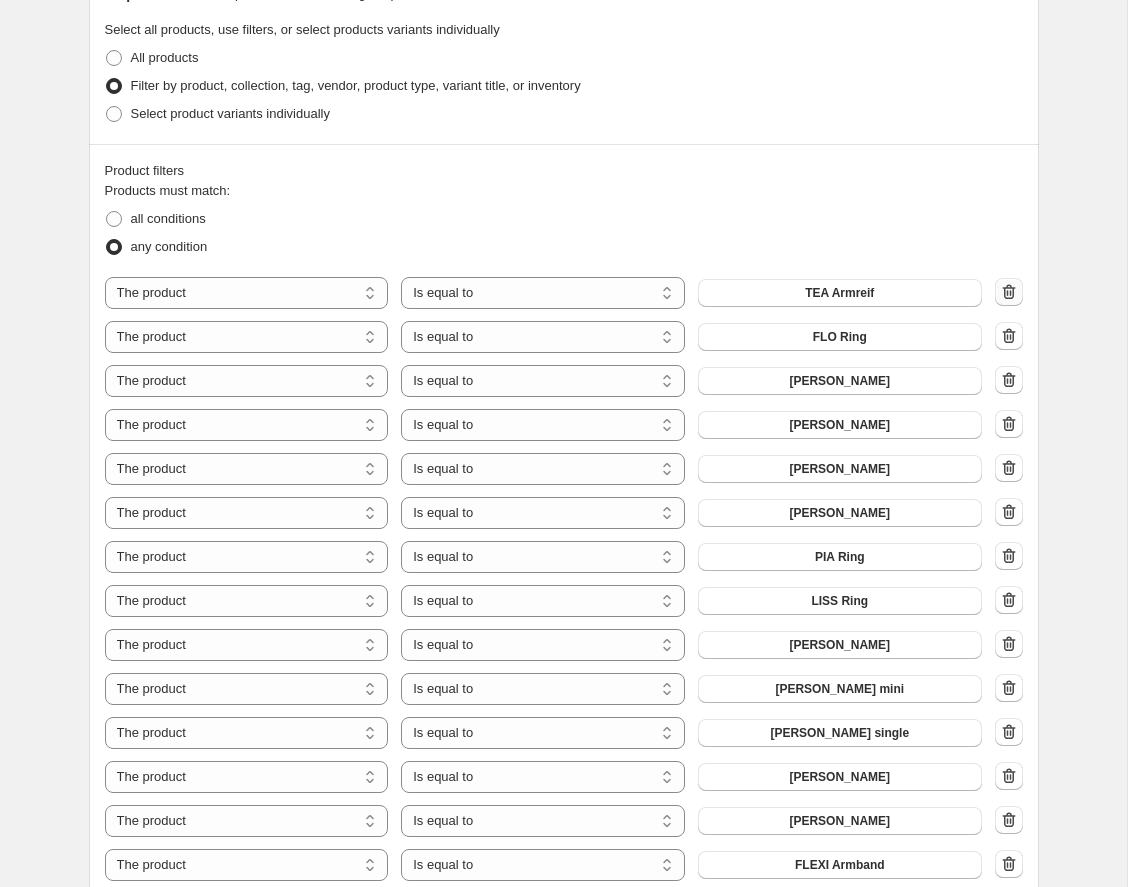
click at [1005, 286] on icon "button" at bounding box center [1009, 292] width 20 height 20
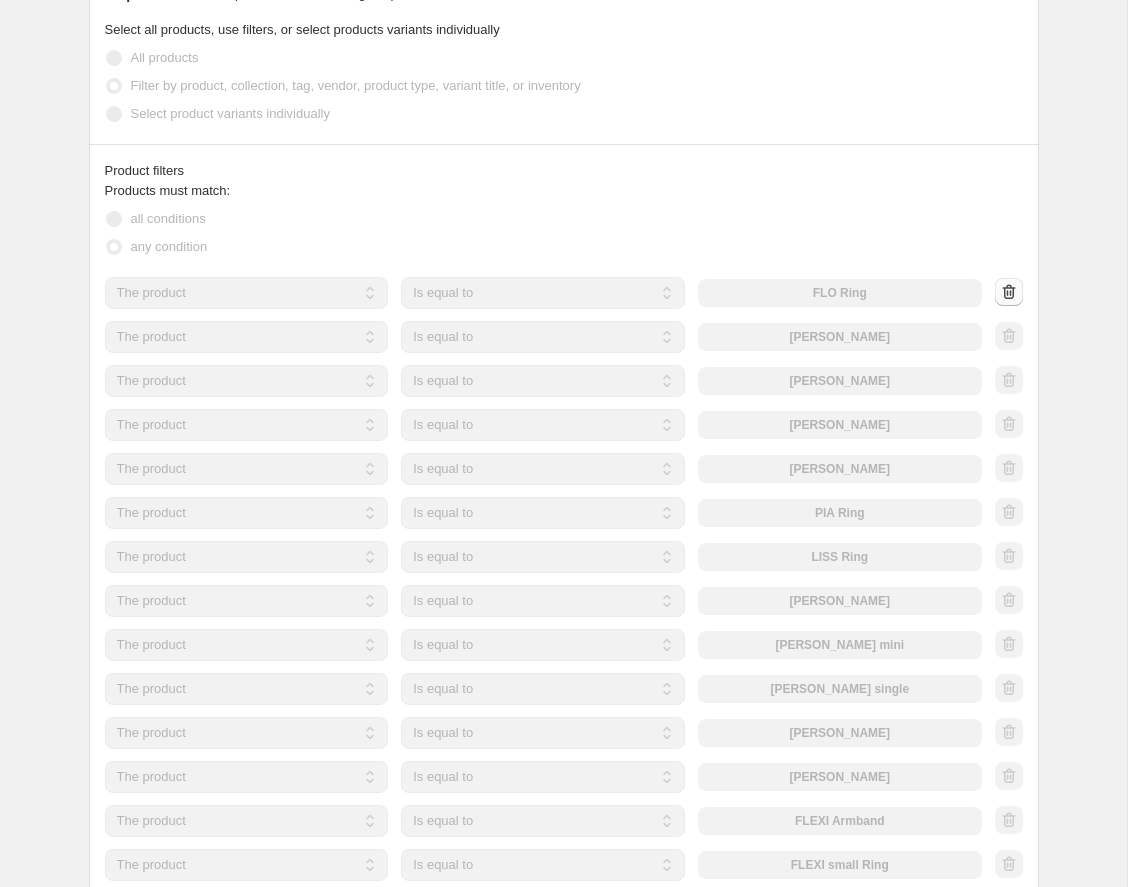
click at [1005, 286] on div at bounding box center [1009, 293] width 28 height 30
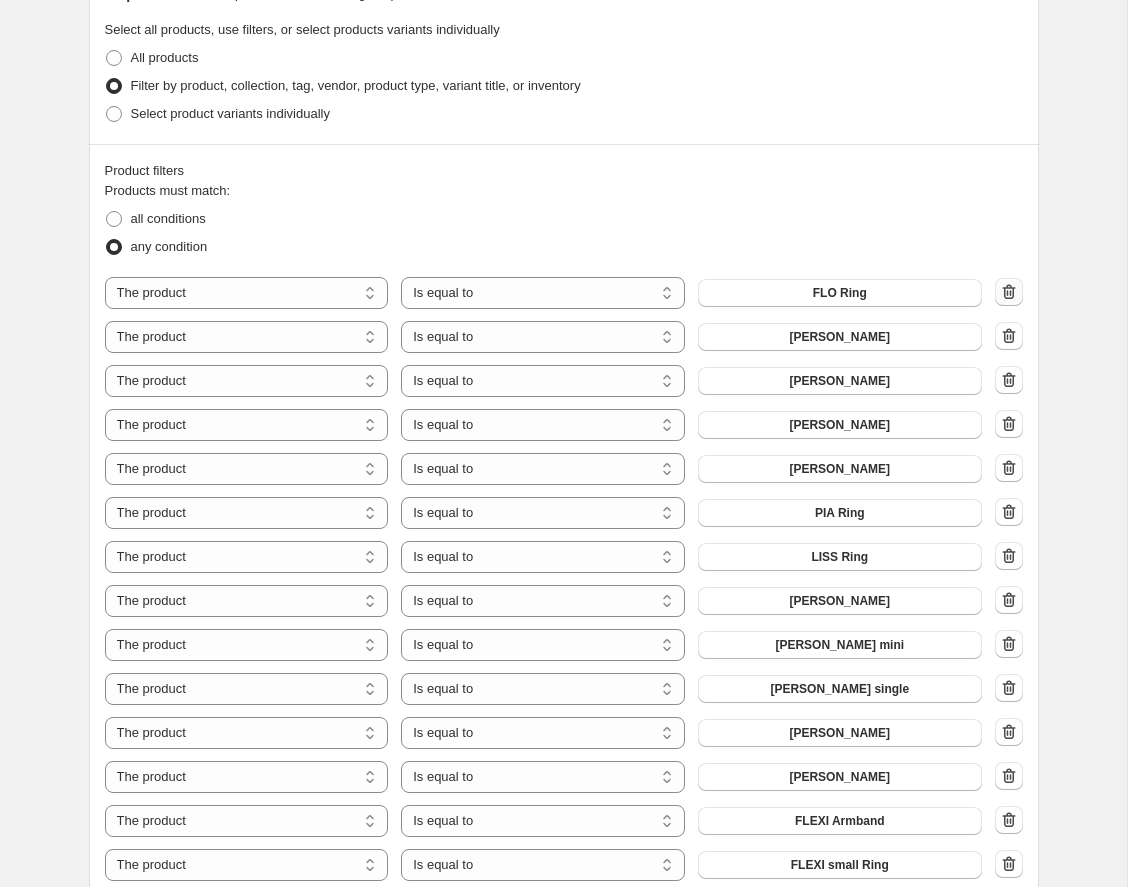
click at [1004, 286] on icon "button" at bounding box center [1009, 292] width 20 height 20
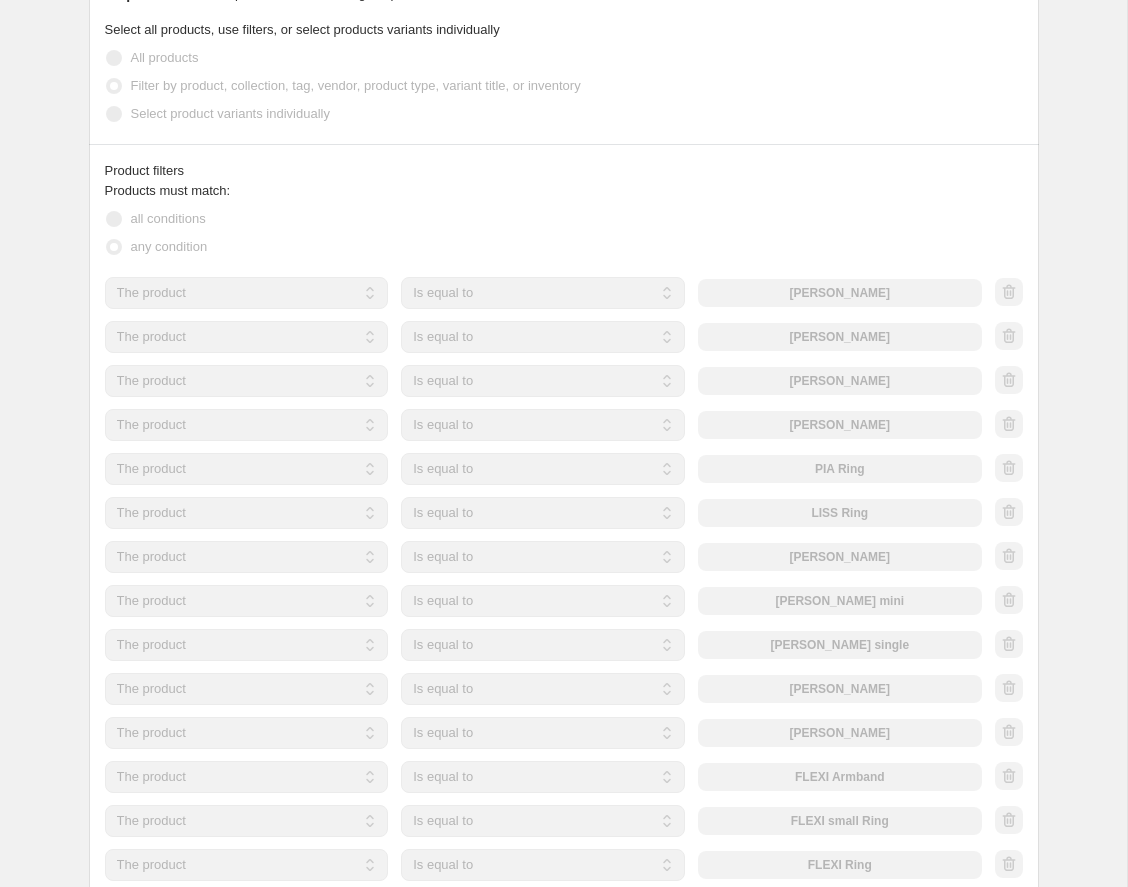
click at [1004, 287] on div at bounding box center [1009, 293] width 28 height 30
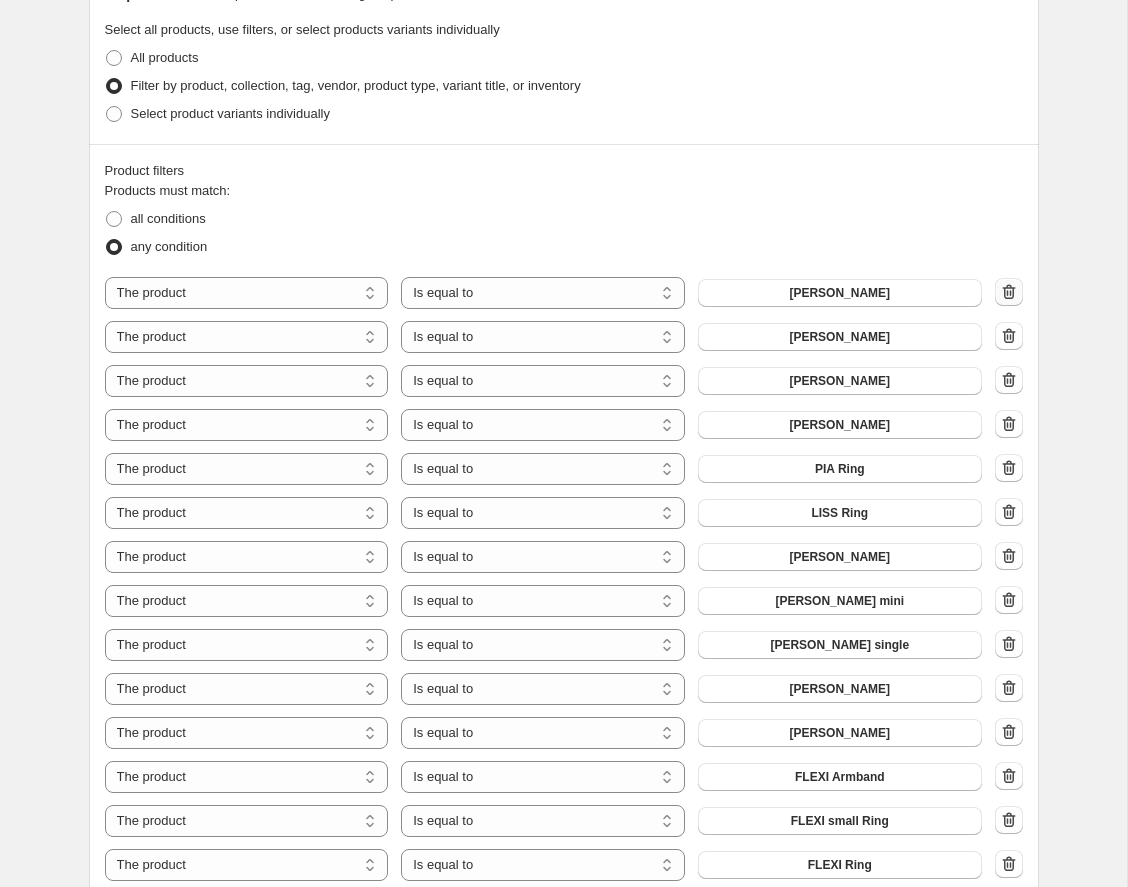
click at [1005, 287] on icon "button" at bounding box center [1009, 292] width 20 height 20
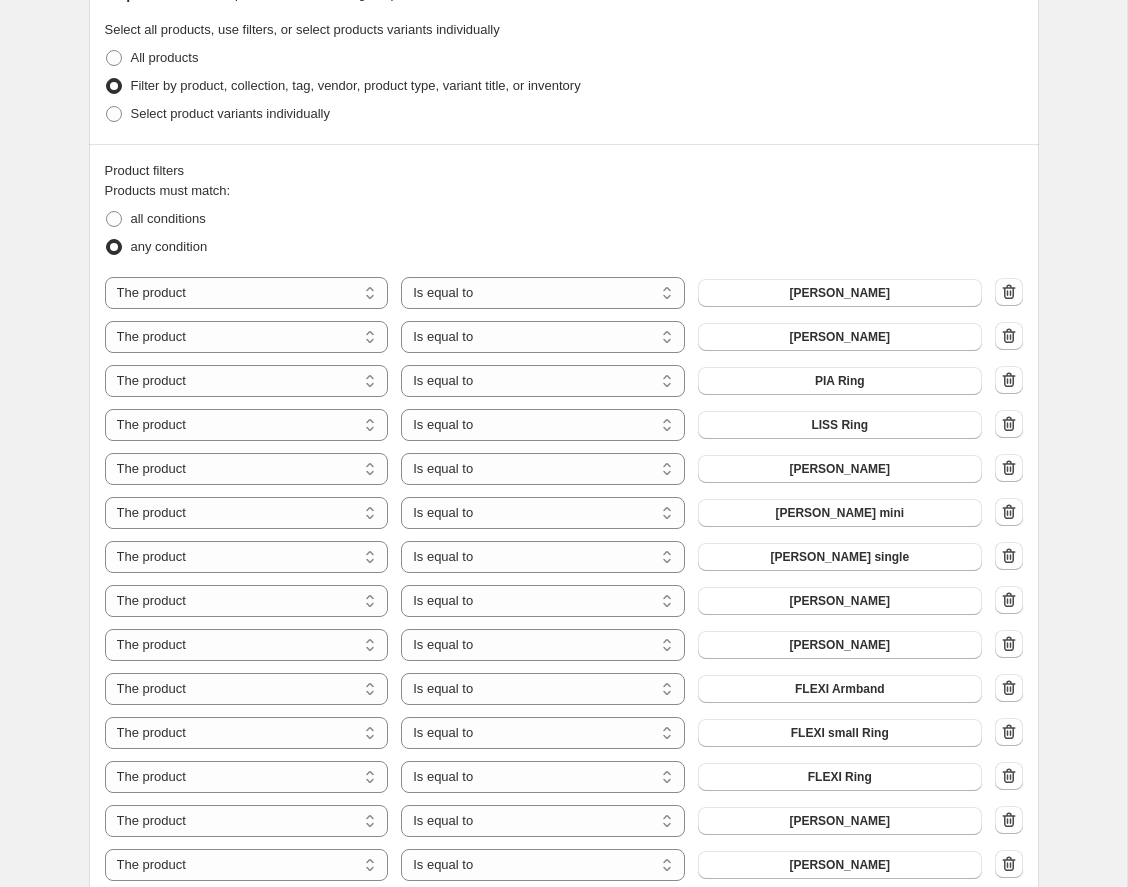
click at [1005, 287] on div at bounding box center [1009, 293] width 28 height 30
click at [1004, 288] on icon "button" at bounding box center [1009, 292] width 20 height 20
click at [1004, 289] on icon "button" at bounding box center [1008, 291] width 13 height 15
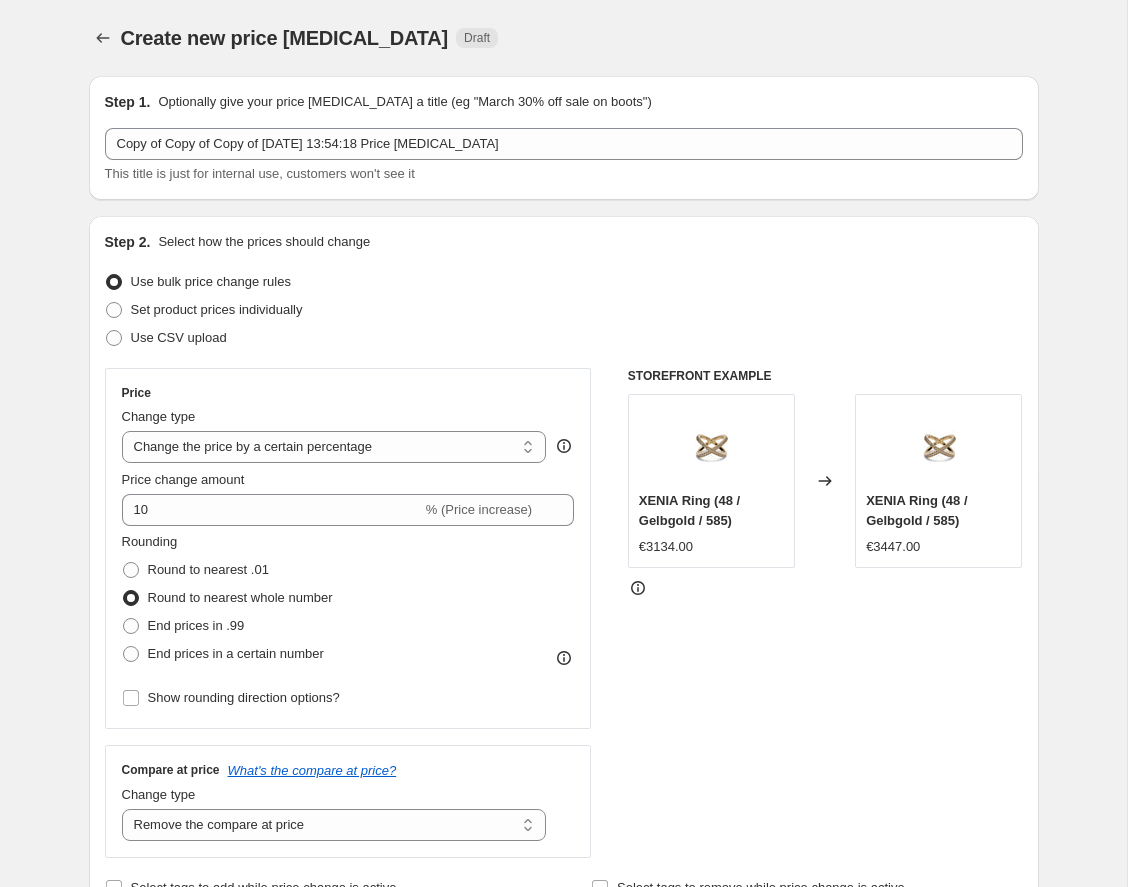
select select "percentage"
select select "remove"
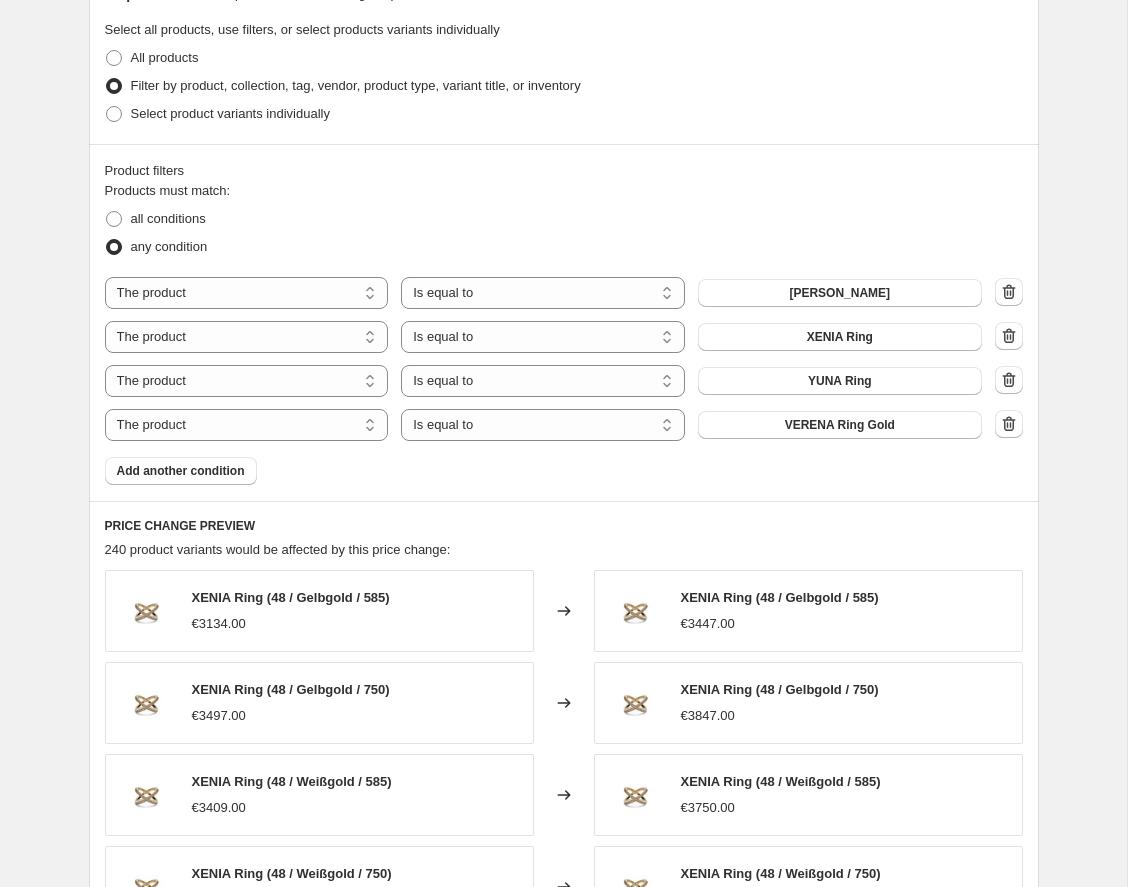
click at [1006, 297] on icon "button" at bounding box center [1009, 292] width 20 height 20
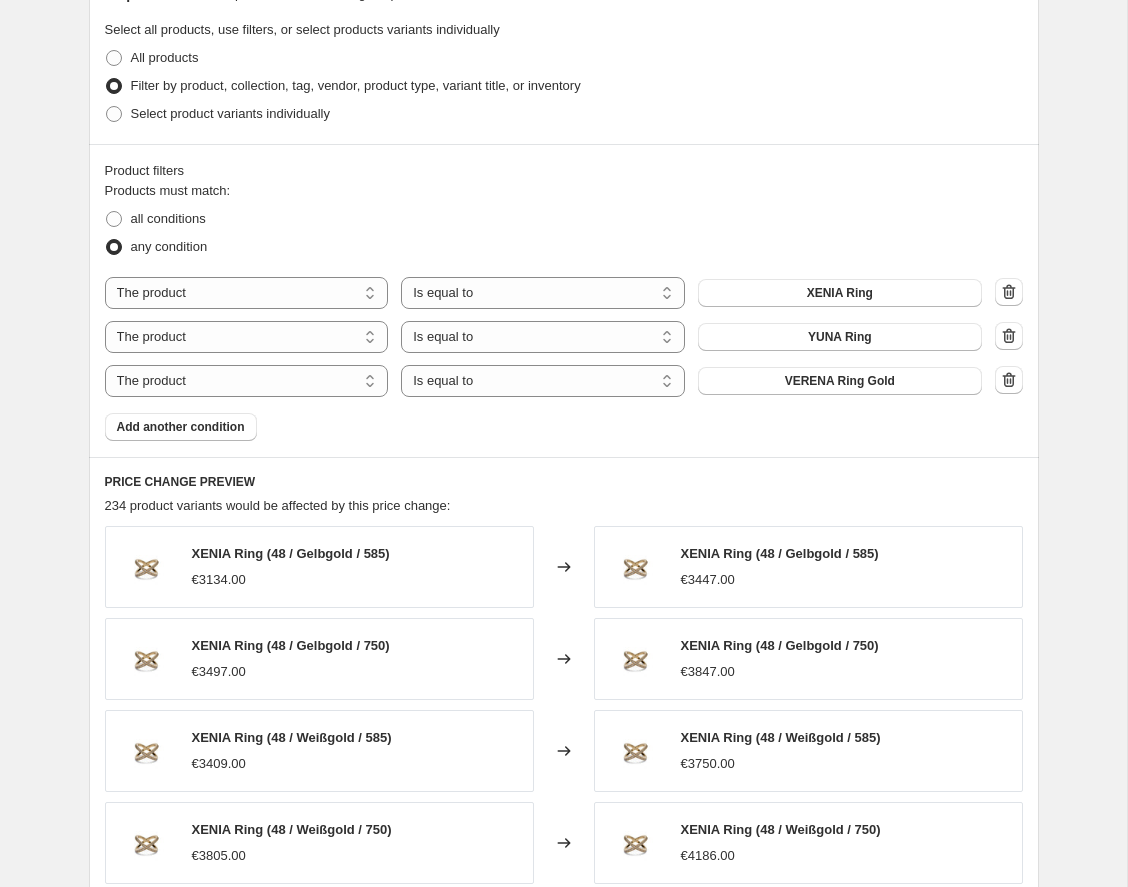
click at [1006, 297] on icon "button" at bounding box center [1009, 292] width 20 height 20
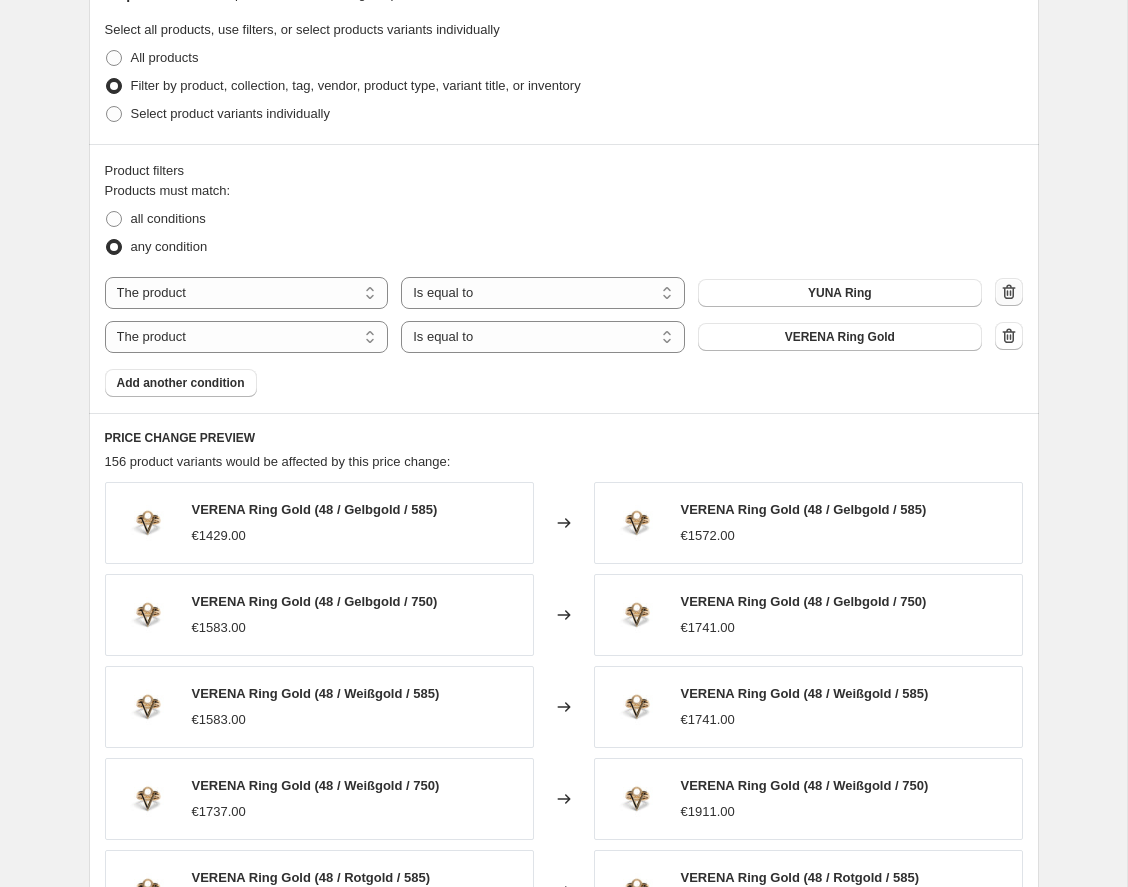
click at [1010, 297] on icon "button" at bounding box center [1009, 292] width 20 height 20
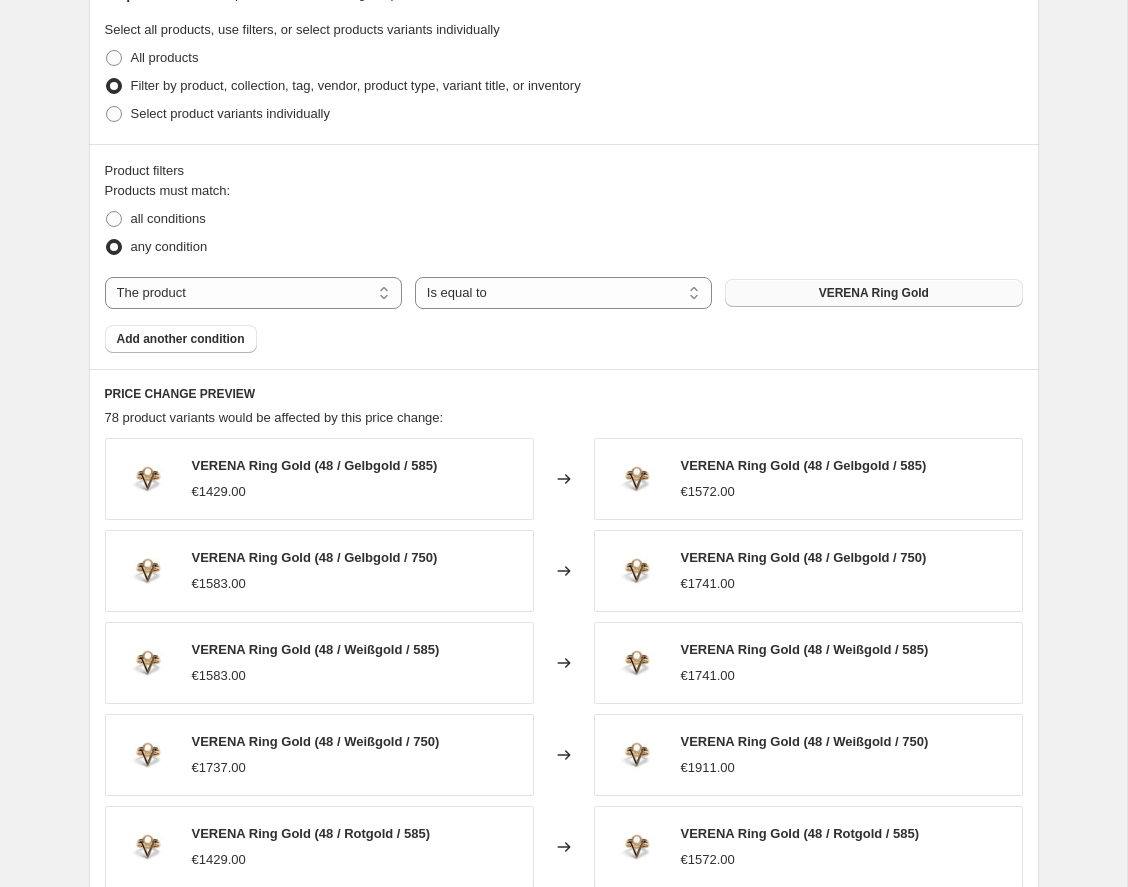
click at [852, 292] on span "VERENA Ring Gold" at bounding box center [874, 293] width 110 height 16
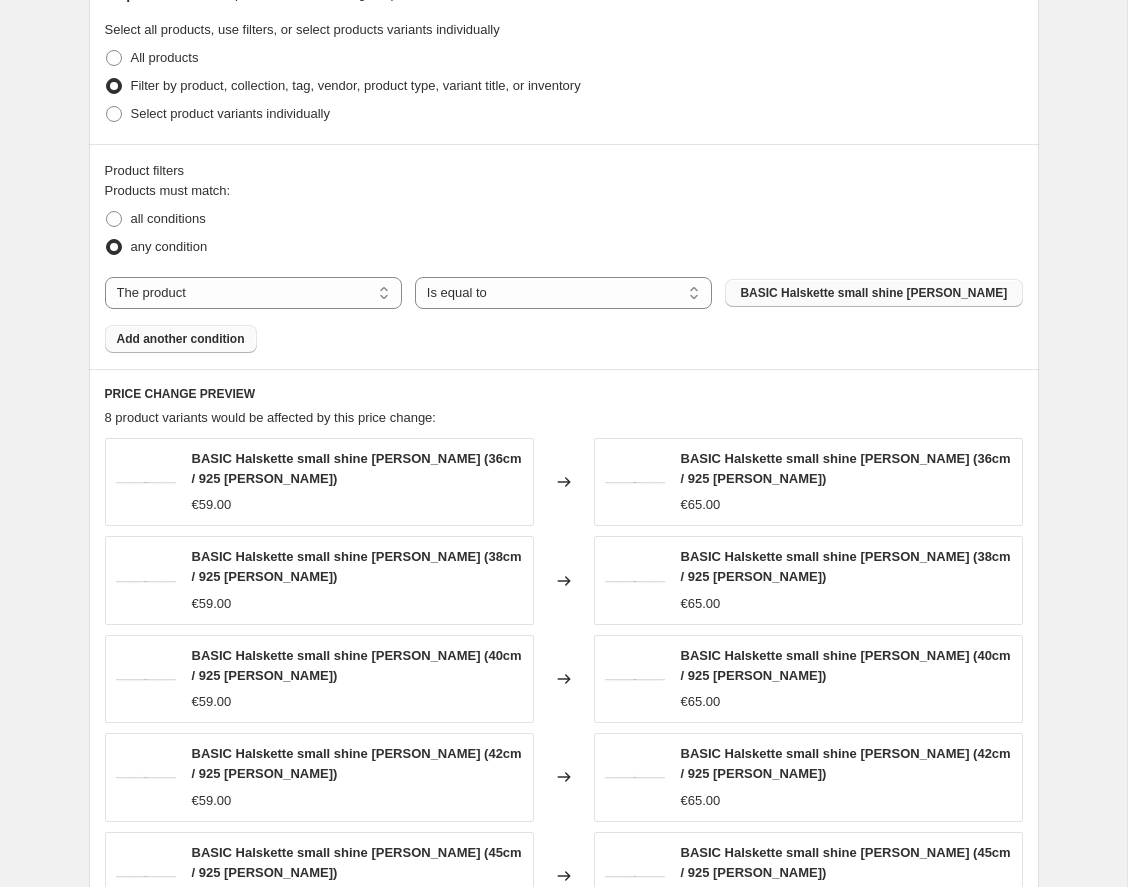
click at [169, 343] on span "Add another condition" at bounding box center [181, 339] width 128 height 16
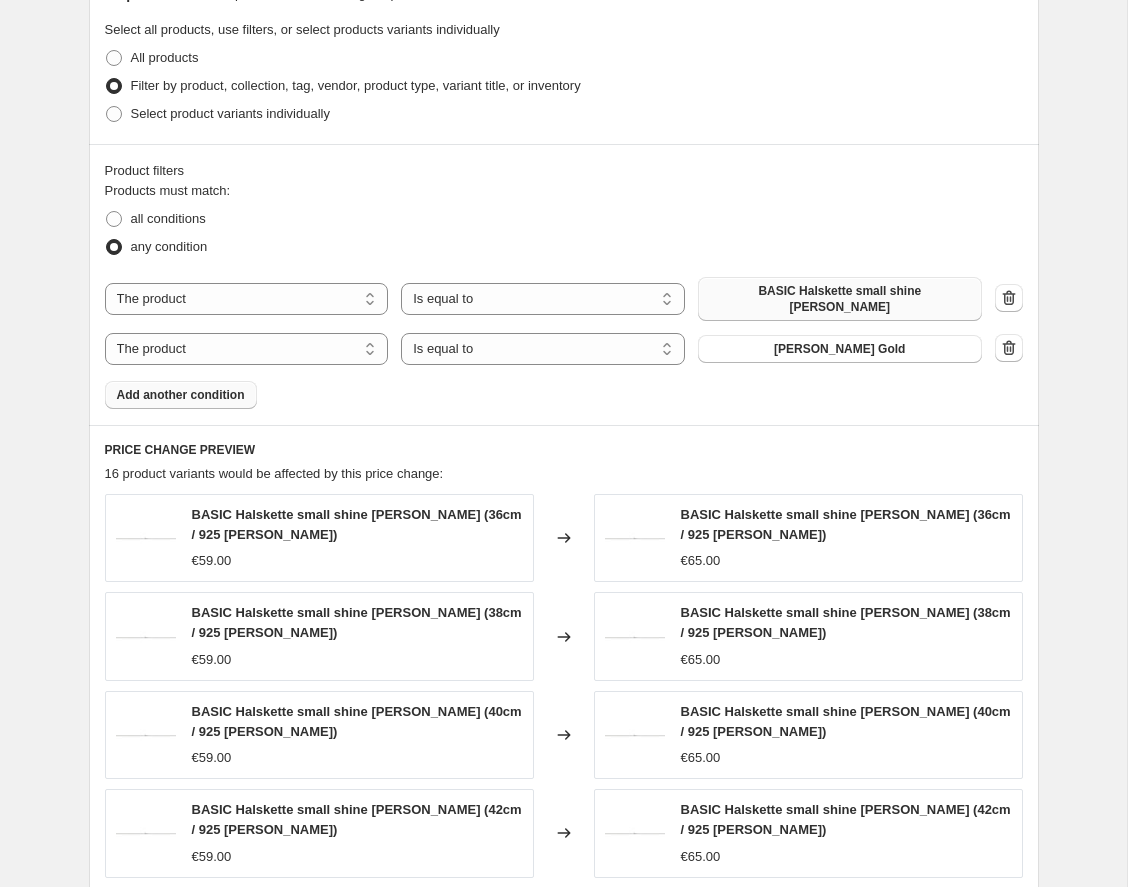
click at [190, 387] on span "Add another condition" at bounding box center [181, 395] width 128 height 16
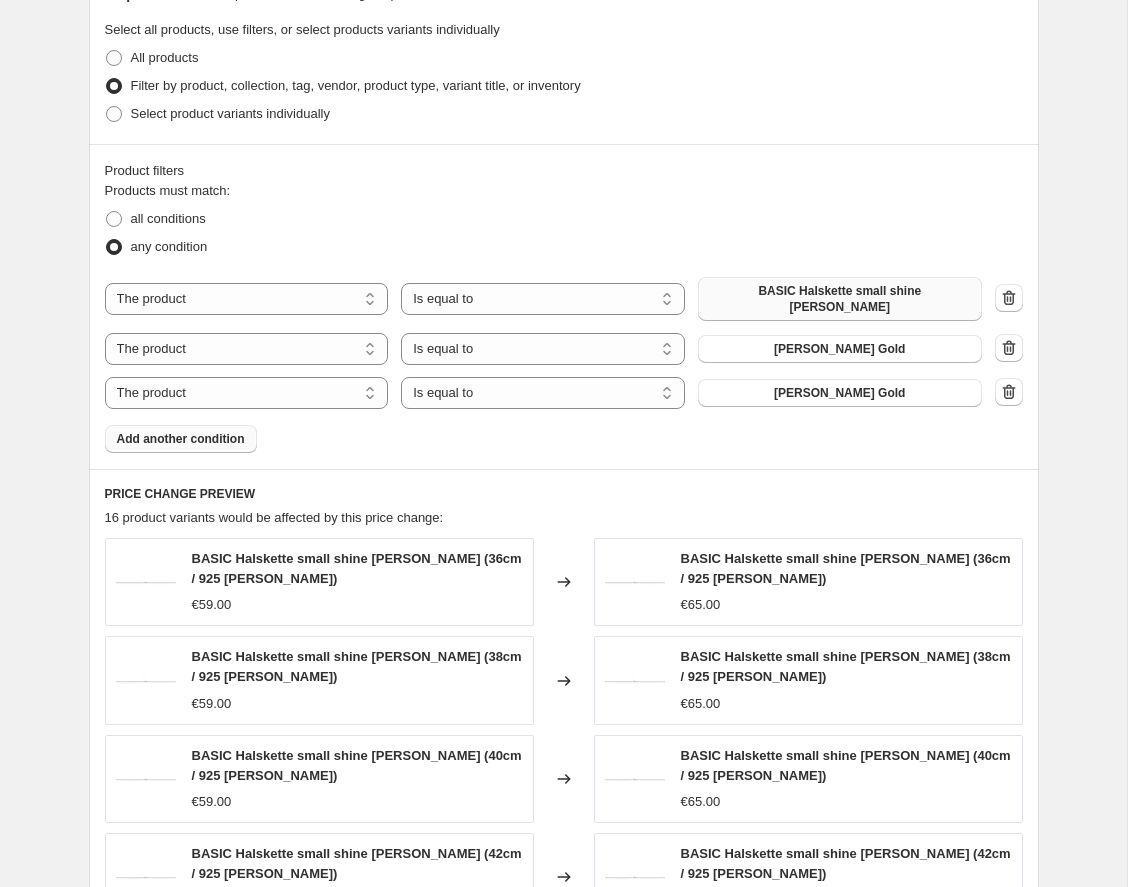
click at [198, 431] on span "Add another condition" at bounding box center [181, 439] width 128 height 16
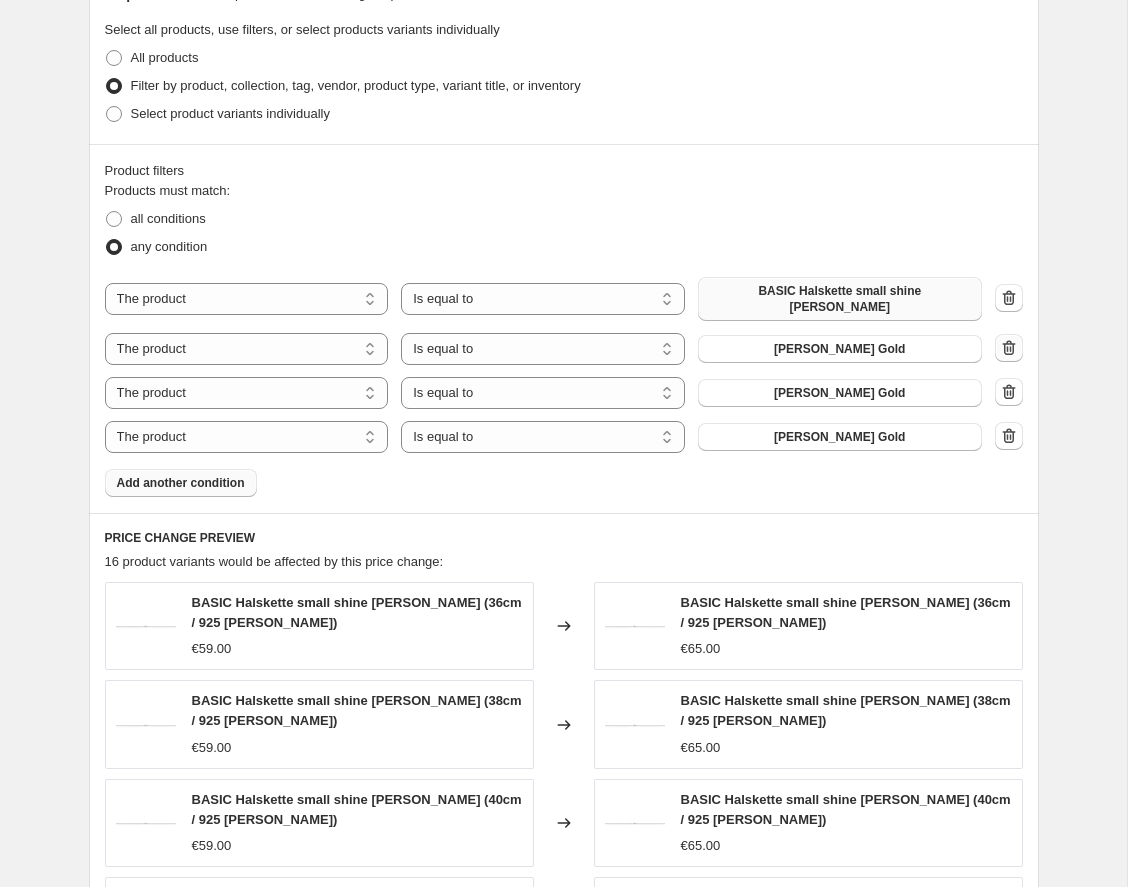
click at [1001, 339] on icon "button" at bounding box center [1009, 348] width 20 height 20
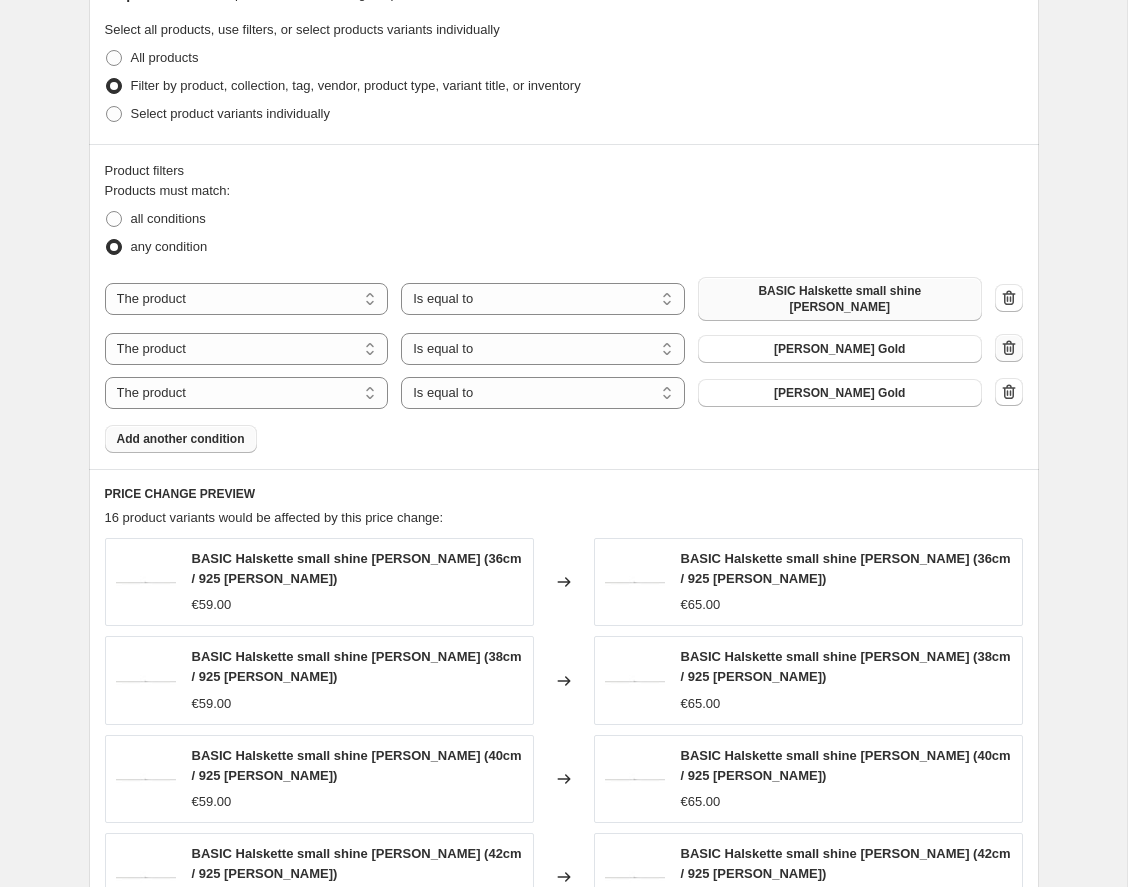
click at [1007, 346] on icon "button" at bounding box center [1007, 349] width 2 height 6
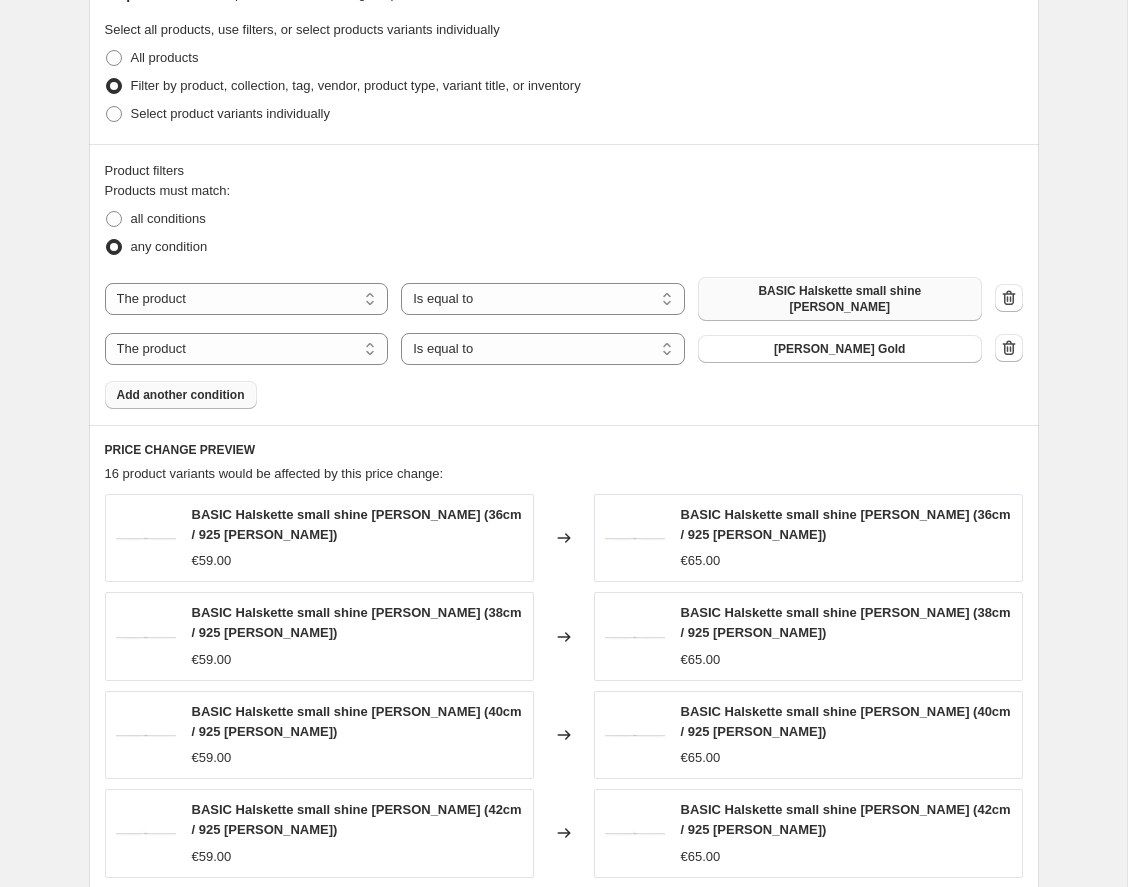
click at [202, 387] on span "Add another condition" at bounding box center [181, 395] width 128 height 16
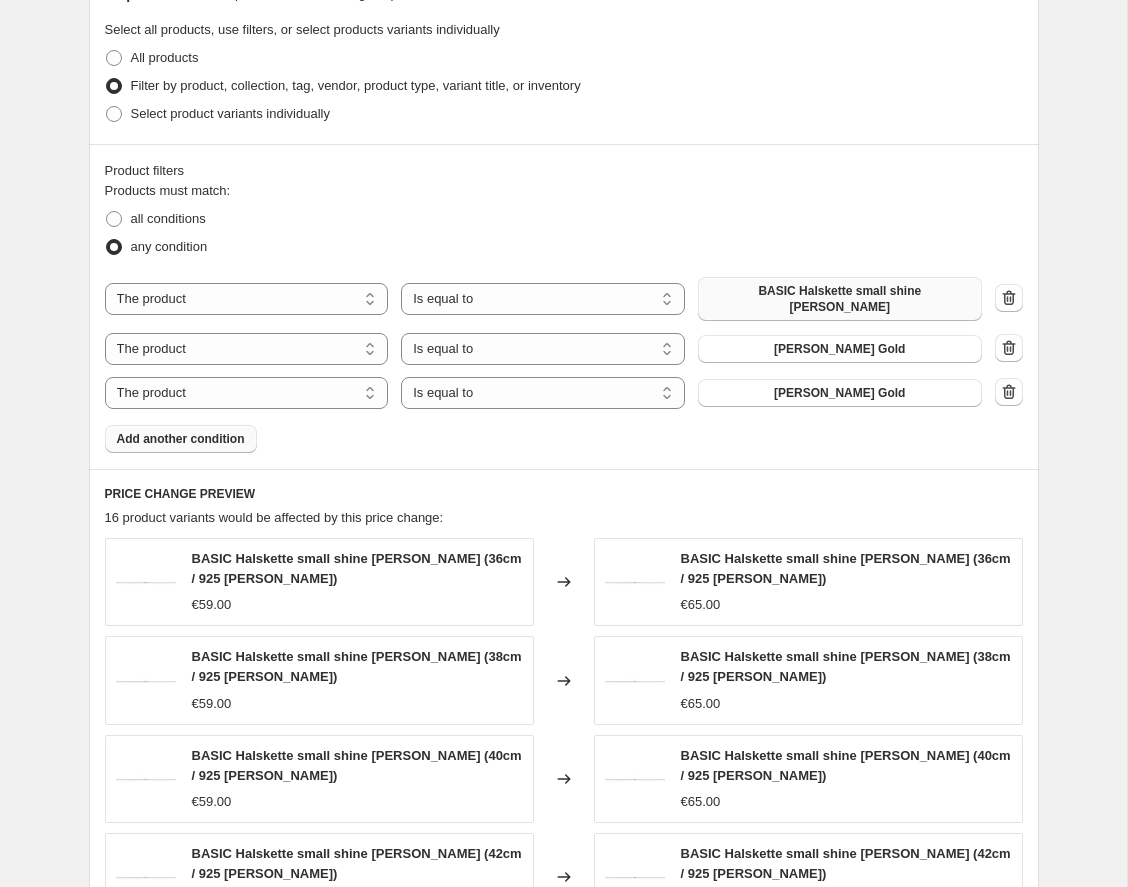
click at [178, 431] on span "Add another condition" at bounding box center [181, 439] width 128 height 16
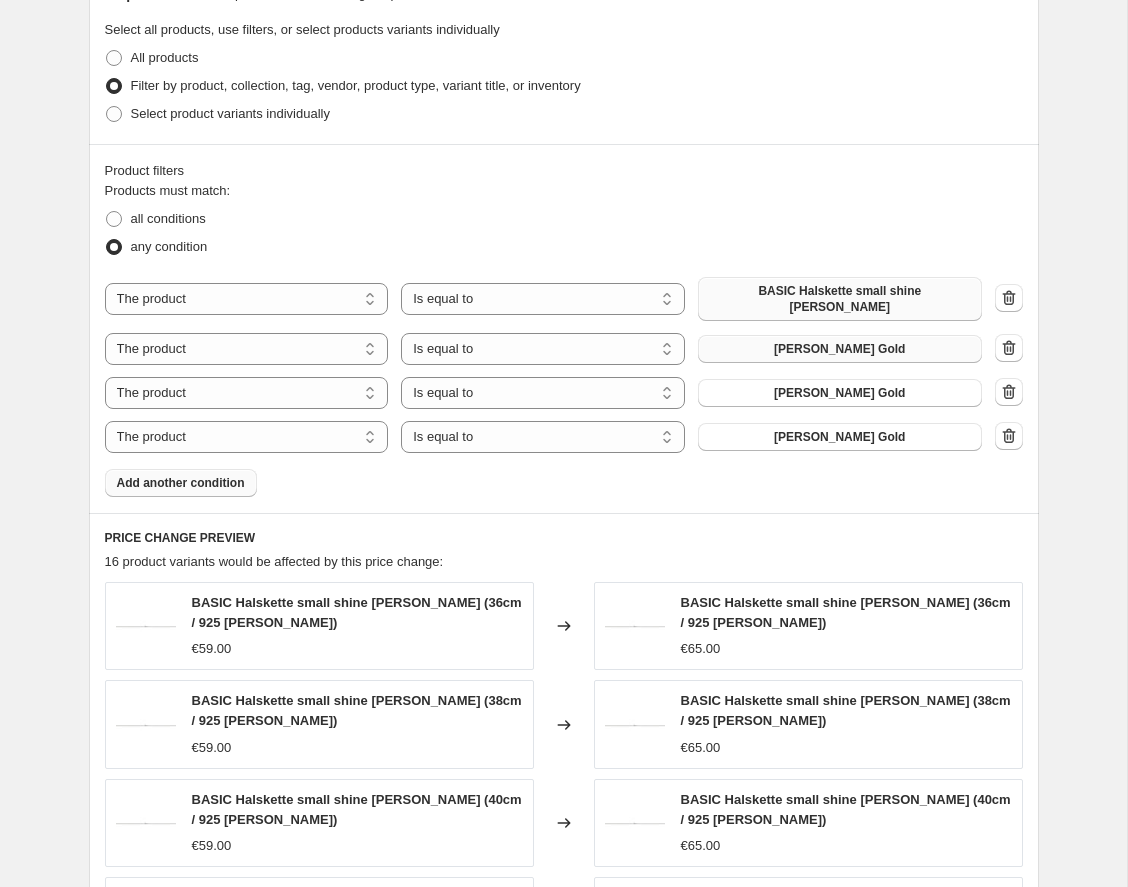
click at [843, 335] on button "[PERSON_NAME] Gold" at bounding box center [840, 349] width 284 height 28
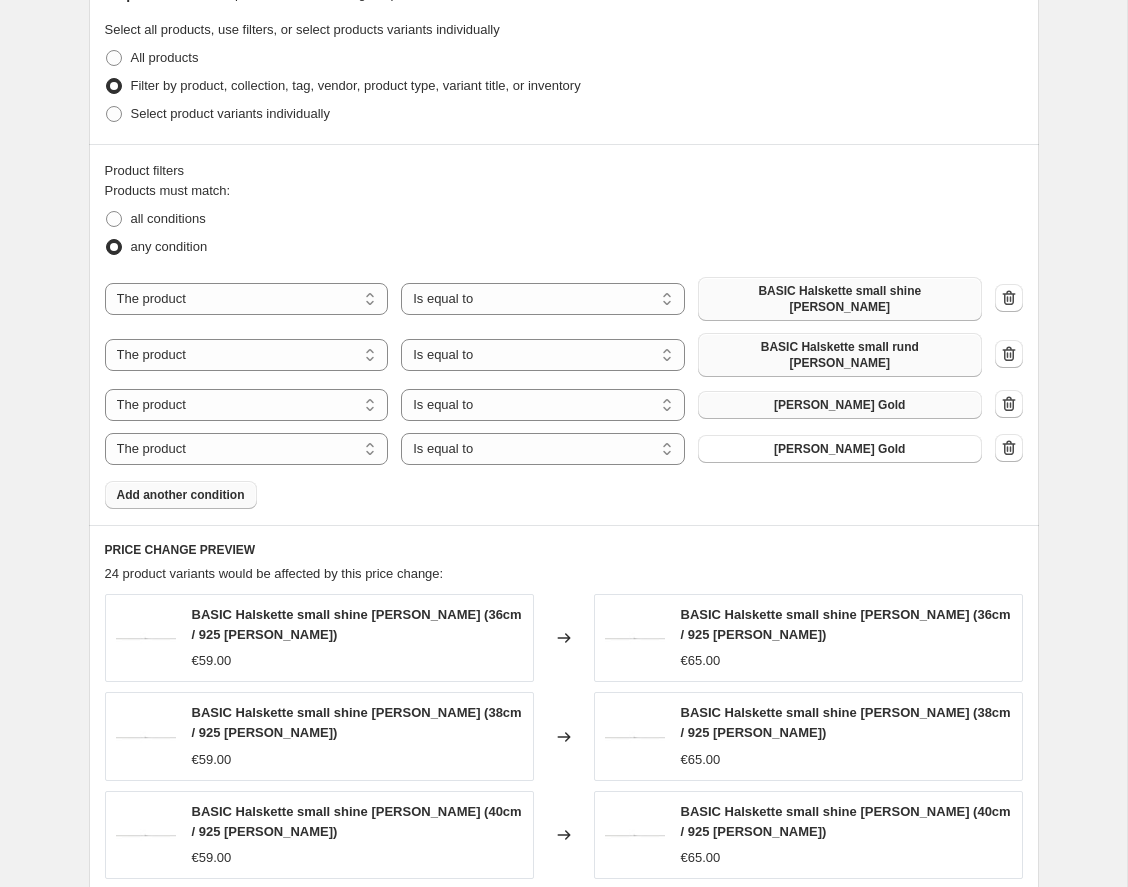
click at [923, 391] on button "[PERSON_NAME] Gold" at bounding box center [840, 405] width 284 height 28
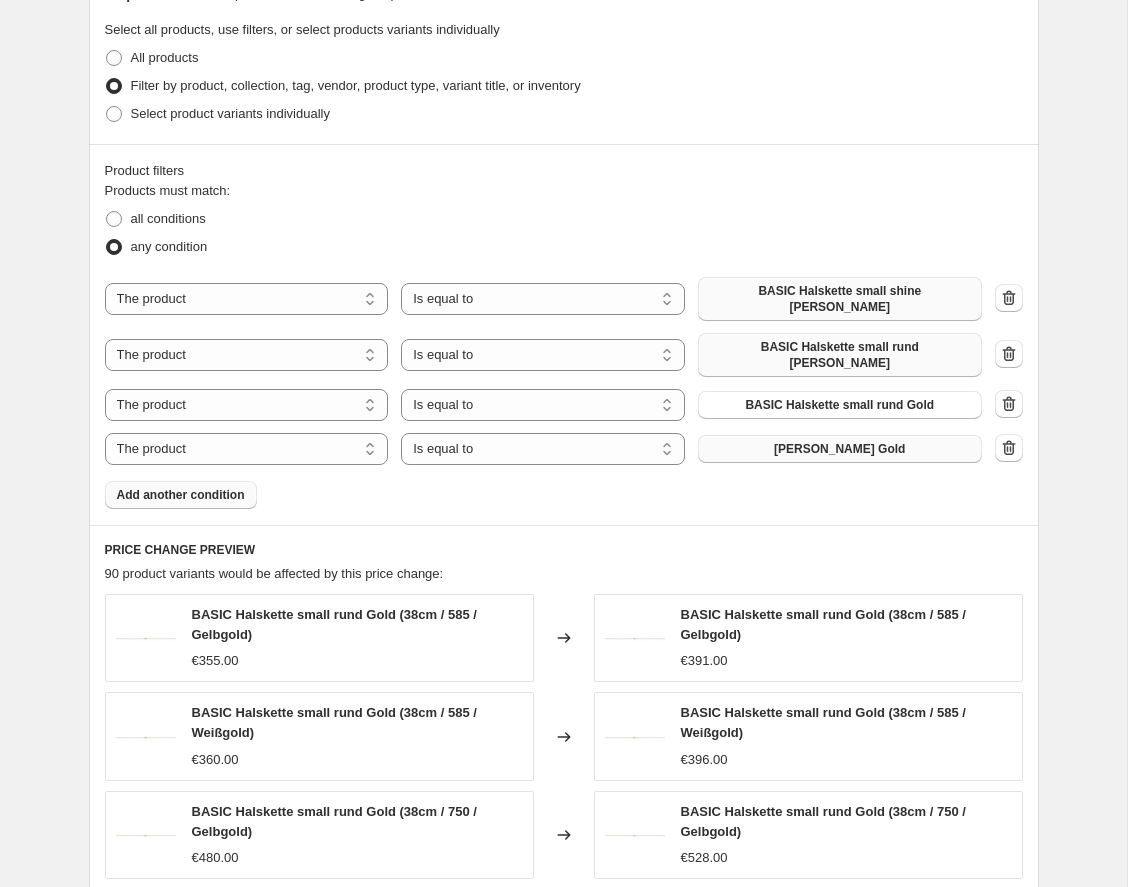
click at [832, 441] on span "[PERSON_NAME] Gold" at bounding box center [839, 449] width 131 height 16
click at [175, 487] on span "Add another condition" at bounding box center [181, 495] width 128 height 16
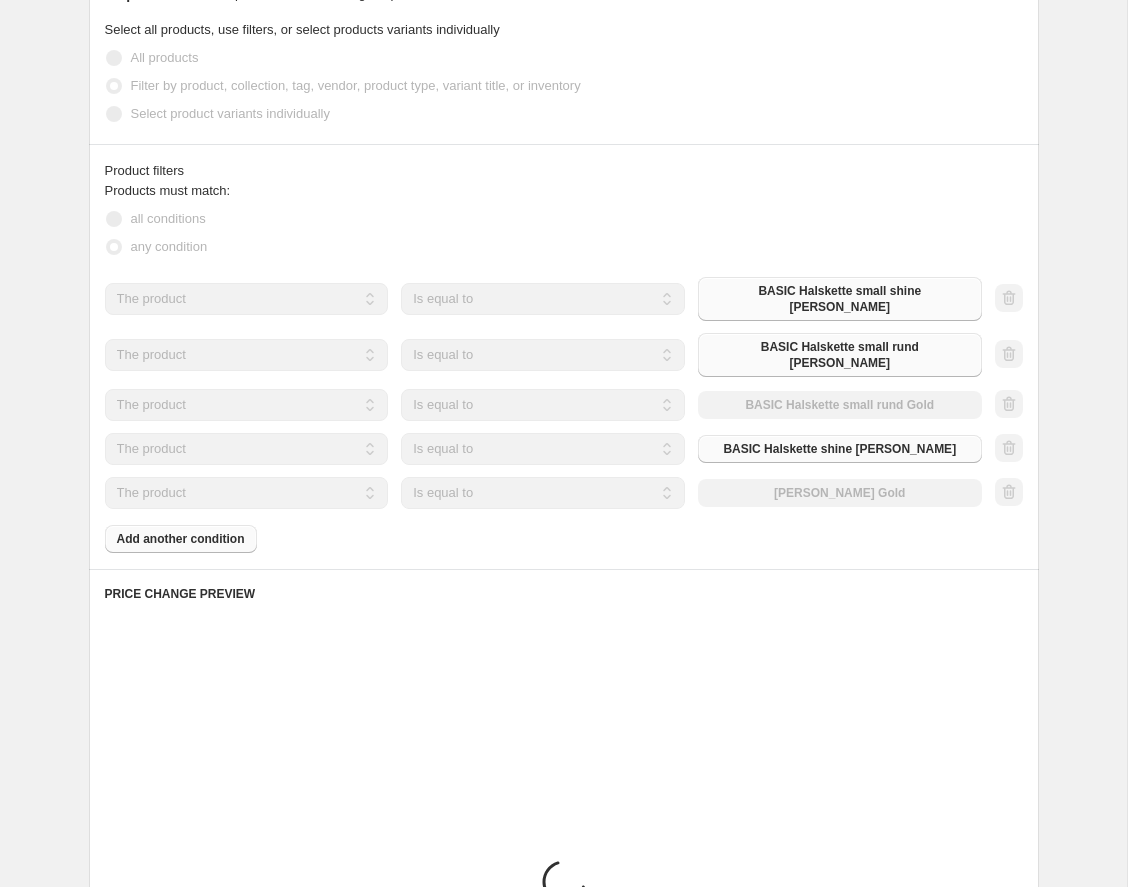
click at [177, 518] on div "Products must match: all conditions any condition The product The product's col…" at bounding box center [564, 367] width 918 height 372
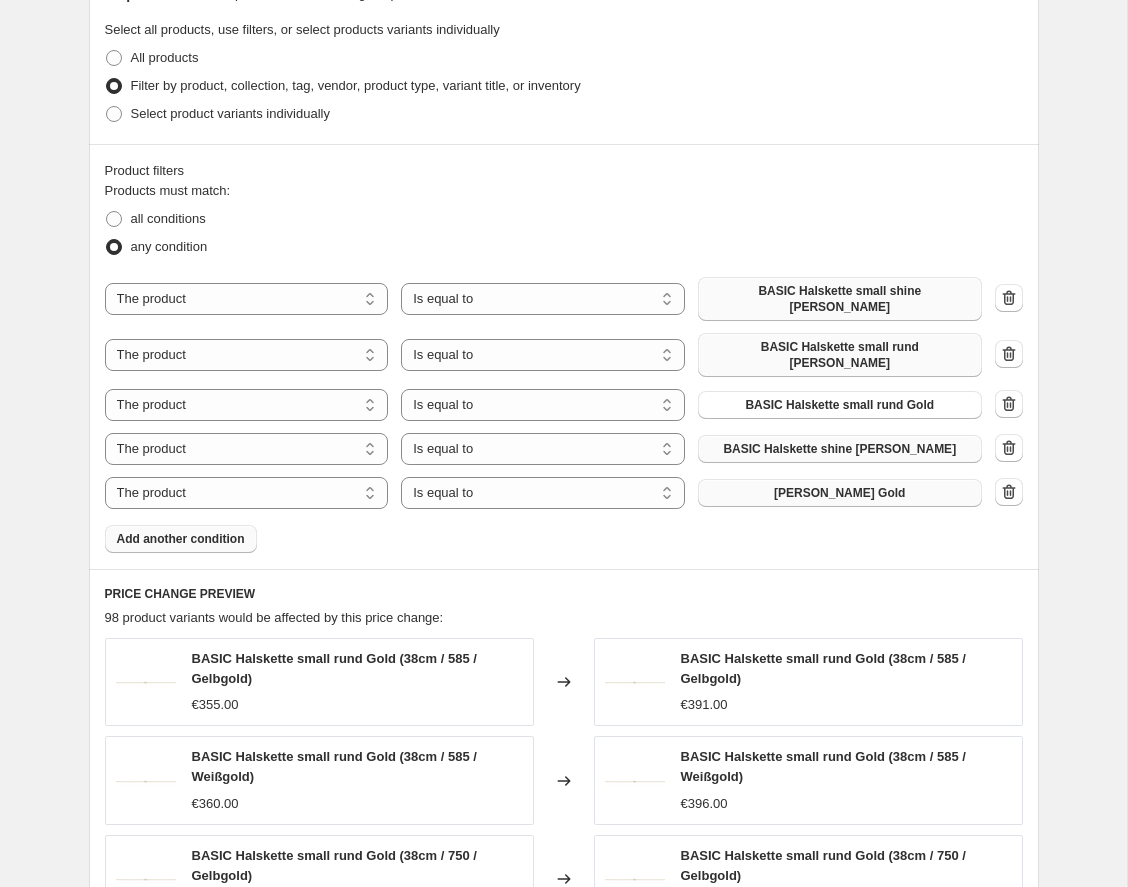
click at [828, 485] on span "[PERSON_NAME] Gold" at bounding box center [839, 493] width 131 height 16
click at [176, 531] on span "Add another condition" at bounding box center [181, 539] width 128 height 16
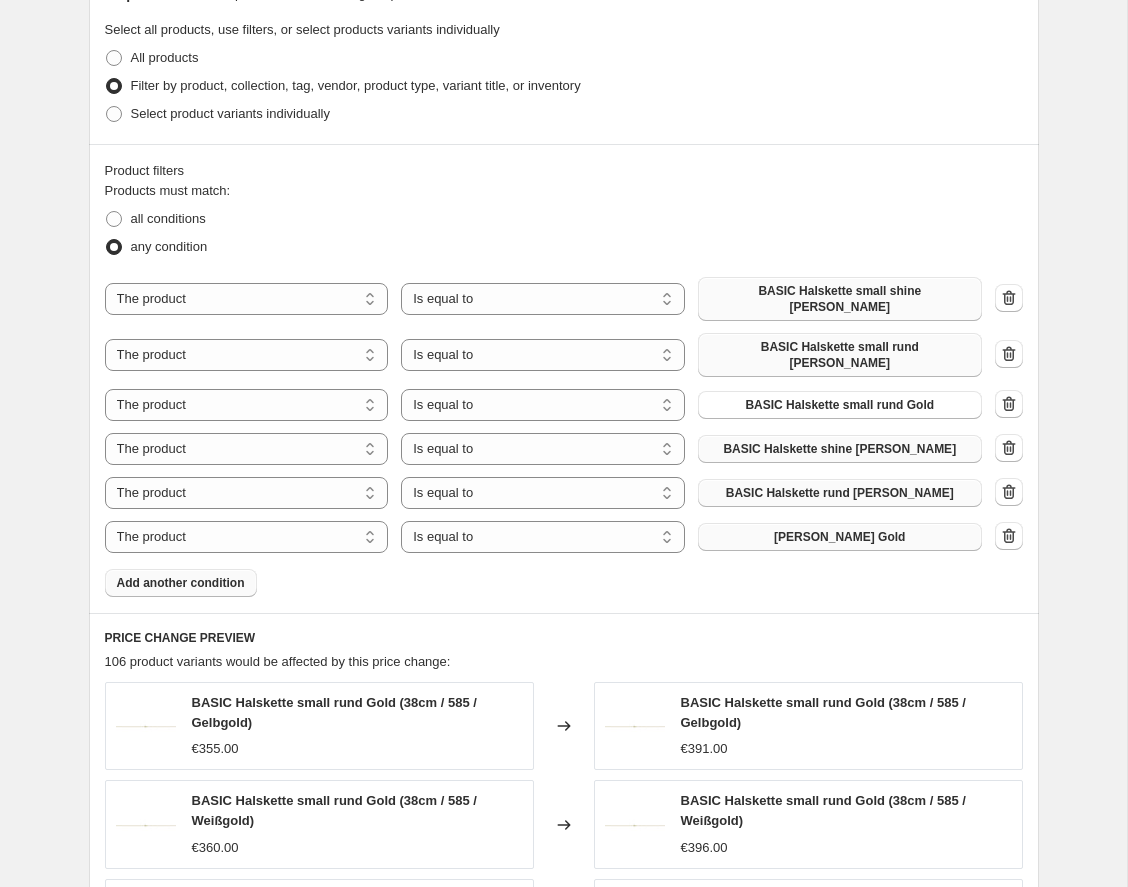
click at [902, 523] on button "[PERSON_NAME] Gold" at bounding box center [840, 537] width 284 height 28
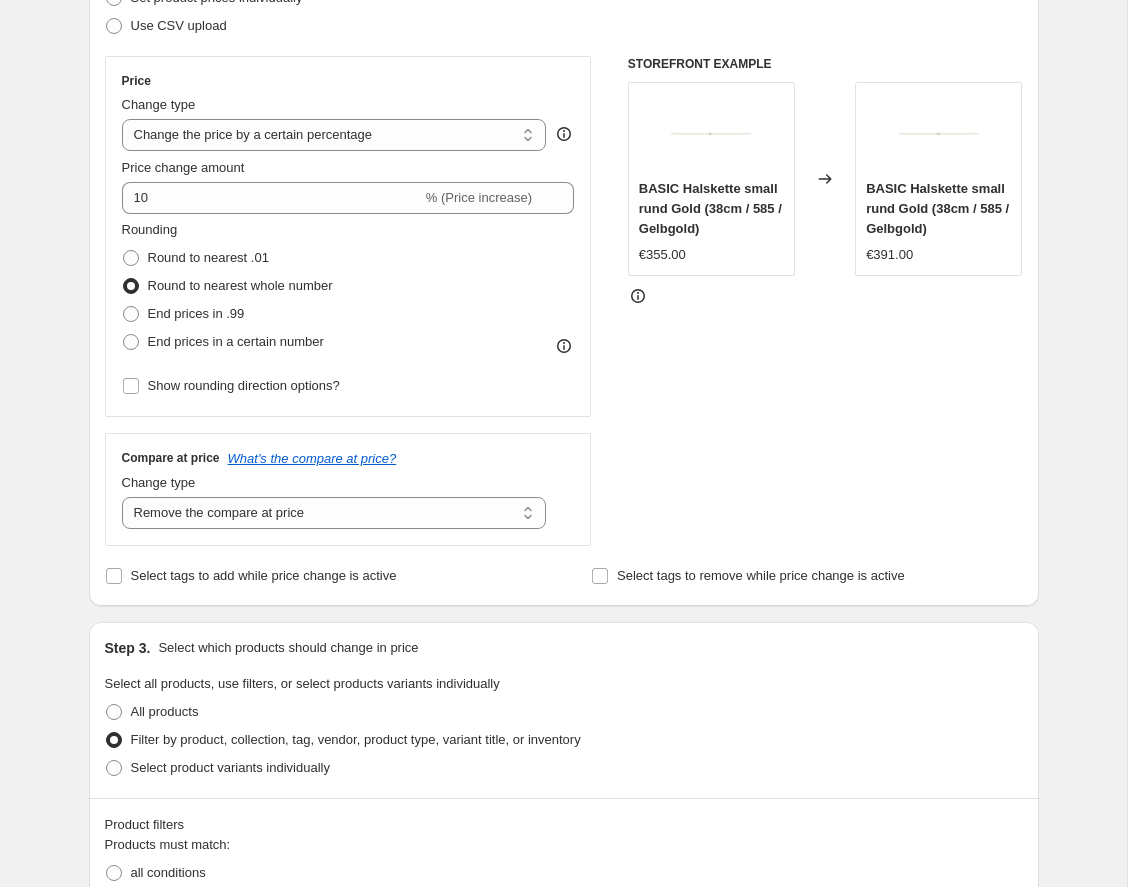
scroll to position [307, 0]
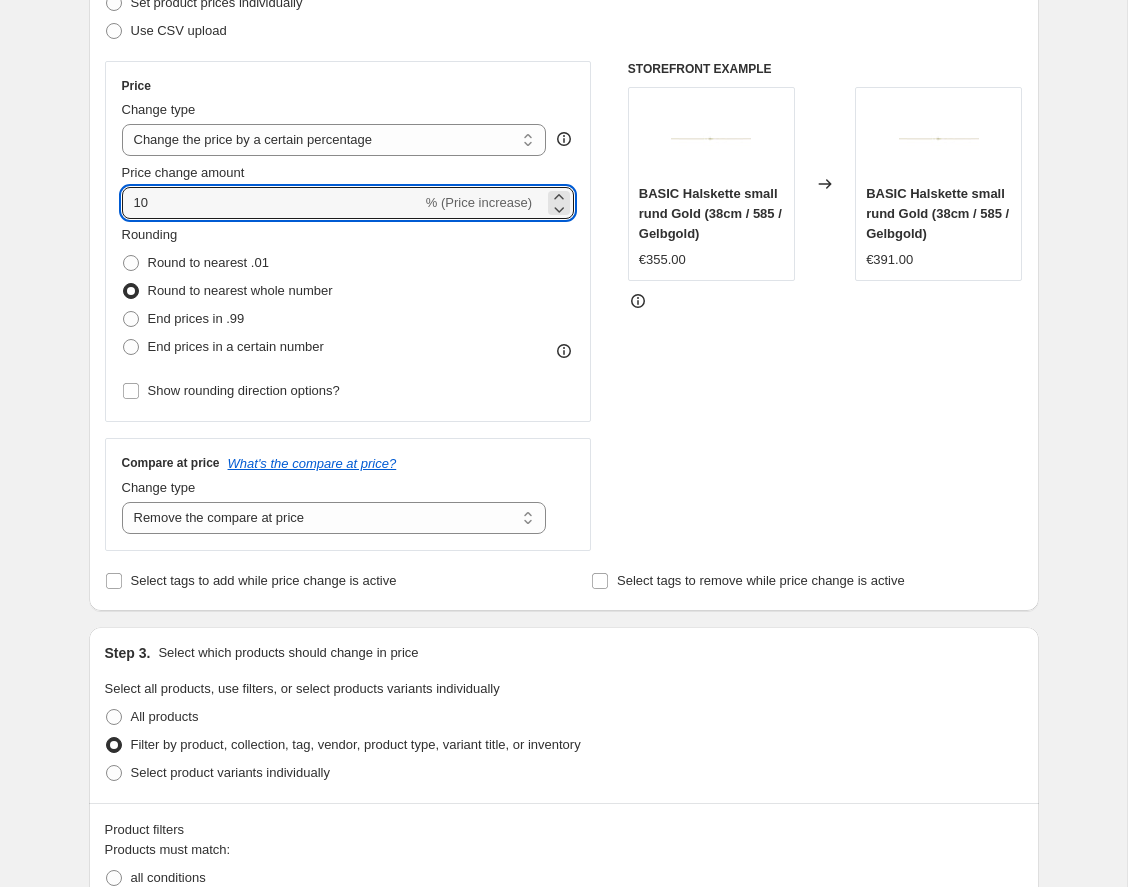
drag, startPoint x: 178, startPoint y: 204, endPoint x: 97, endPoint y: 204, distance: 81.0
click at [97, 204] on div "Step 2. Select how the prices should change Use bulk price change rules Set pro…" at bounding box center [564, 260] width 950 height 702
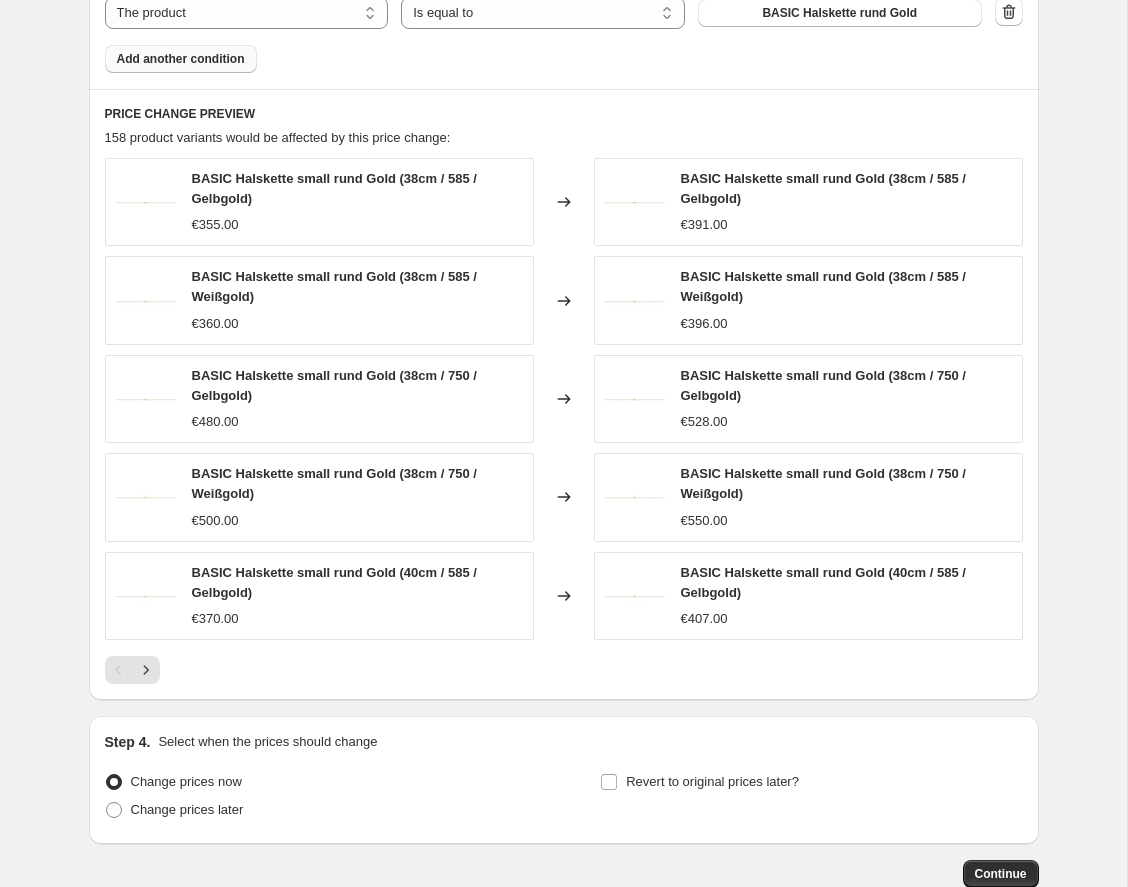
scroll to position [1455, 0]
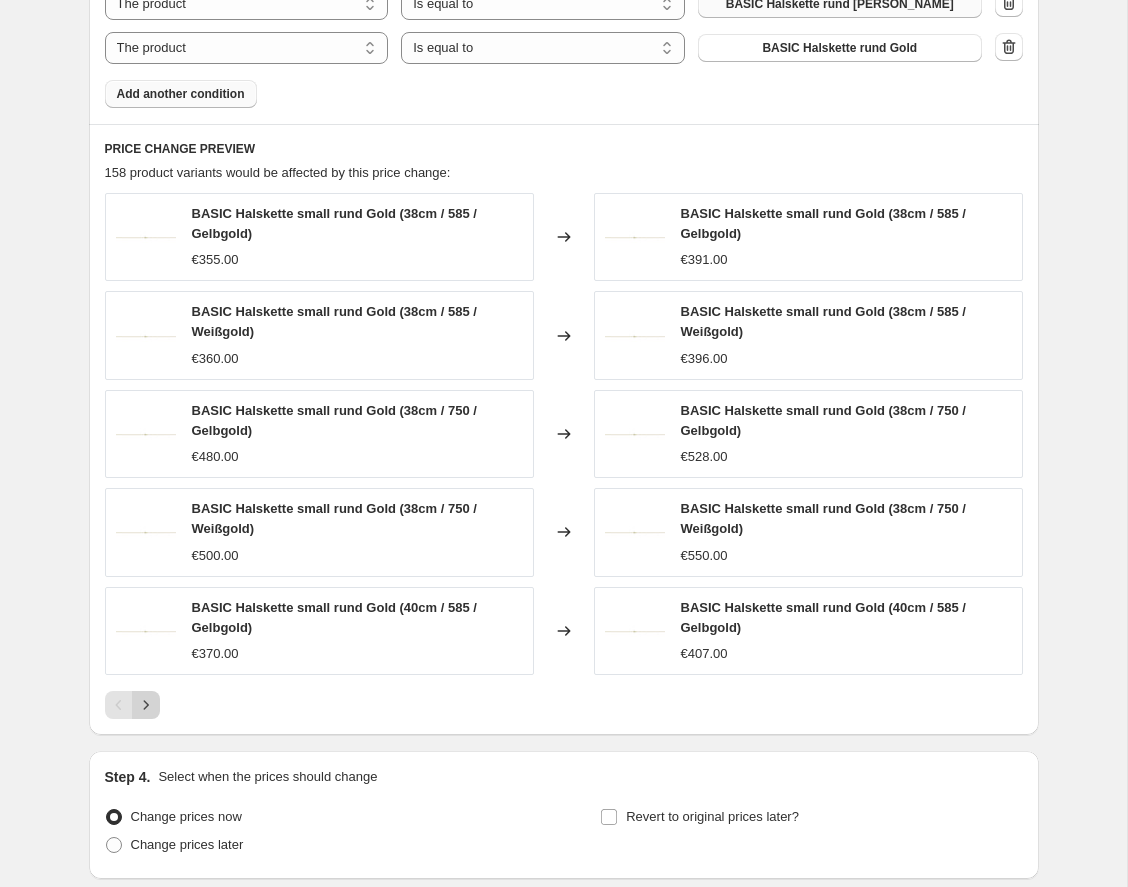
click at [147, 695] on icon "Next" at bounding box center [146, 705] width 20 height 20
click at [146, 695] on icon "Next" at bounding box center [146, 705] width 20 height 20
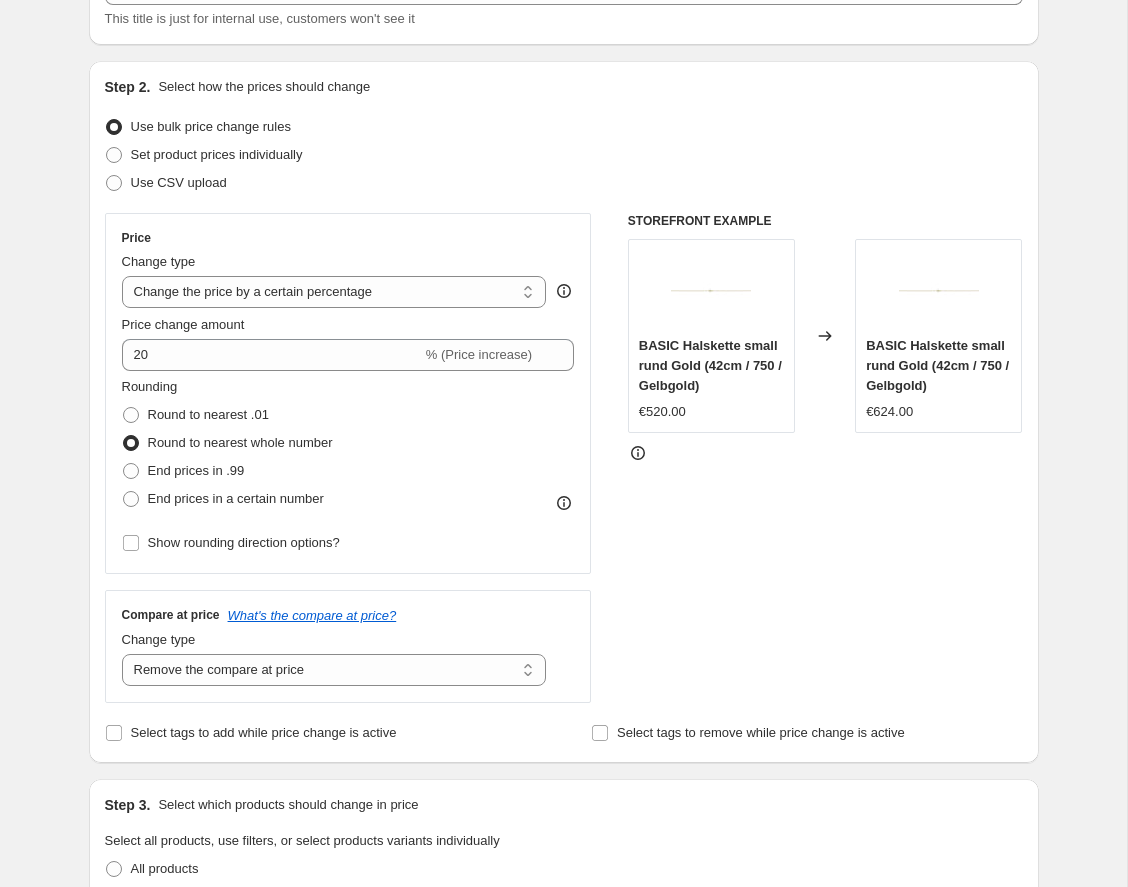
scroll to position [77, 0]
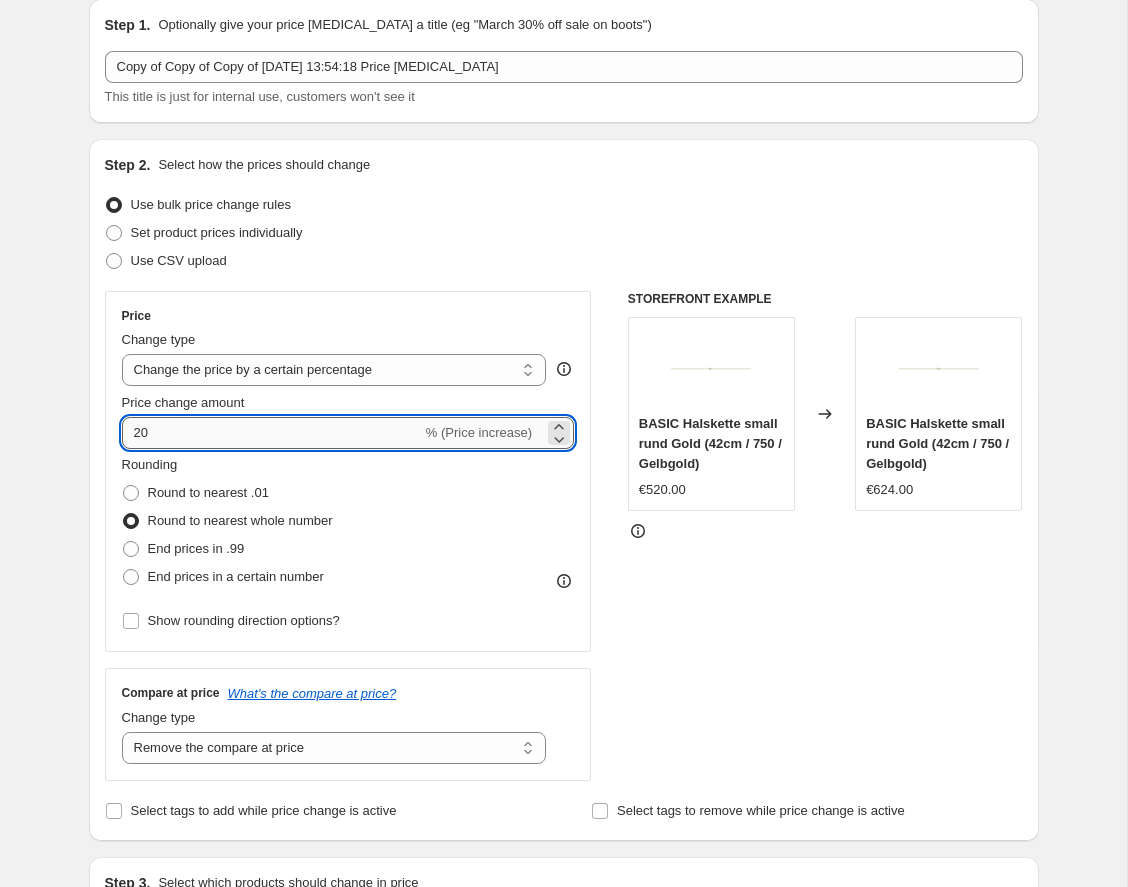
click at [182, 438] on input "20" at bounding box center [272, 433] width 300 height 32
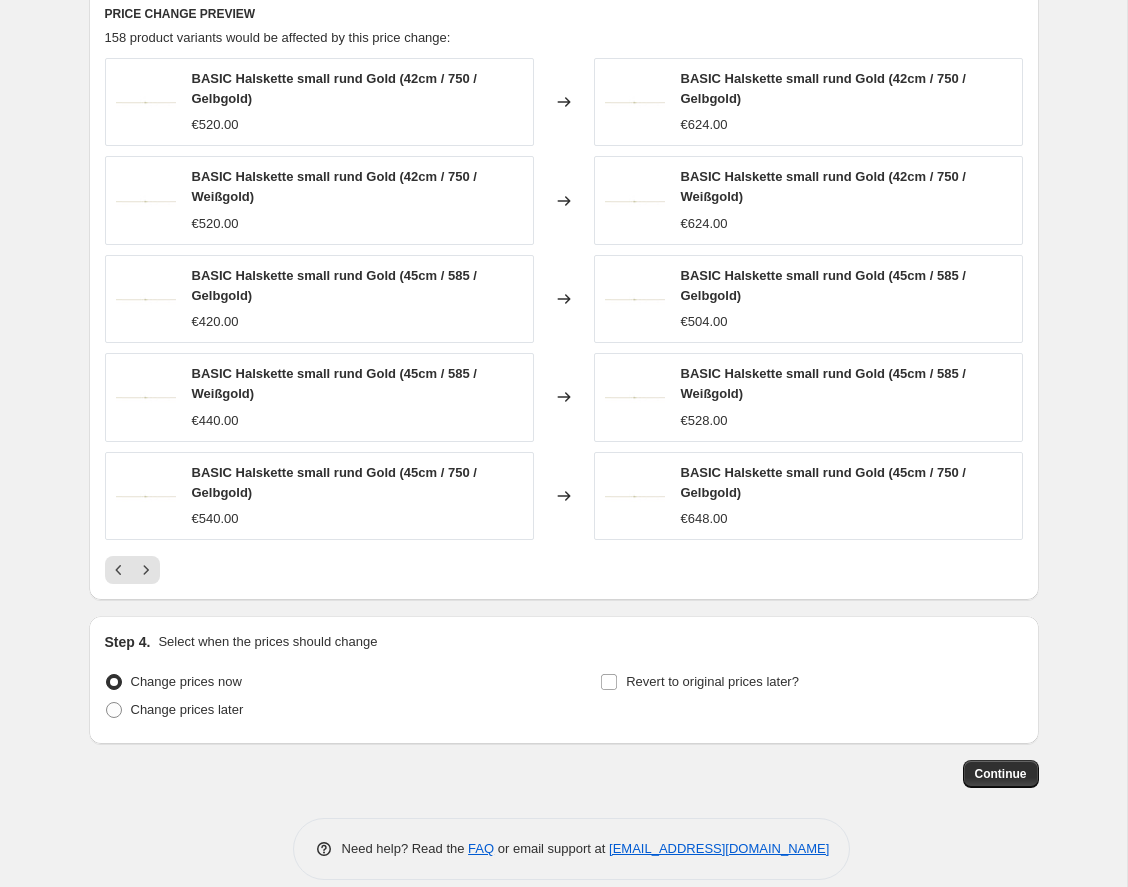
scroll to position [1589, 0]
type input "25"
click at [1000, 767] on span "Continue" at bounding box center [1001, 775] width 52 height 16
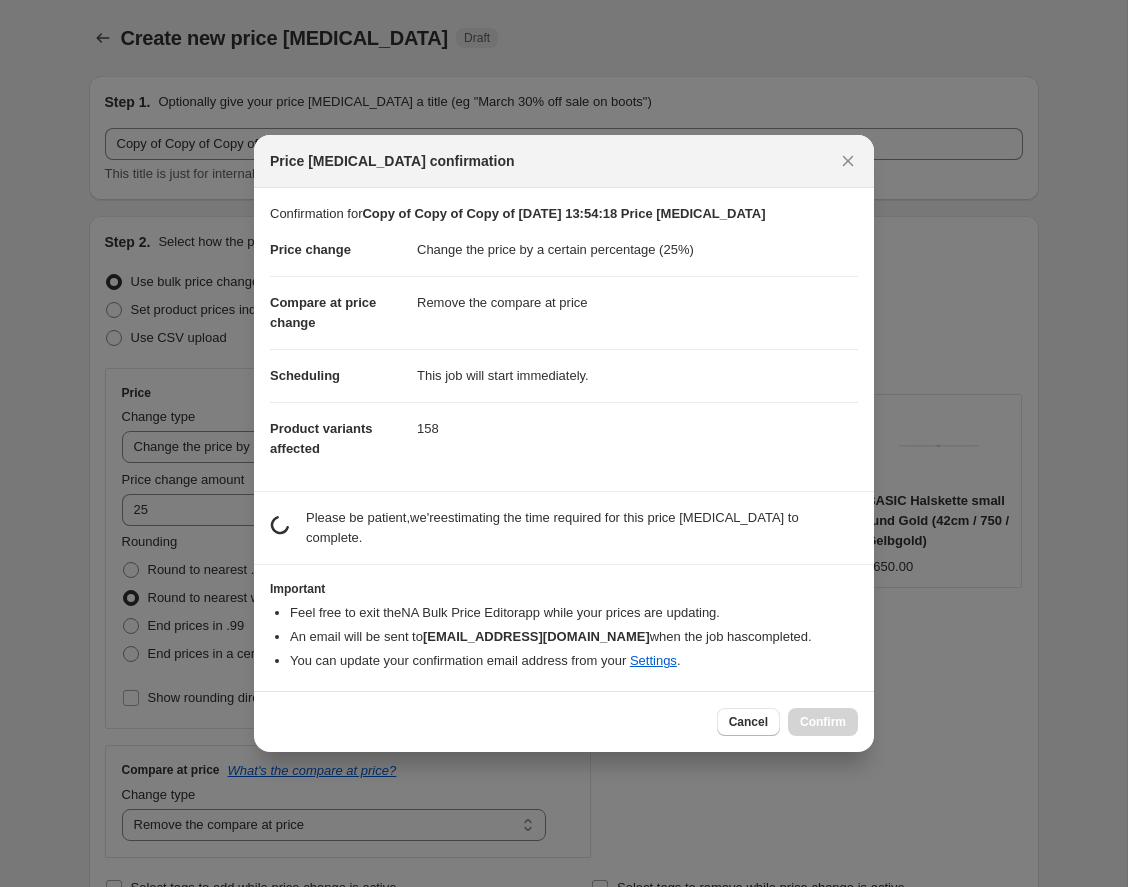
scroll to position [0, 0]
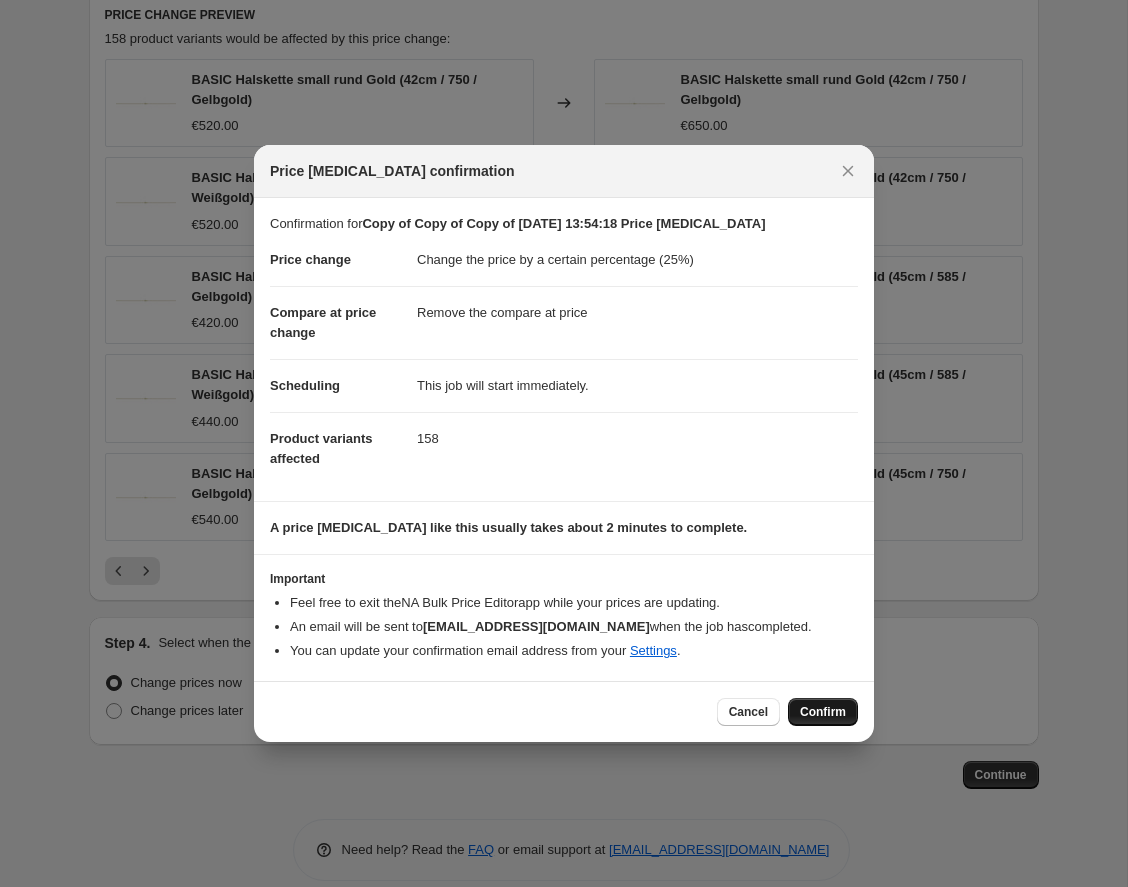
click at [810, 712] on span "Confirm" at bounding box center [823, 712] width 46 height 16
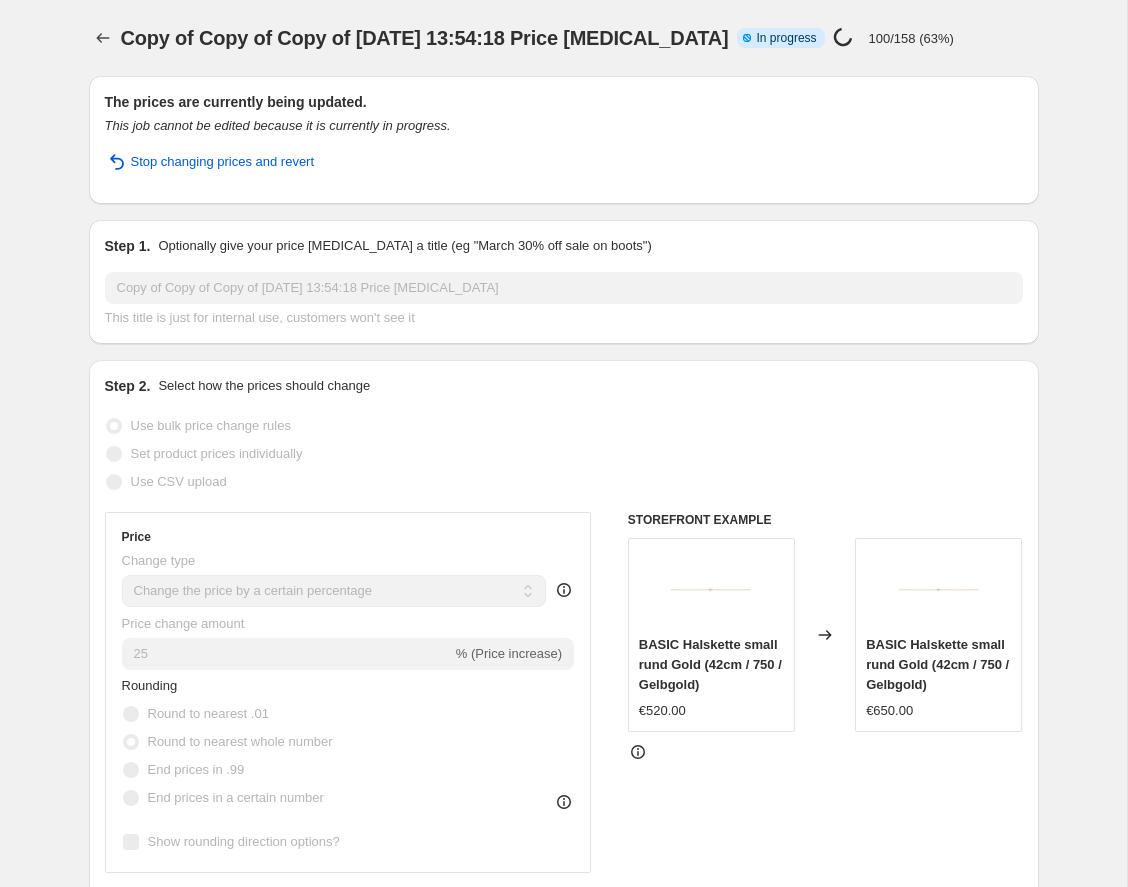
select select "percentage"
select select "remove"
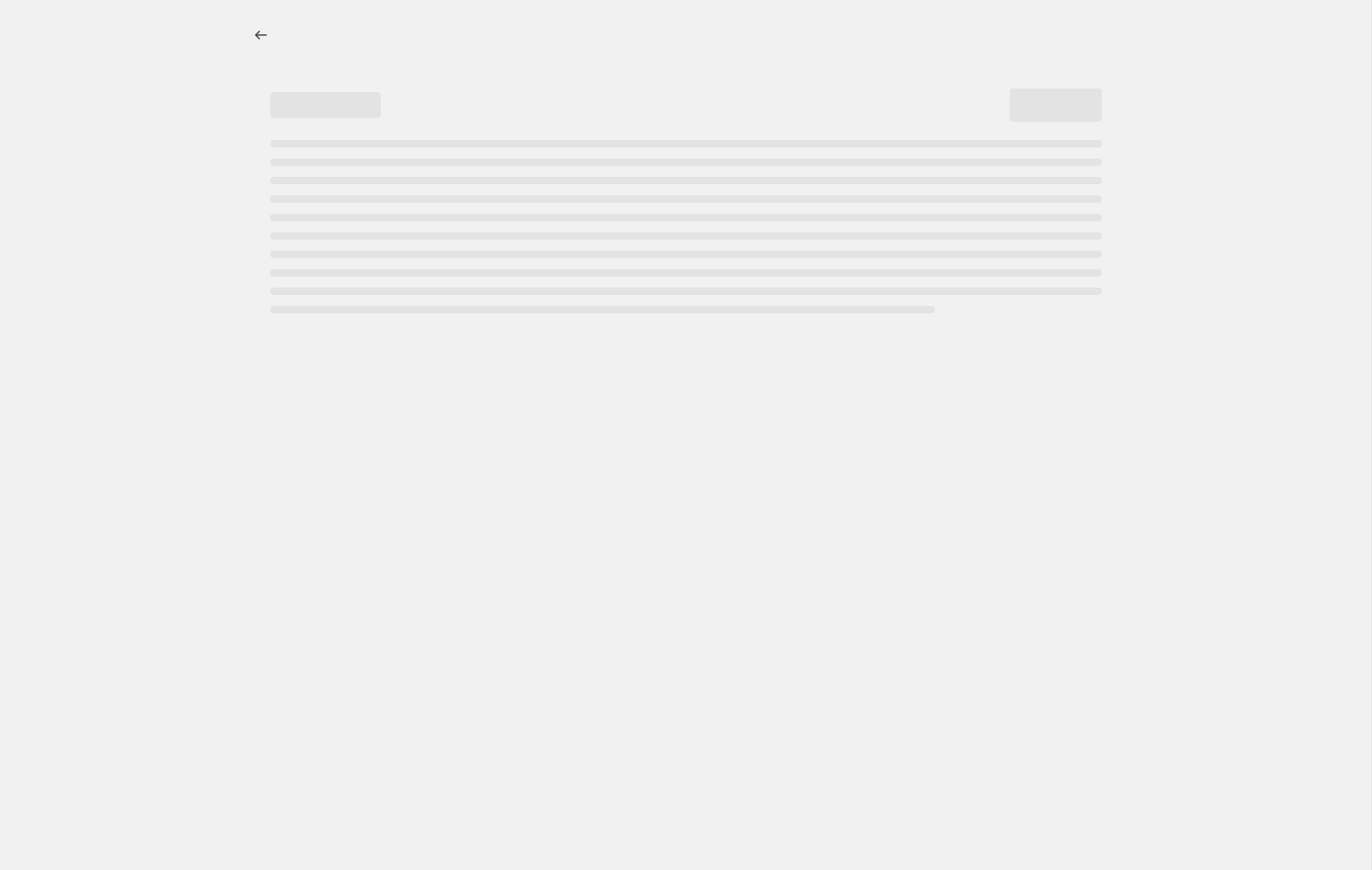
select select "percentage"
select select "remove"
